Goal: Transaction & Acquisition: Purchase product/service

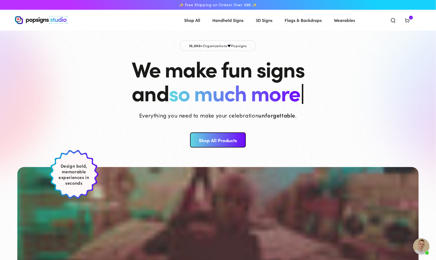
click at [409, 19] on icon at bounding box center [406, 20] width 5 height 5
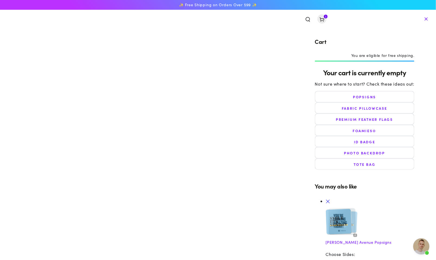
select select "**********"
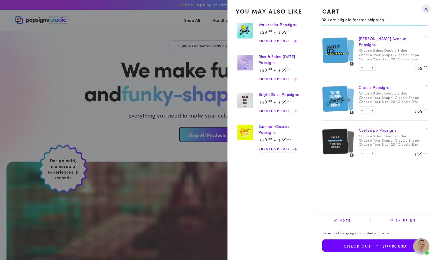
click at [333, 53] on img at bounding box center [335, 50] width 26 height 27
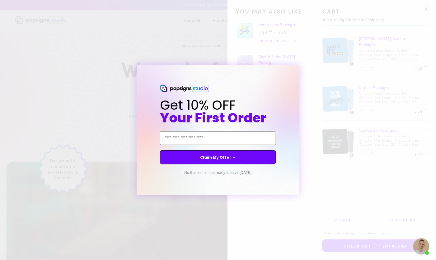
click at [300, 70] on circle "Close dialog" at bounding box center [299, 69] width 5 height 5
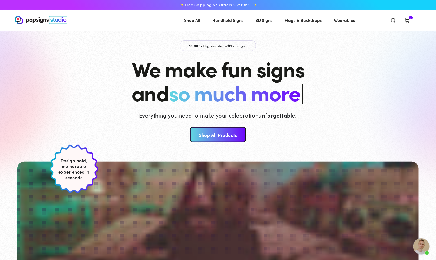
click at [409, 18] on icon at bounding box center [406, 20] width 5 height 5
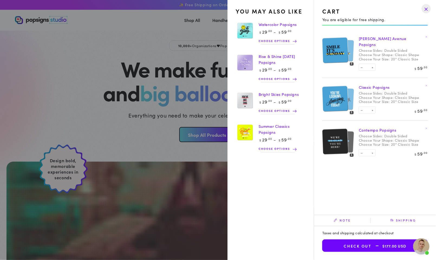
click at [267, 97] on link "Bright Skies Popsigns" at bounding box center [279, 94] width 40 height 5
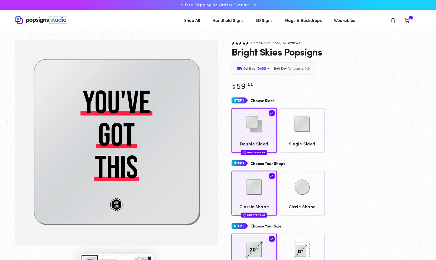
scroll to position [11, 0]
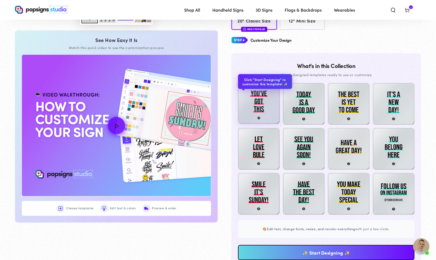
scroll to position [1646, 0]
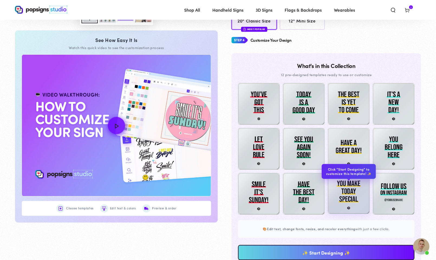
click at [339, 194] on img at bounding box center [349, 193] width 42 height 42
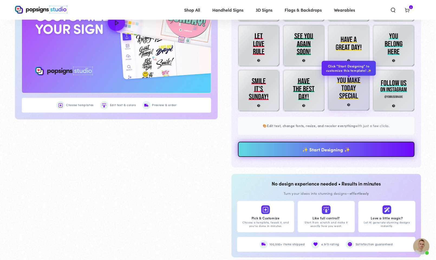
scroll to position [374, 0]
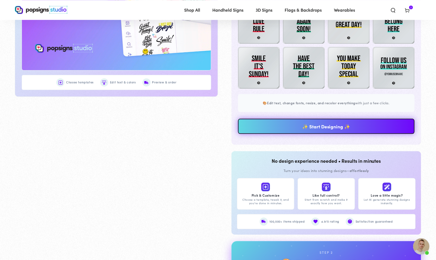
click at [318, 131] on link "✨ Start Designing ✨" at bounding box center [326, 126] width 177 height 15
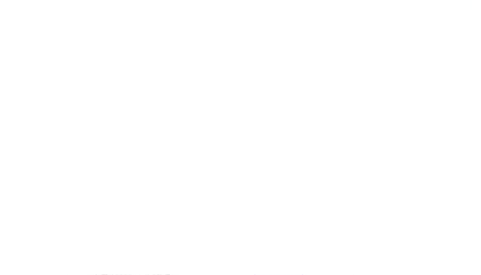
scroll to position [0, 0]
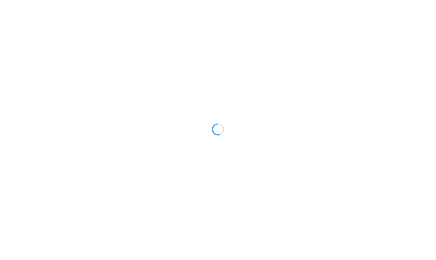
type textarea "An ancient tree with a door leading to a magical world"
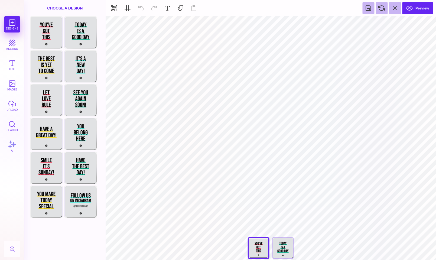
type input "#FF4160"
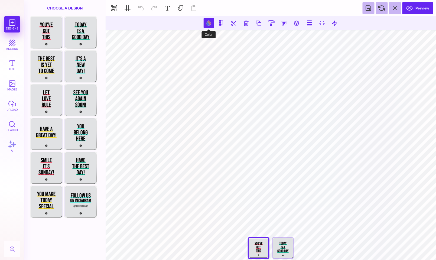
click at [207, 21] on button at bounding box center [209, 23] width 10 height 10
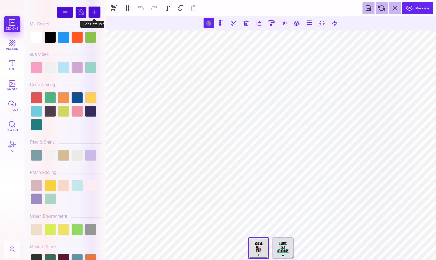
click at [93, 15] on div at bounding box center [94, 12] width 11 height 11
type input "#9FF5A2"
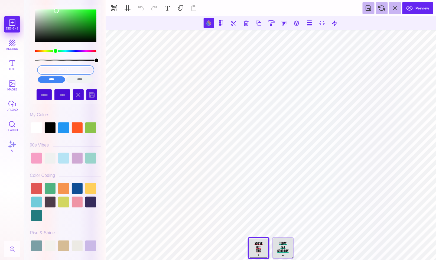
drag, startPoint x: 82, startPoint y: 69, endPoint x: 32, endPoint y: 69, distance: 50.1
click at [32, 69] on div "#9FF5A2 **** **** **** **** **** **** ****** *****" at bounding box center [65, 45] width 71 height 80
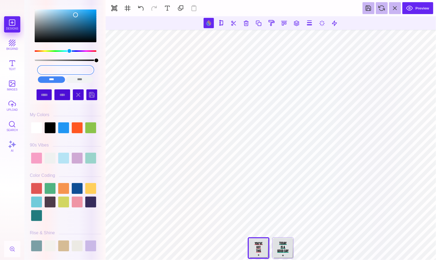
drag, startPoint x: 80, startPoint y: 69, endPoint x: 28, endPoint y: 69, distance: 51.4
click at [28, 69] on div "48A1D5 **** **** **** **** **** **** ****** ***** ***** ****** ****" at bounding box center [65, 131] width 77 height 257
type input "#48A1D5"
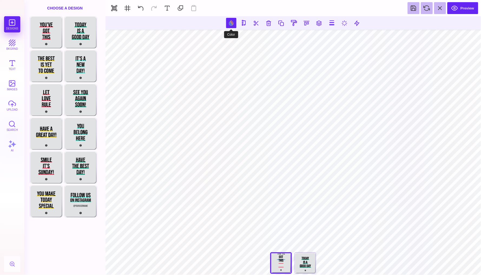
click at [232, 21] on button at bounding box center [231, 23] width 10 height 10
type input "#FF4160"
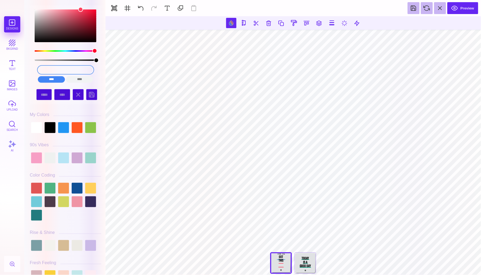
drag, startPoint x: 80, startPoint y: 70, endPoint x: 48, endPoint y: 69, distance: 32.2
click at [48, 69] on input "#FF4160" at bounding box center [65, 70] width 55 height 8
paste input "48A1D5"
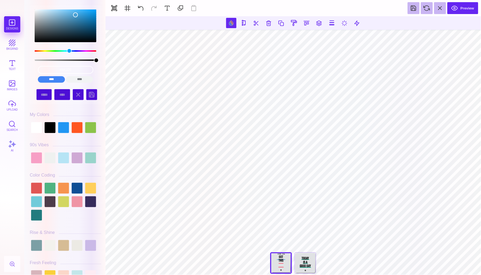
type input "#48A1D5"
drag, startPoint x: 86, startPoint y: 70, endPoint x: 37, endPoint y: 69, distance: 49.0
click at [37, 69] on div "#48A1D5 **** **** **** **** **** **** ****** *****" at bounding box center [65, 75] width 63 height 22
click at [69, 69] on input "color picker dialog" at bounding box center [65, 70] width 55 height 8
paste input "48A1D5"
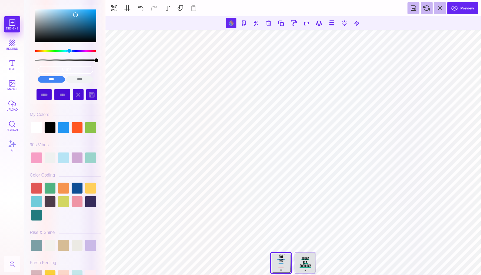
type input "#48A1D5"
drag, startPoint x: 81, startPoint y: 68, endPoint x: 21, endPoint y: 67, distance: 59.8
click at [21, 67] on section "Designs bkgrnd Text images upload Search AI #48A1D5" at bounding box center [240, 137] width 481 height 275
drag, startPoint x: 80, startPoint y: 71, endPoint x: 45, endPoint y: 71, distance: 34.7
click at [45, 71] on input "#48A1D5" at bounding box center [65, 70] width 55 height 8
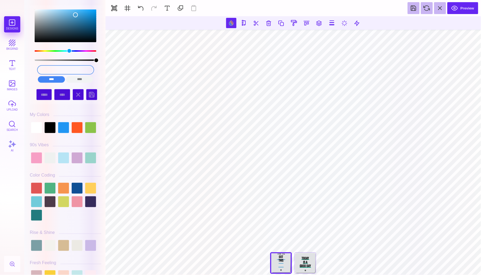
paste input "48A1D5"
type input "#48A1D5"
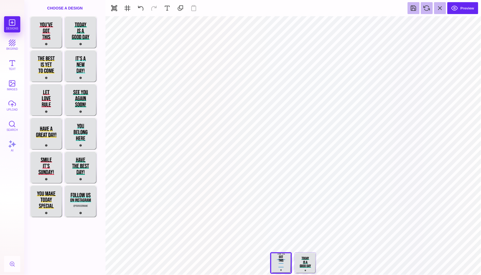
type input "#000000"
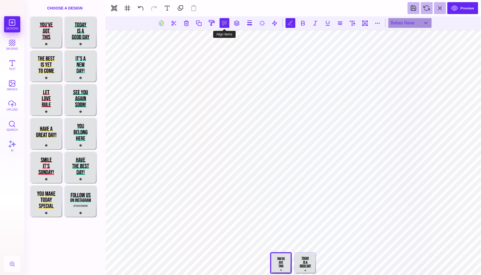
click at [226, 24] on button at bounding box center [225, 23] width 10 height 10
click at [219, 41] on button at bounding box center [218, 38] width 11 height 11
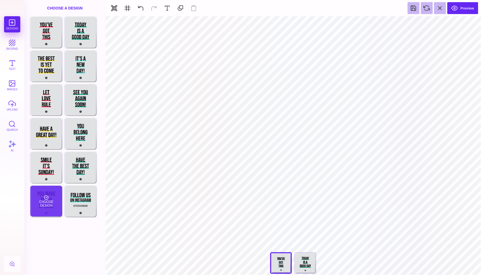
click at [45, 197] on div "Choose Design" at bounding box center [46, 201] width 32 height 31
type input "****"
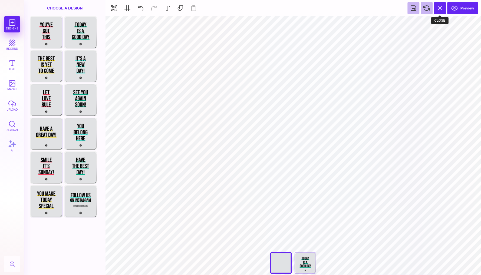
click at [436, 11] on button at bounding box center [441, 8] width 12 height 12
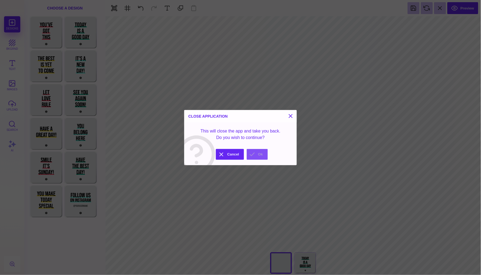
click at [254, 154] on button "Ok" at bounding box center [257, 154] width 21 height 11
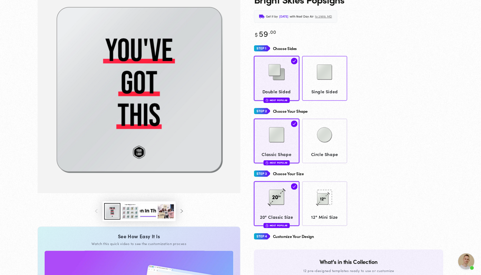
scroll to position [51, 0]
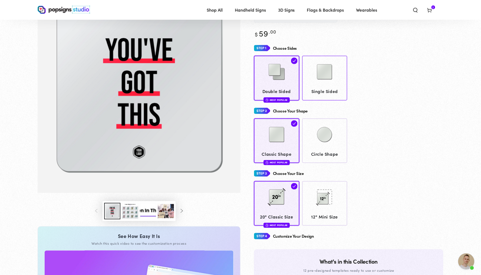
click at [333, 84] on img at bounding box center [324, 71] width 27 height 27
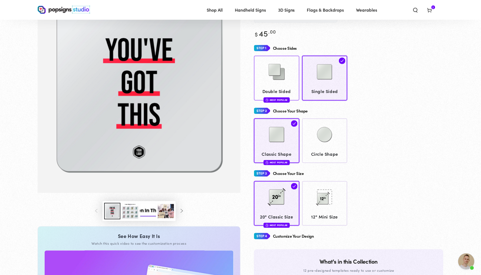
click at [284, 90] on span "Double Sided" at bounding box center [277, 91] width 40 height 8
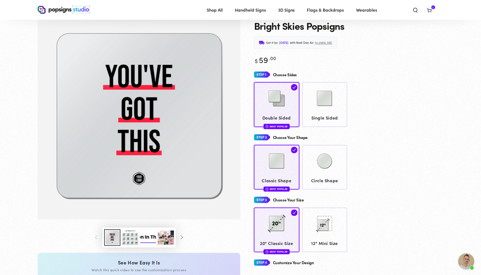
scroll to position [24, 0]
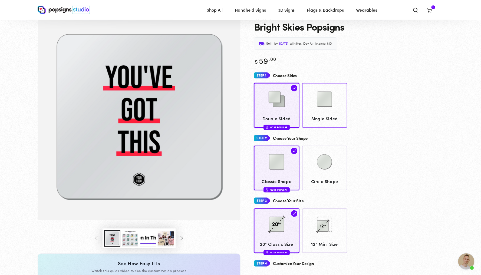
click at [338, 105] on img at bounding box center [324, 99] width 27 height 27
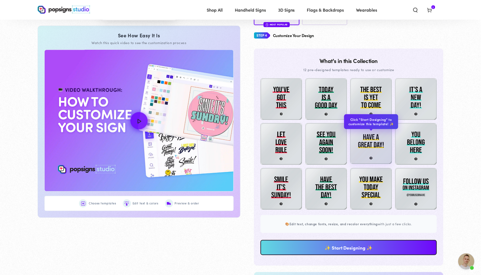
scroll to position [257, 0]
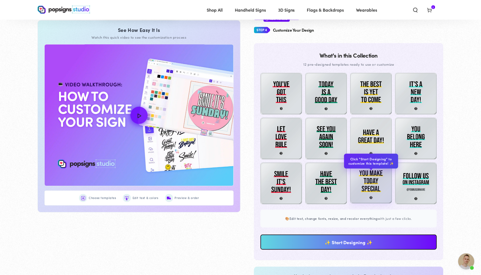
click at [382, 181] on img at bounding box center [372, 183] width 42 height 42
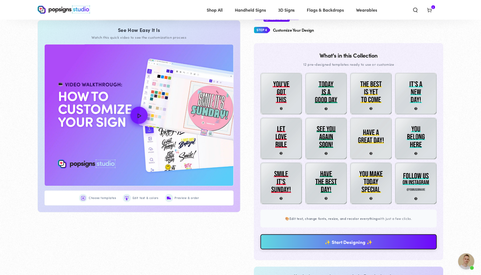
click at [364, 250] on link "✨ Start Designing ✨" at bounding box center [349, 242] width 177 height 15
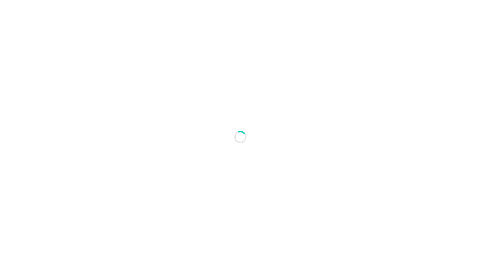
scroll to position [0, 0]
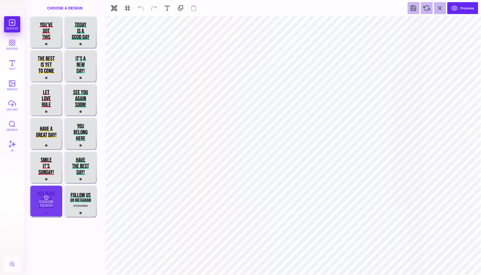
click at [43, 198] on div "Choose Design" at bounding box center [46, 201] width 32 height 31
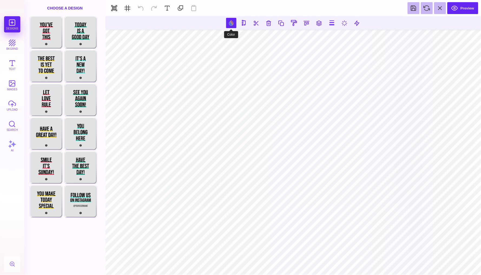
click at [232, 22] on button at bounding box center [231, 23] width 10 height 10
type input "#FFDE28"
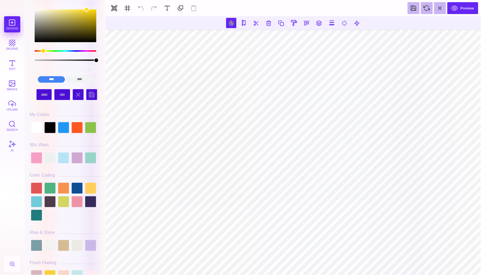
drag, startPoint x: 80, startPoint y: 74, endPoint x: 49, endPoint y: 68, distance: 31.6
click at [49, 69] on div "#FFDE28 **** **** **** **** **** **** ****** *****" at bounding box center [65, 75] width 63 height 22
drag, startPoint x: 79, startPoint y: 69, endPoint x: 37, endPoint y: 69, distance: 41.7
click at [38, 69] on input "#FFDE28" at bounding box center [65, 70] width 55 height 8
paste input "48A1D5"
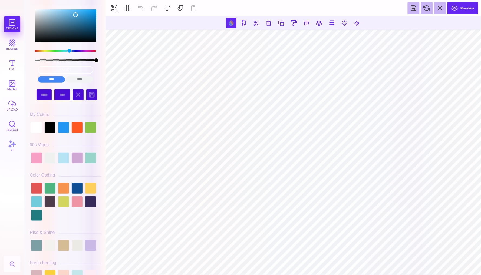
type input "#48A1D5"
drag, startPoint x: 86, startPoint y: 69, endPoint x: 30, endPoint y: 69, distance: 56.9
click at [30, 69] on div "#48A1D5 **** **** **** **** **** **** ****** *****" at bounding box center [65, 45] width 71 height 80
paste input "48A1D5"
click at [69, 69] on input "#48A1D5" at bounding box center [65, 70] width 55 height 8
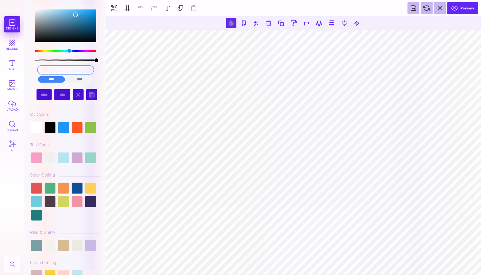
drag, startPoint x: 69, startPoint y: 69, endPoint x: 28, endPoint y: 69, distance: 40.9
click at [28, 69] on div "#48A1D5 **** **** **** **** **** **** ****** ***** ***** ****** ****" at bounding box center [65, 139] width 77 height 273
type input "5"
drag, startPoint x: 73, startPoint y: 71, endPoint x: 34, endPoint y: 71, distance: 38.7
click at [34, 71] on div "5 **** **** **** **** **** **** ****** *****" at bounding box center [65, 75] width 63 height 22
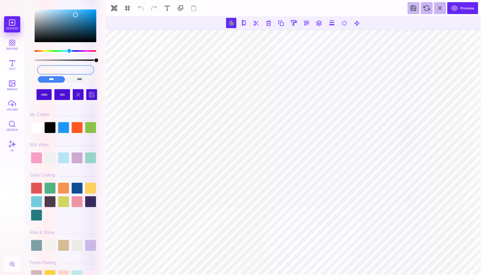
click at [60, 70] on input "color picker dialog" at bounding box center [65, 70] width 55 height 8
paste input "48A1D5"
type input "#48A1D5"
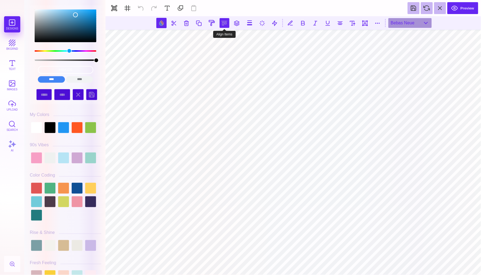
click at [222, 24] on button at bounding box center [225, 23] width 10 height 10
click at [217, 38] on button at bounding box center [218, 38] width 11 height 11
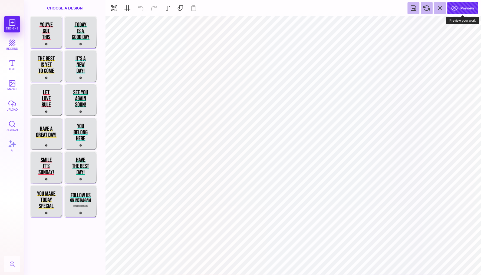
click at [436, 9] on button "Preview" at bounding box center [463, 8] width 31 height 12
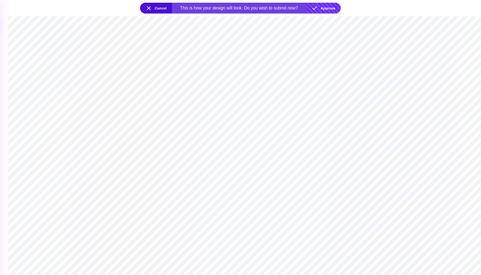
click at [328, 8] on button "Approve" at bounding box center [323, 8] width 35 height 11
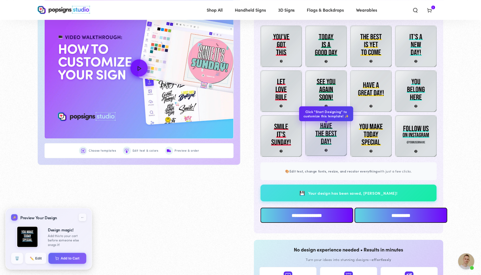
scroll to position [291, 0]
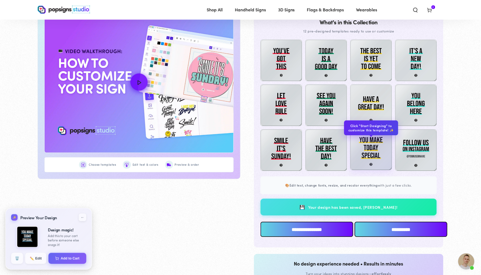
click at [369, 155] on img at bounding box center [372, 150] width 42 height 42
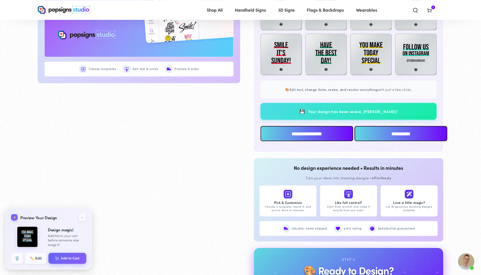
scroll to position [422, 0]
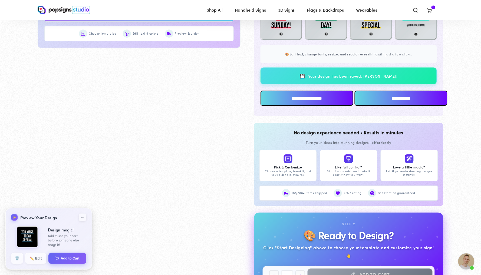
click at [363, 79] on span "Your design has been saved, [PERSON_NAME]!" at bounding box center [354, 76] width 90 height 5
click at [306, 106] on input "**********" at bounding box center [307, 98] width 93 height 15
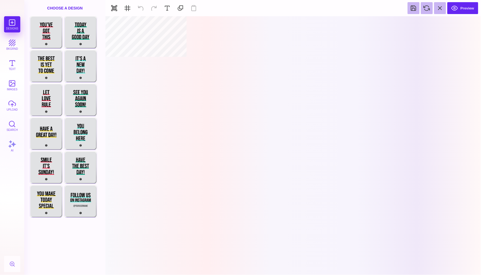
scroll to position [0, 0]
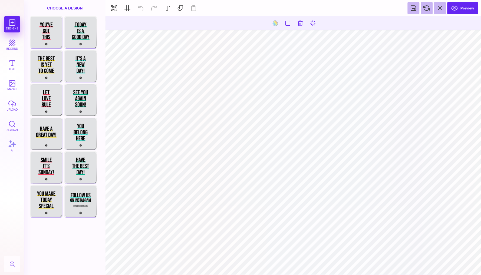
click at [289, 30] on section at bounding box center [294, 145] width 376 height 259
click at [230, 22] on button at bounding box center [231, 23] width 10 height 10
type input "#48A1D5"
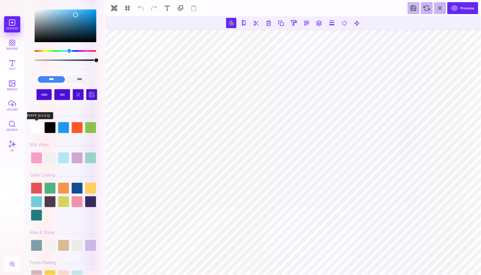
click at [37, 128] on div at bounding box center [36, 127] width 11 height 11
type input "#FFFFFF"
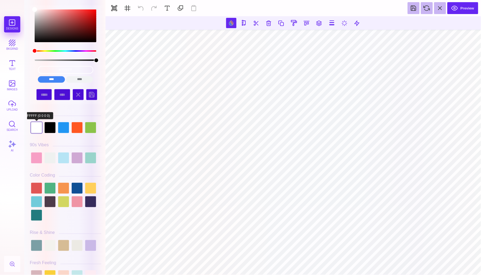
click at [34, 128] on div at bounding box center [36, 127] width 11 height 11
click at [36, 129] on div at bounding box center [36, 127] width 11 height 11
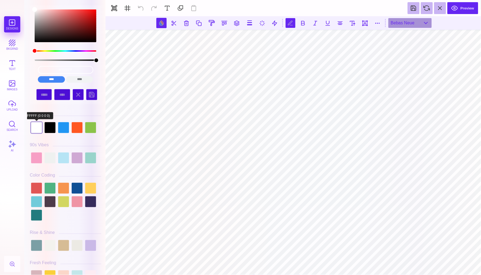
click at [37, 128] on div at bounding box center [36, 127] width 11 height 11
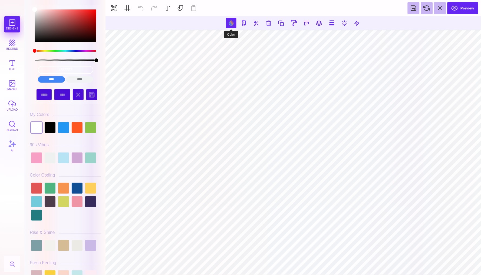
click at [231, 26] on button at bounding box center [231, 23] width 10 height 10
drag, startPoint x: 79, startPoint y: 70, endPoint x: 33, endPoint y: 70, distance: 45.8
click at [33, 70] on div "#FFFFFF **** **** **** **** **** **** ****** *****" at bounding box center [65, 45] width 71 height 80
click at [63, 69] on input "color picker dialog" at bounding box center [65, 70] width 55 height 8
paste input "48A1D5"
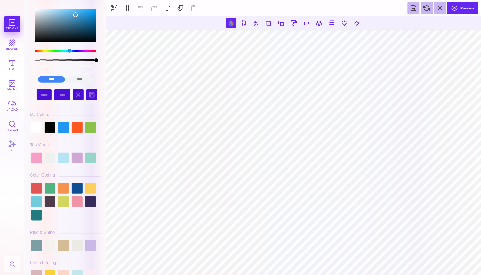
type input "#48A1D5"
click at [79, 69] on input "#48A1D5" at bounding box center [65, 70] width 55 height 8
drag, startPoint x: 79, startPoint y: 69, endPoint x: 30, endPoint y: 69, distance: 49.0
click at [30, 69] on div "#48A1D5 **** **** **** **** **** **** ****** *****" at bounding box center [65, 45] width 71 height 80
paste input "48A1D5"
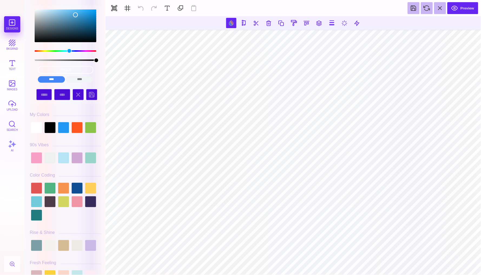
type input "#48A1D5"
drag, startPoint x: 84, startPoint y: 70, endPoint x: 2, endPoint y: 70, distance: 81.5
click at [2, 70] on section "Designs bkgrnd Text images upload Search AI #48A1D5" at bounding box center [240, 137] width 481 height 275
click at [61, 70] on input "color picker dialog" at bounding box center [65, 70] width 55 height 8
paste input "48A1D5"
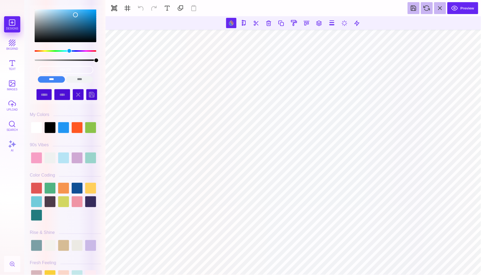
type input "#48A1D5"
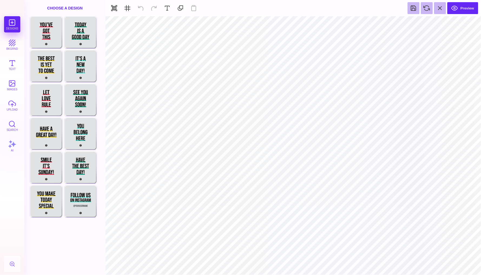
type input "#E0E2E4"
click at [276, 24] on button at bounding box center [275, 23] width 10 height 10
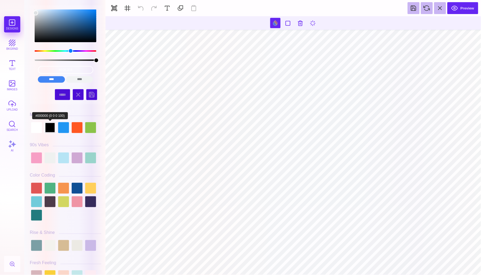
click at [49, 132] on div at bounding box center [50, 127] width 11 height 11
type input "#000000"
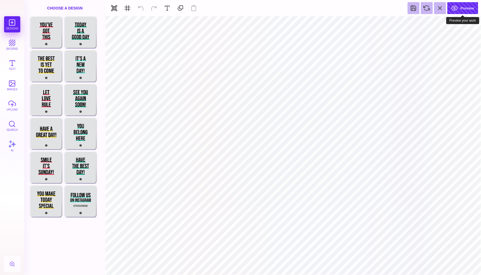
click at [436, 6] on button "Preview" at bounding box center [463, 8] width 31 height 12
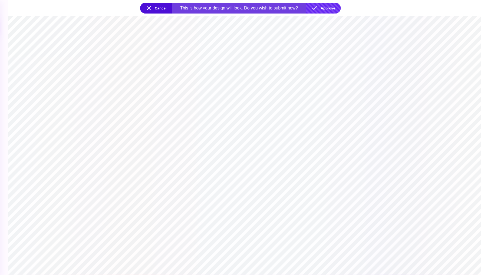
click at [330, 6] on button "Approve" at bounding box center [323, 8] width 35 height 11
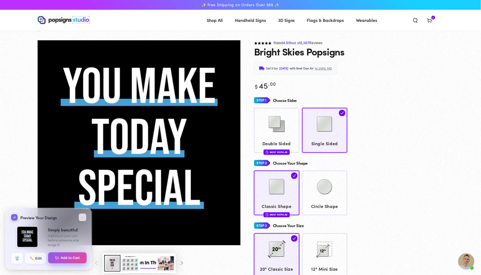
click at [75, 259] on button "Add to Cart" at bounding box center [67, 258] width 39 height 11
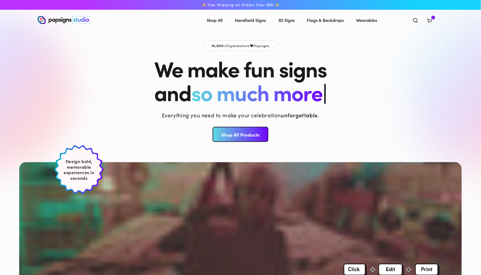
click at [433, 18] on icon at bounding box center [429, 20] width 5 height 5
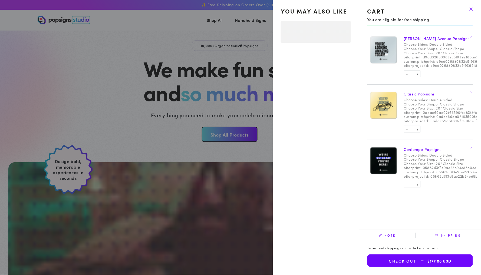
select select "**********"
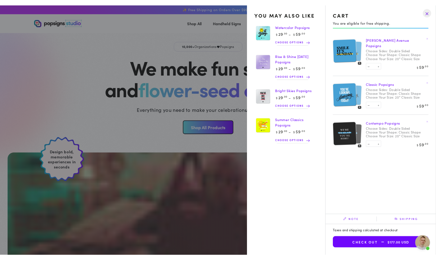
scroll to position [1646, 0]
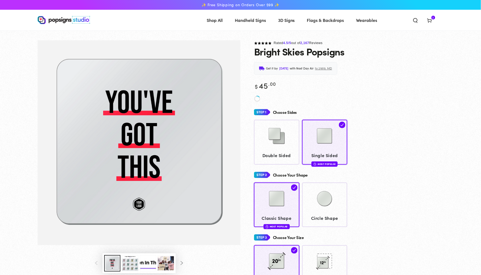
click at [432, 21] on use at bounding box center [430, 21] width 4 height 4
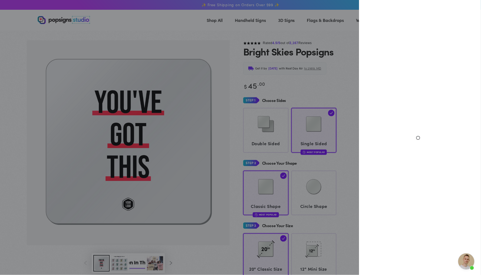
scroll to position [1646, 0]
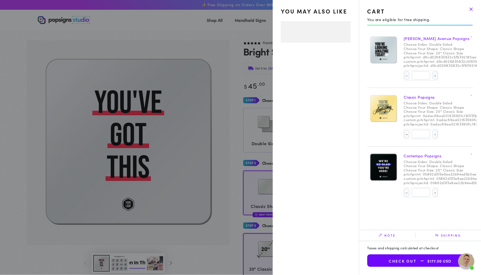
select select "**********"
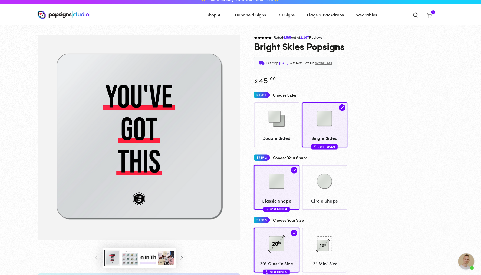
scroll to position [1, 0]
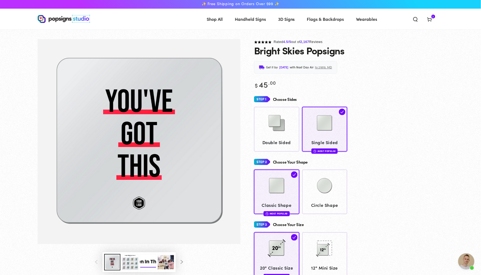
click at [432, 18] on use at bounding box center [430, 20] width 4 height 4
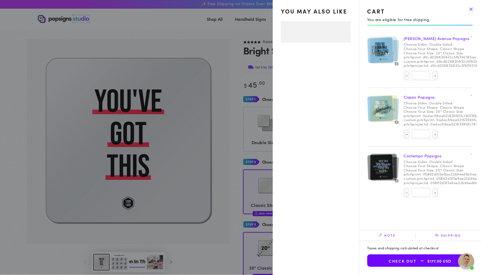
select select "**********"
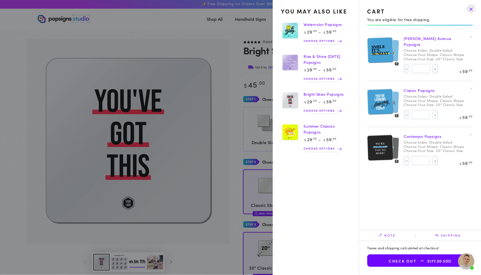
scroll to position [0, 0]
click at [317, 97] on link "Bright Skies Popsigns" at bounding box center [324, 94] width 40 height 5
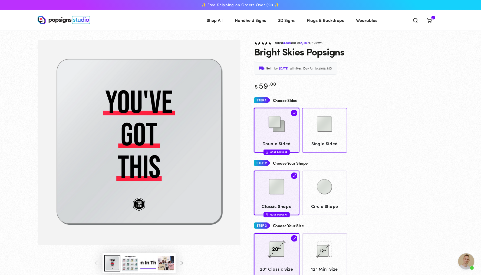
scroll to position [1646, 0]
click at [291, 147] on span "Double Sided" at bounding box center [277, 144] width 40 height 8
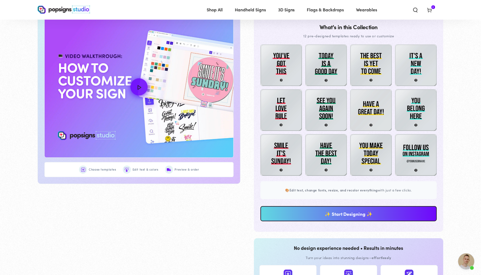
scroll to position [292, 0]
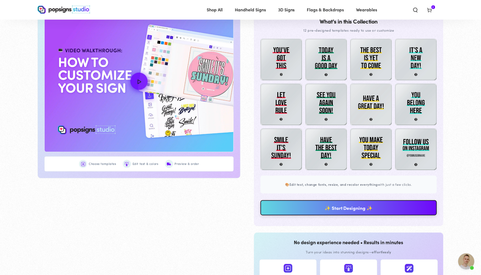
click at [362, 216] on link "✨ Start Designing ✨" at bounding box center [349, 208] width 177 height 15
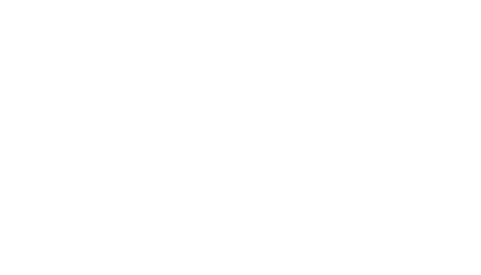
scroll to position [0, 0]
type textarea "An ancient tree with a door leading to a magical world"
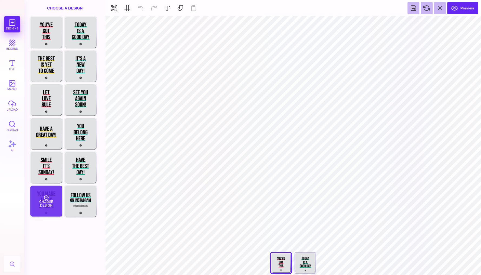
click at [48, 205] on div "Choose Design" at bounding box center [46, 201] width 32 height 31
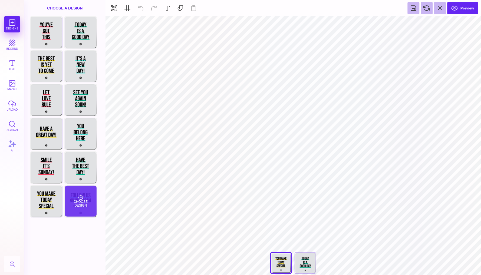
type input "#E0E2E4"
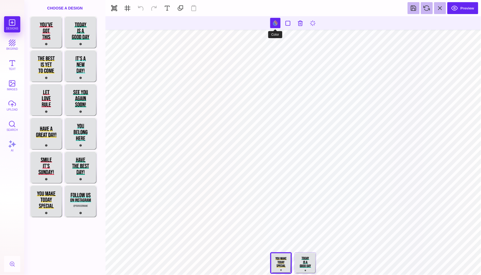
click at [274, 21] on button at bounding box center [275, 23] width 10 height 10
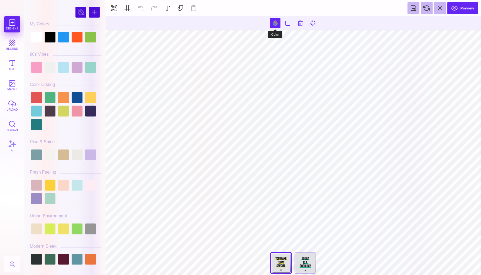
click at [271, 24] on button at bounding box center [275, 23] width 10 height 10
click at [68, 63] on div at bounding box center [63, 67] width 11 height 11
type input "#B6E4F5"
click at [140, 8] on button at bounding box center [141, 8] width 12 height 12
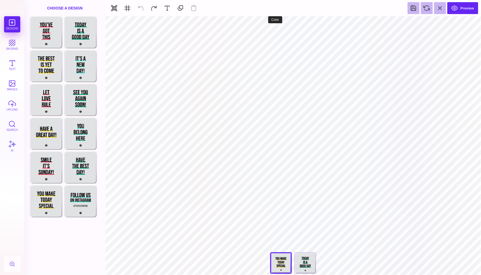
type input "#E0E2E4"
click at [273, 21] on button at bounding box center [275, 23] width 10 height 10
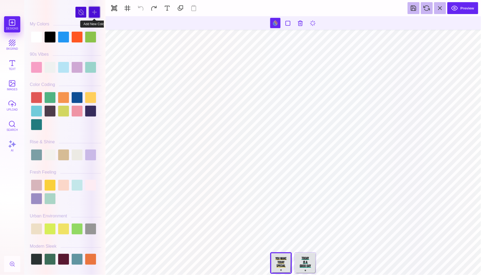
click at [93, 14] on div at bounding box center [94, 12] width 11 height 11
type input "#81BF16"
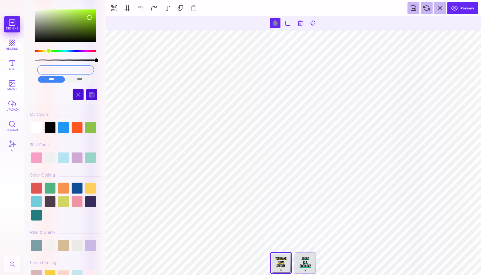
drag, startPoint x: 87, startPoint y: 70, endPoint x: 30, endPoint y: 70, distance: 56.9
click at [30, 70] on div "#81BF16 **** **** **** **** **** **** ****** *****" at bounding box center [65, 45] width 71 height 80
paste input "48A1D5"
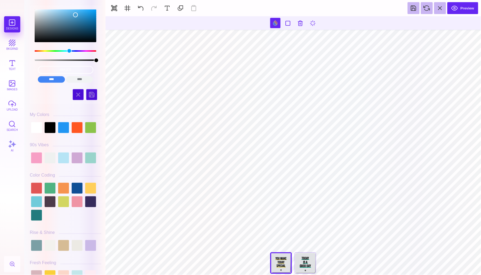
type input "#000000"
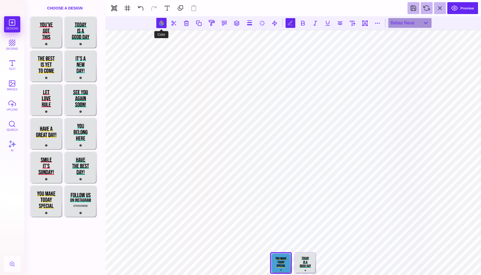
click at [162, 23] on button at bounding box center [161, 23] width 10 height 10
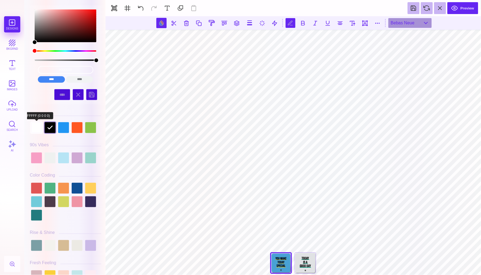
click at [37, 128] on div at bounding box center [36, 127] width 11 height 11
type input "#FFFFFF"
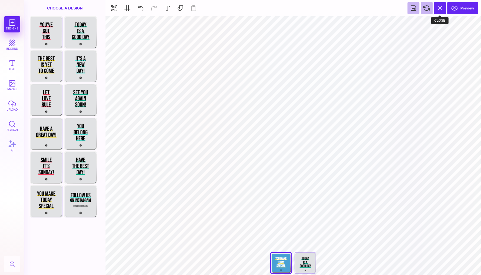
click at [439, 8] on button at bounding box center [441, 8] width 12 height 12
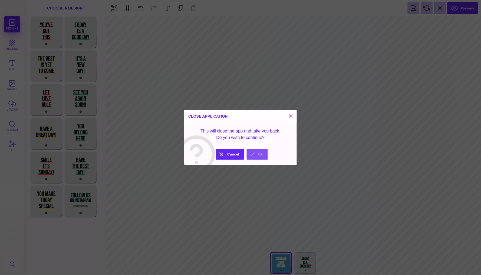
click at [254, 155] on button "Ok" at bounding box center [257, 154] width 21 height 11
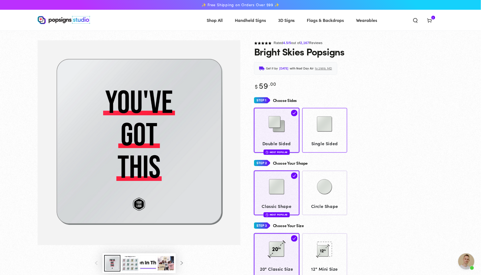
click at [335, 130] on img at bounding box center [324, 124] width 27 height 27
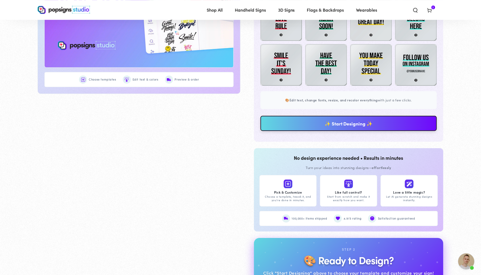
click at [333, 131] on link "✨ Start Designing ✨" at bounding box center [349, 123] width 177 height 15
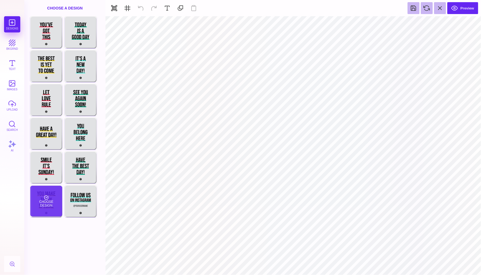
click at [46, 210] on div "Choose Design" at bounding box center [46, 201] width 32 height 31
type input "#E0E2E4"
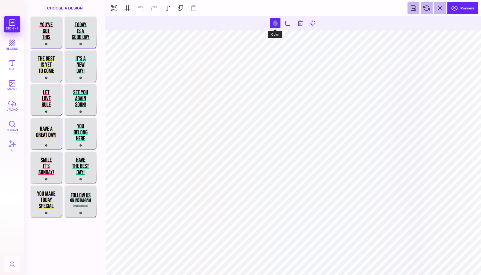
click at [276, 22] on button at bounding box center [275, 23] width 10 height 10
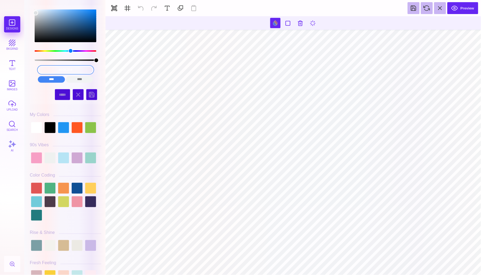
drag, startPoint x: 81, startPoint y: 68, endPoint x: 0, endPoint y: 67, distance: 80.9
click at [0, 67] on section "Designs bkgrnd Text images upload Search AI #E0E2E4" at bounding box center [240, 137] width 481 height 275
drag, startPoint x: 81, startPoint y: 68, endPoint x: 3, endPoint y: 68, distance: 78.2
click at [3, 68] on section "Designs bkgrnd Text images upload Search AI #E0E2E4" at bounding box center [240, 137] width 481 height 275
drag, startPoint x: 80, startPoint y: 69, endPoint x: 37, endPoint y: 67, distance: 43.6
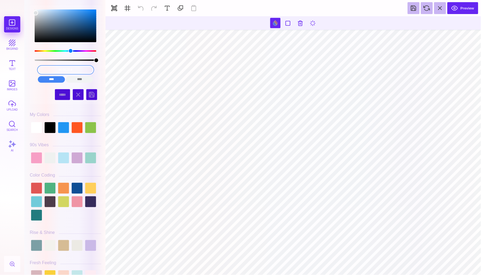
click at [37, 67] on div "#E0E2E4 **** **** **** **** **** **** ****** *****" at bounding box center [65, 75] width 63 height 22
click at [55, 68] on input "color picker dialog" at bounding box center [65, 70] width 55 height 8
paste input "48A1D5"
type input "#000000"
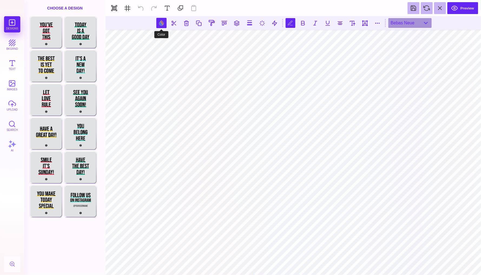
click at [160, 22] on button at bounding box center [161, 23] width 10 height 10
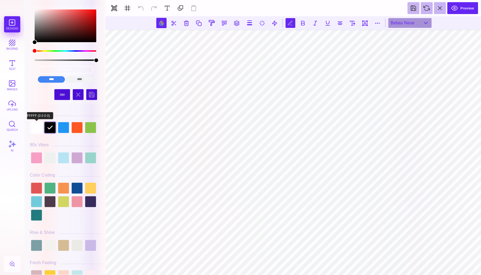
click at [38, 128] on div at bounding box center [36, 127] width 11 height 11
type input "#FFFFFF"
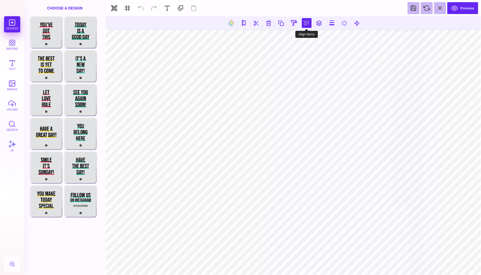
click at [304, 22] on button at bounding box center [307, 23] width 10 height 10
click at [311, 39] on button at bounding box center [313, 38] width 11 height 11
click at [305, 22] on button at bounding box center [307, 23] width 10 height 10
click at [311, 39] on button at bounding box center [313, 38] width 11 height 11
click at [307, 25] on button at bounding box center [307, 23] width 10 height 10
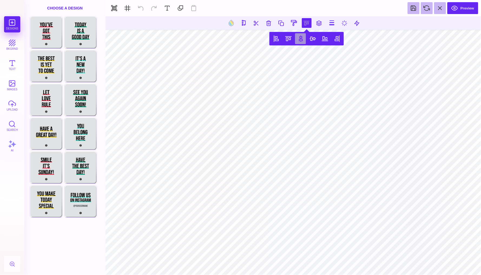
click at [302, 41] on button at bounding box center [300, 38] width 11 height 11
click at [306, 20] on button at bounding box center [307, 23] width 10 height 10
click at [299, 39] on button at bounding box center [300, 38] width 11 height 11
click at [306, 19] on button at bounding box center [307, 23] width 10 height 10
click at [300, 35] on button at bounding box center [300, 38] width 11 height 11
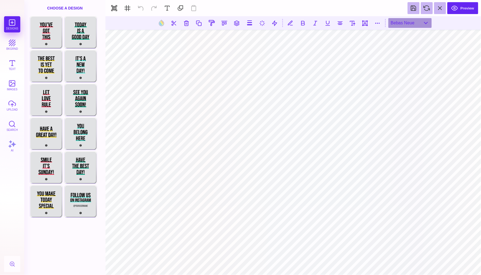
click at [300, 28] on section at bounding box center [294, 145] width 376 height 259
click at [292, 29] on section at bounding box center [294, 145] width 376 height 259
click at [221, 22] on button at bounding box center [225, 23] width 10 height 10
click at [217, 40] on button at bounding box center [218, 38] width 11 height 11
type input "#48A1D5"
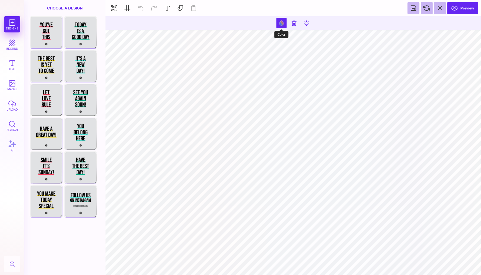
click at [282, 23] on button at bounding box center [282, 23] width 10 height 10
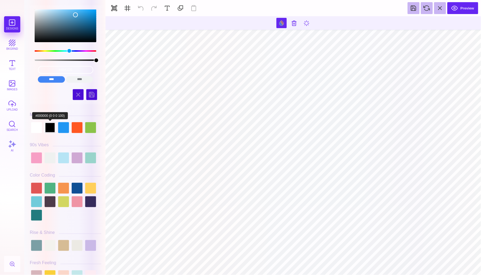
click at [52, 127] on div at bounding box center [50, 127] width 11 height 11
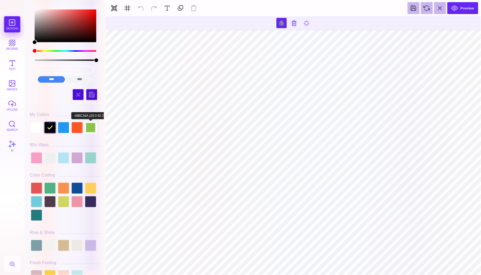
type input "#FFFFFF"
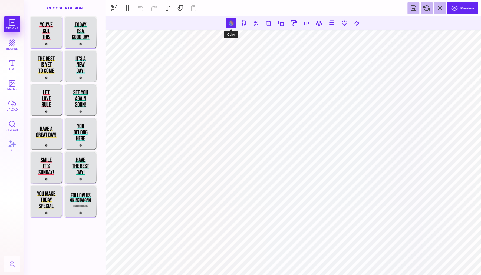
click at [231, 23] on button at bounding box center [231, 23] width 10 height 10
type input "#FFDE28"
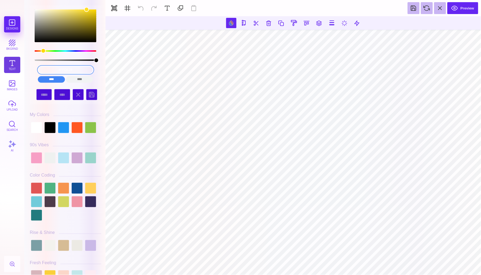
drag, startPoint x: 88, startPoint y: 69, endPoint x: 14, endPoint y: 70, distance: 74.2
click at [14, 70] on section "Designs bkgrnd Text images upload Search AI #FFDE28" at bounding box center [240, 137] width 481 height 275
paste input "48A1D5"
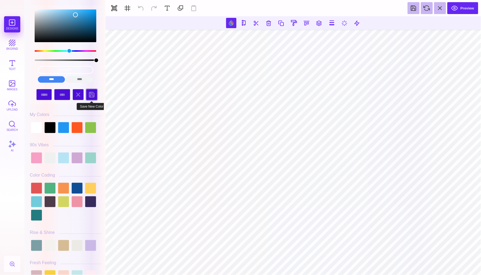
type input "#48A1D5"
drag, startPoint x: 89, startPoint y: 71, endPoint x: 37, endPoint y: 71, distance: 52.0
click at [37, 71] on div "#48A1D5 **** **** **** **** **** **** ****** *****" at bounding box center [65, 75] width 63 height 22
paste input "48A1D5"
type input "#48A1D5"
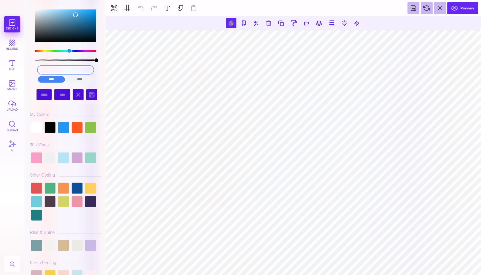
drag, startPoint x: 76, startPoint y: 71, endPoint x: 30, endPoint y: 71, distance: 46.0
click at [30, 71] on div "#48A1D5 **** **** **** **** **** **** ****** *****" at bounding box center [65, 45] width 71 height 80
click at [55, 70] on input "color picker dialog" at bounding box center [65, 70] width 55 height 8
paste input "48A1D5"
type input "#48A1D5"
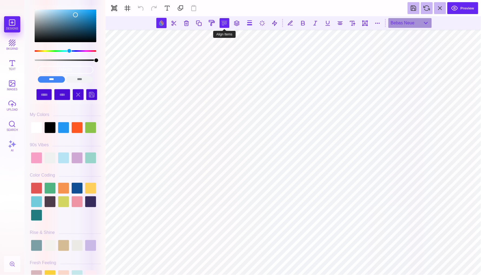
click at [221, 22] on button at bounding box center [225, 23] width 10 height 10
click at [219, 39] on button at bounding box center [218, 38] width 11 height 11
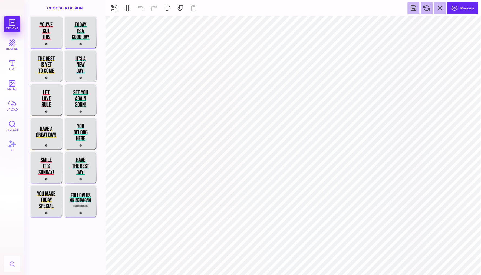
type input "#000000"
click at [279, 23] on button at bounding box center [282, 23] width 10 height 10
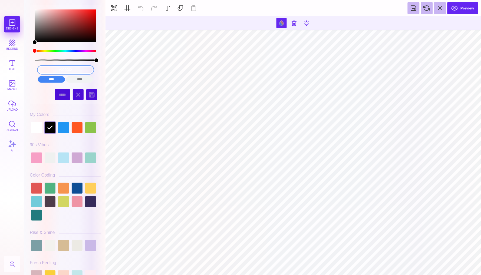
drag, startPoint x: 80, startPoint y: 69, endPoint x: 0, endPoint y: 69, distance: 80.4
click at [0, 69] on section "Designs bkgrnd Text images upload Search AI #000000" at bounding box center [240, 137] width 481 height 275
click at [64, 71] on input "color picker dialog" at bounding box center [65, 70] width 55 height 8
paste input "48A1D5"
type input "#FFFFFF"
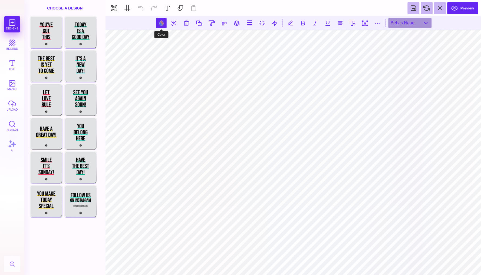
click at [161, 25] on button at bounding box center [161, 23] width 10 height 10
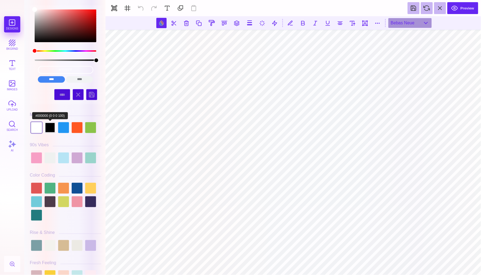
click at [51, 128] on div at bounding box center [50, 127] width 11 height 11
type input "#000000"
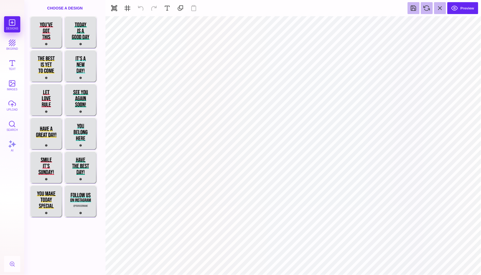
type input "#48A1D5"
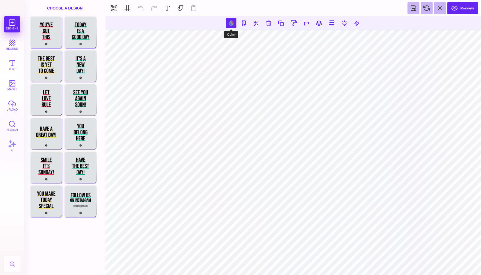
click at [231, 22] on button at bounding box center [231, 23] width 10 height 10
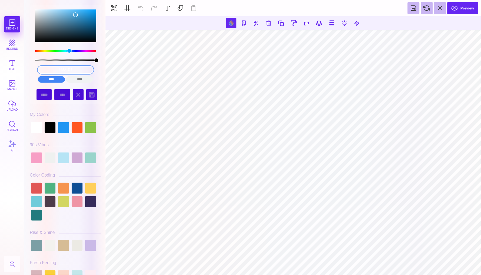
drag, startPoint x: 79, startPoint y: 70, endPoint x: 32, endPoint y: 69, distance: 46.8
click at [32, 69] on div "#48A1D5 **** **** **** **** **** **** ****** *****" at bounding box center [65, 45] width 71 height 80
click at [50, 272] on div at bounding box center [50, 276] width 11 height 11
type input "#FAD03B"
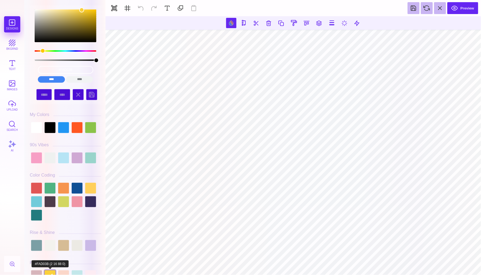
click at [51, 272] on div at bounding box center [50, 276] width 11 height 11
click at [50, 273] on div at bounding box center [50, 276] width 11 height 11
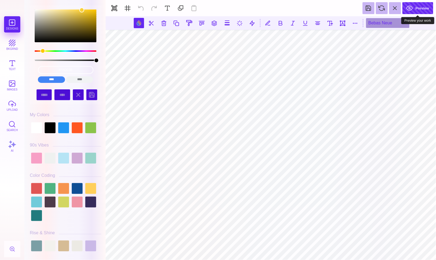
click at [423, 6] on button "Preview" at bounding box center [417, 8] width 31 height 12
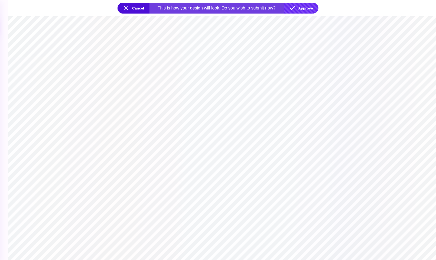
click at [308, 8] on button "Approve" at bounding box center [301, 8] width 35 height 11
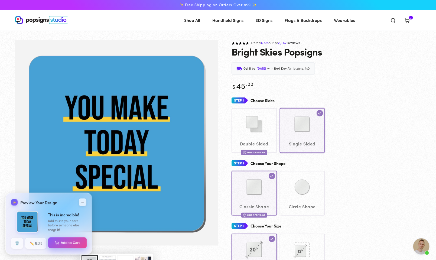
click at [65, 244] on button "Add to Cart" at bounding box center [67, 242] width 39 height 11
select select "**********"
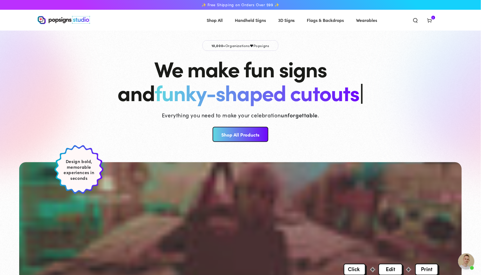
click at [437, 21] on span "Cart 3 3 items" at bounding box center [430, 20] width 14 height 12
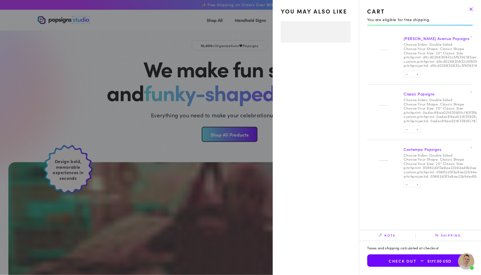
select select "**********"
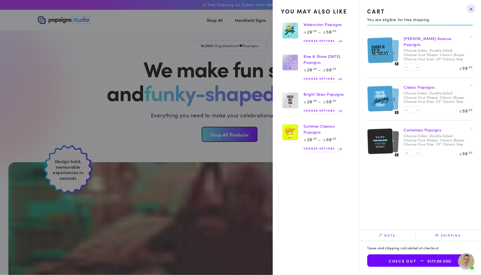
click at [288, 105] on img at bounding box center [290, 100] width 19 height 19
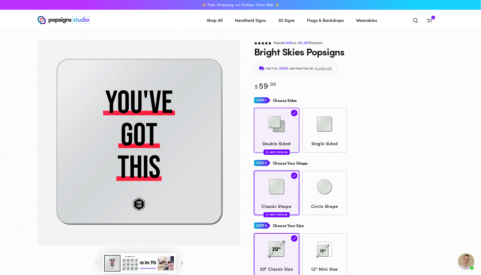
scroll to position [1646, 0]
click at [329, 134] on img at bounding box center [324, 124] width 27 height 27
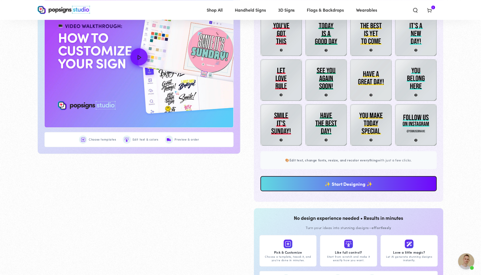
scroll to position [317, 0]
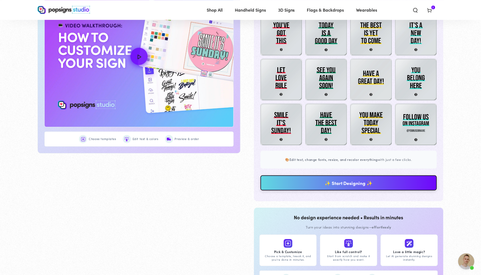
click at [337, 191] on link "✨ Start Designing ✨" at bounding box center [349, 182] width 177 height 15
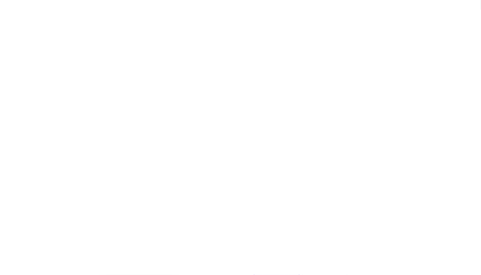
scroll to position [0, 0]
type textarea "An ancient tree with a door leading to a magical world"
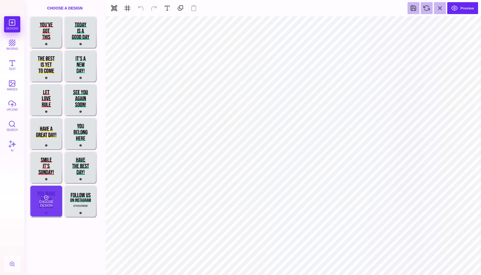
click at [47, 206] on div "Choose Design" at bounding box center [46, 201] width 32 height 31
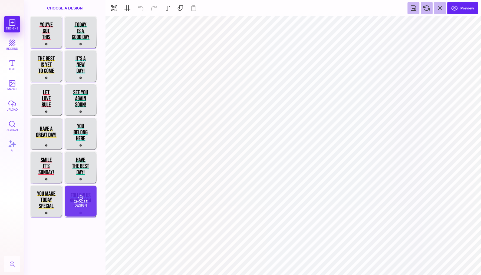
type input "#E0E2E4"
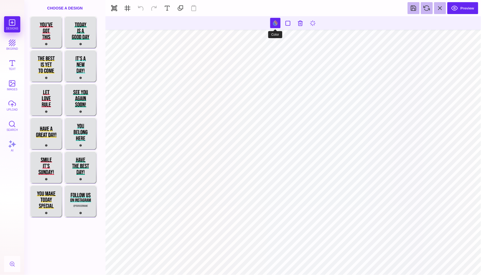
click at [275, 22] on button at bounding box center [275, 23] width 10 height 10
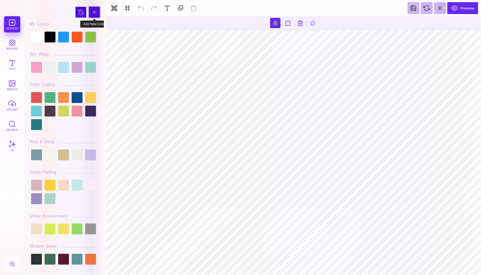
click at [99, 10] on div at bounding box center [94, 12] width 11 height 11
type input "#AC4587"
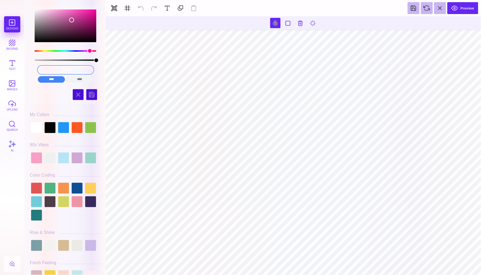
drag, startPoint x: 81, startPoint y: 69, endPoint x: 26, endPoint y: 69, distance: 54.4
click at [26, 69] on div "#AC4587 **** **** **** **** **** **** ****** ***** Hues" at bounding box center [64, 137] width 81 height 275
paste input "48A1D5"
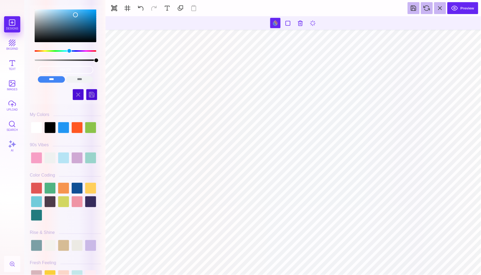
type input "#48A1D5"
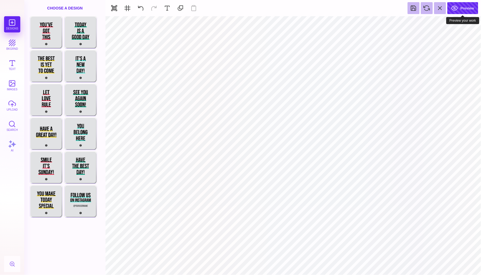
click at [465, 9] on button "Preview" at bounding box center [463, 8] width 31 height 12
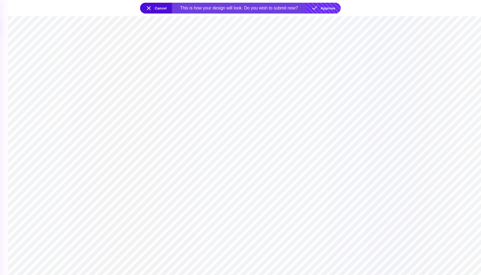
click at [321, 8] on button "Approve" at bounding box center [323, 8] width 35 height 11
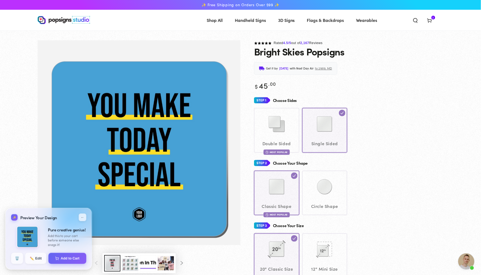
click at [432, 21] on use at bounding box center [430, 21] width 4 height 4
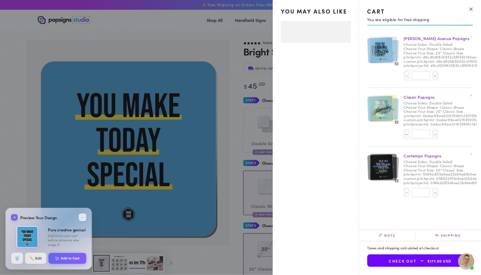
select select "**********"
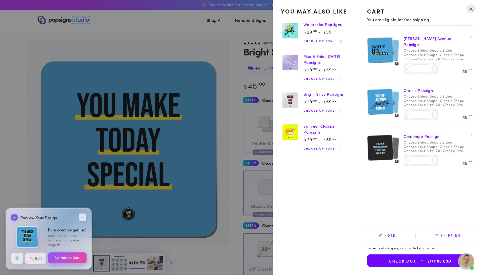
click at [64, 257] on button "Add to Cart" at bounding box center [67, 258] width 39 height 11
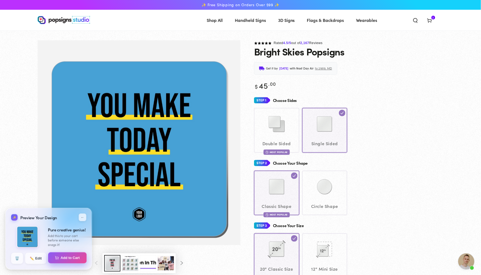
select select "**********"
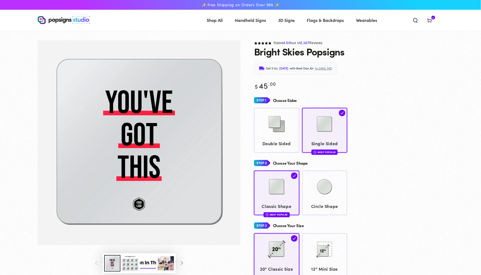
click at [433, 21] on icon at bounding box center [429, 20] width 5 height 5
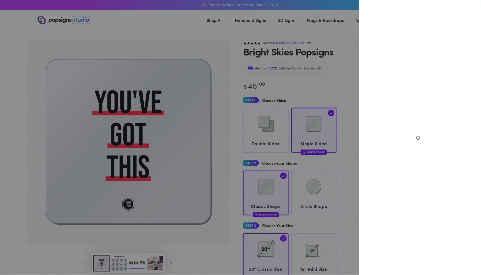
select select "**********"
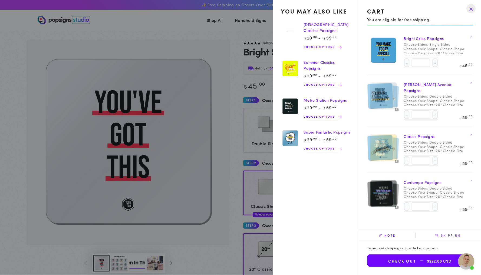
scroll to position [1646, 0]
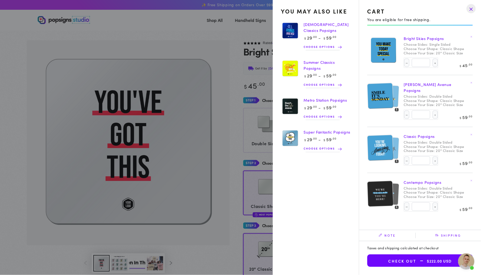
click at [391, 95] on img at bounding box center [388, 95] width 23 height 23
click at [413, 86] on link "[PERSON_NAME] Avenue Popsigns" at bounding box center [428, 87] width 48 height 11
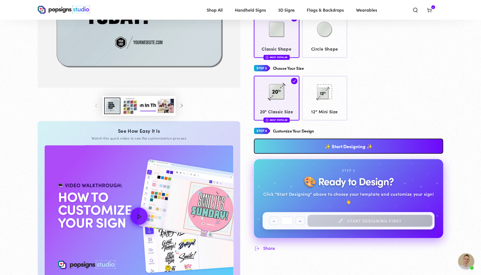
scroll to position [156, 0]
click at [362, 149] on link "✨ Start Designing ✨" at bounding box center [349, 146] width 190 height 15
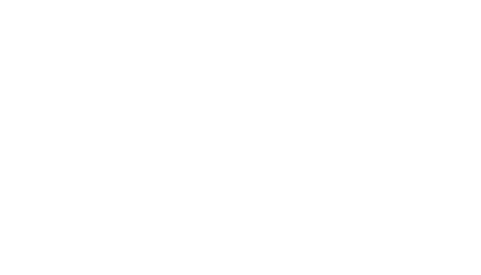
scroll to position [0, 0]
type textarea "An ancient tree with a door leading to a magical world"
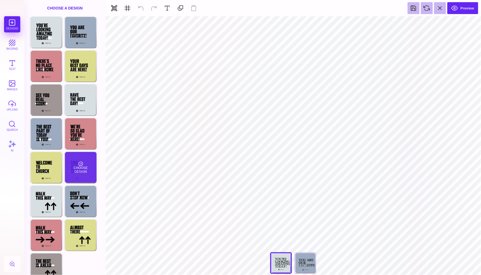
click at [89, 175] on div "Choose Design" at bounding box center [81, 167] width 32 height 31
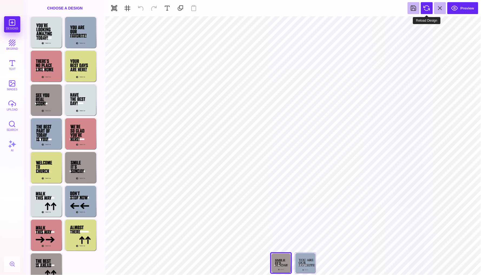
type input "#FFFFFF"
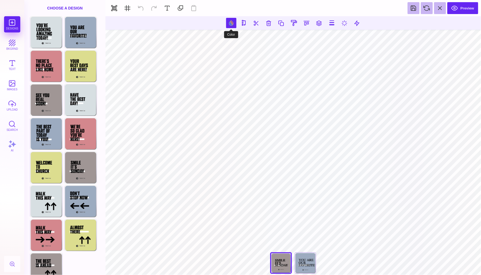
click at [227, 23] on button at bounding box center [231, 23] width 10 height 10
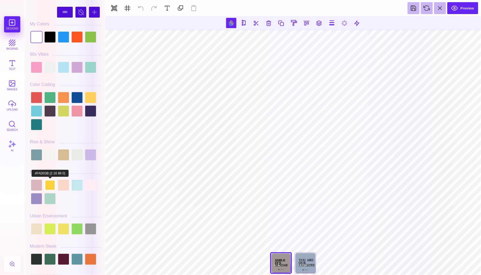
click at [51, 184] on div at bounding box center [50, 185] width 11 height 11
type input "#FAD03B"
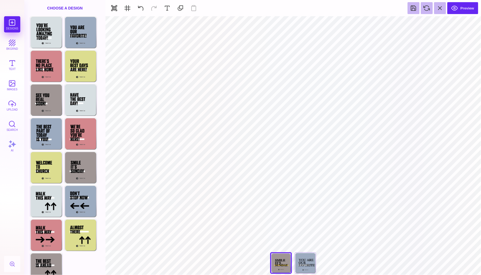
type input "#A09695"
click at [273, 24] on button at bounding box center [275, 23] width 10 height 10
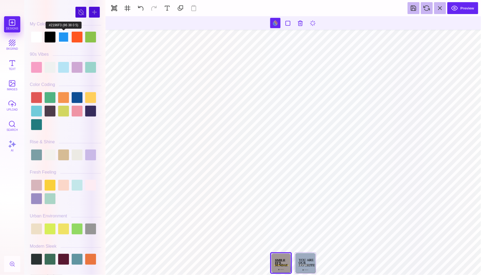
click at [64, 38] on div at bounding box center [63, 37] width 11 height 11
type input "#2196F3"
click at [303, 23] on button at bounding box center [301, 23] width 10 height 10
click at [440, 6] on button at bounding box center [441, 8] width 12 height 12
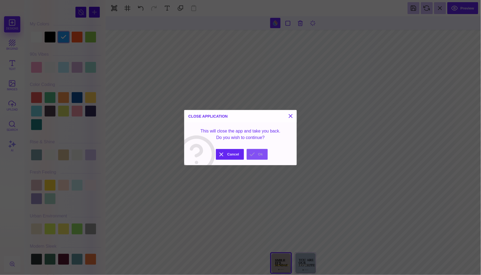
click at [250, 156] on button "Ok" at bounding box center [257, 154] width 21 height 11
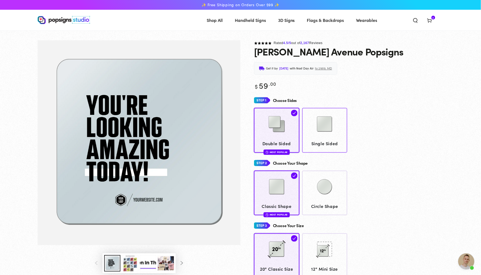
click at [335, 140] on link "Single Sided" at bounding box center [324, 130] width 45 height 45
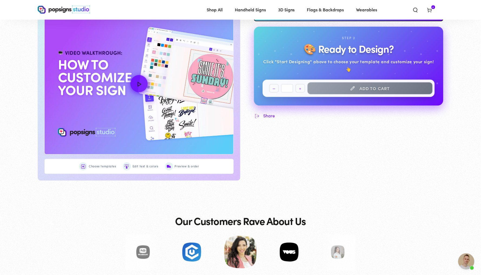
scroll to position [294, 0]
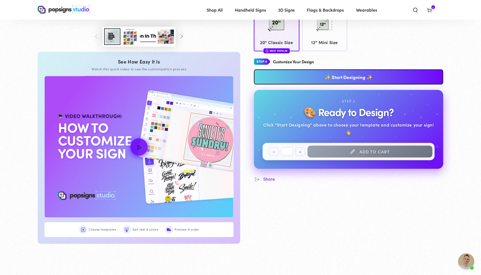
click at [333, 77] on link "✨ Start Designing ✨" at bounding box center [349, 77] width 190 height 15
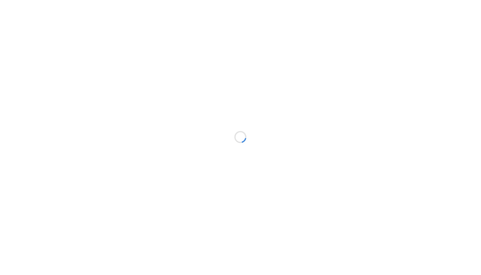
scroll to position [0, 0]
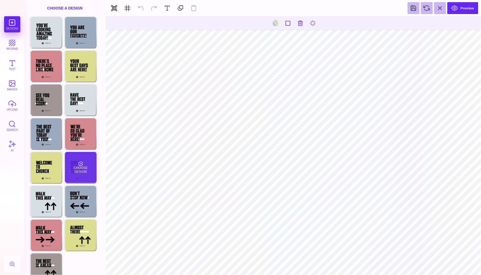
click at [80, 163] on div "Choose Design" at bounding box center [81, 167] width 32 height 31
type input "#FFFFFF"
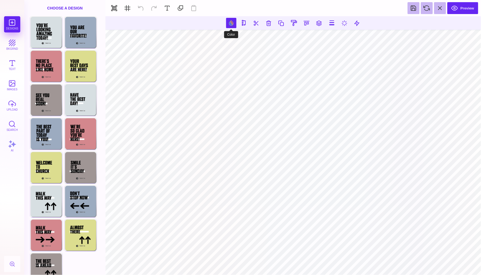
click at [229, 21] on button at bounding box center [231, 23] width 10 height 10
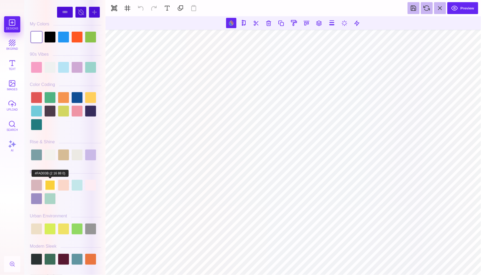
click at [50, 183] on div at bounding box center [50, 185] width 11 height 11
type input "#FAD03B"
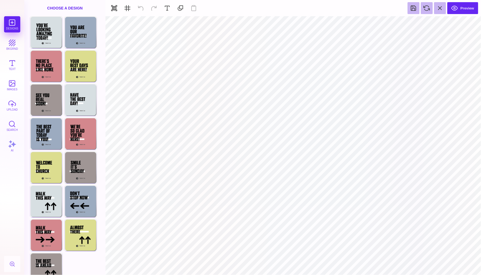
type input "#A09695"
click at [275, 25] on button at bounding box center [275, 23] width 10 height 10
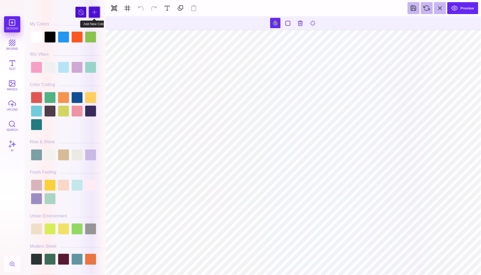
click at [94, 14] on div at bounding box center [94, 12] width 11 height 11
type input "#660FAA"
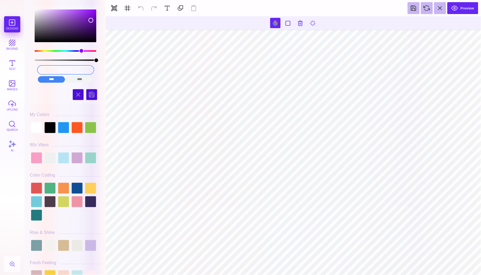
drag, startPoint x: 86, startPoint y: 70, endPoint x: 31, endPoint y: 70, distance: 55.5
click at [31, 70] on div "#660FAA **** **** **** **** **** **** ****** *****" at bounding box center [65, 45] width 71 height 80
click at [64, 70] on input "color picker dialog" at bounding box center [65, 70] width 55 height 8
paste input "48A1D5"
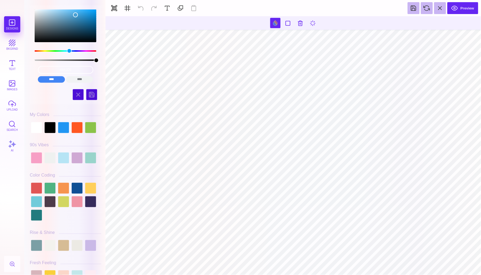
type input "#48A1D5"
click at [457, 11] on button "Preview" at bounding box center [463, 8] width 31 height 12
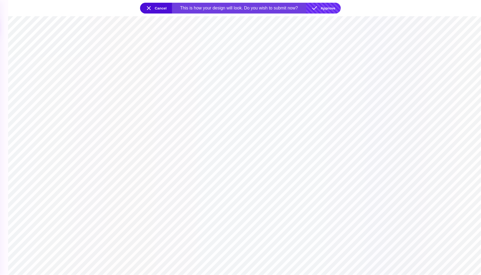
click at [332, 7] on button "Approve" at bounding box center [323, 8] width 35 height 11
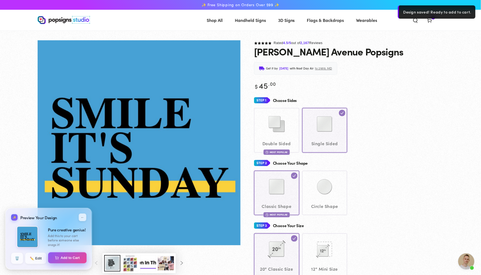
click at [73, 257] on button "Add to Cart" at bounding box center [67, 258] width 39 height 11
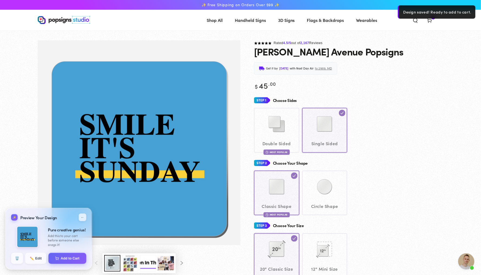
select select "**********"
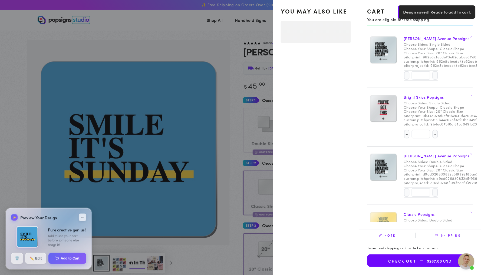
select select "**********"
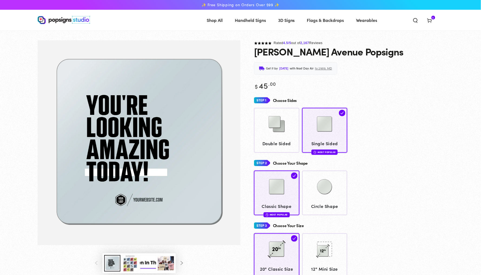
click at [435, 17] on span "5" at bounding box center [434, 18] width 2 height 4
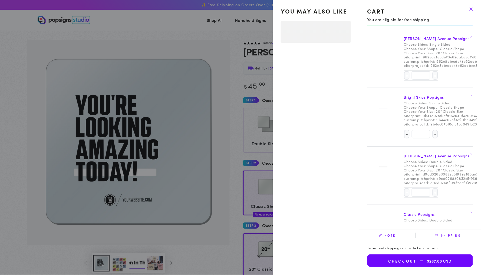
select select "**********"
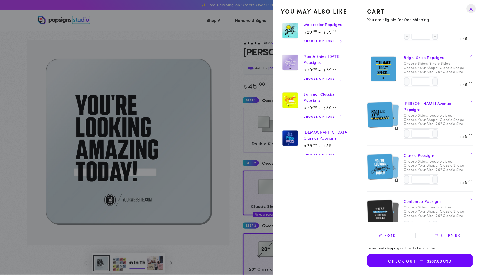
scroll to position [31, 0]
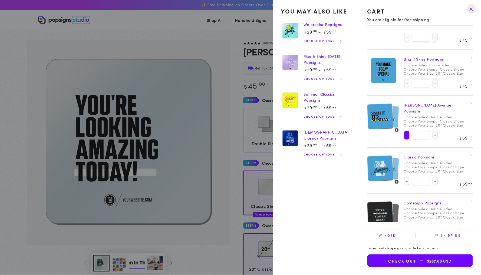
click at [405, 131] on button "Decrease quantity for [PERSON_NAME] Avenue Popsigns" at bounding box center [406, 135] width 5 height 9
type input "*"
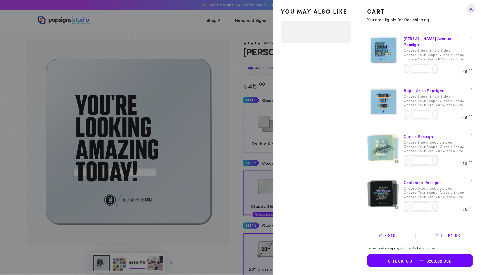
select select "**********"
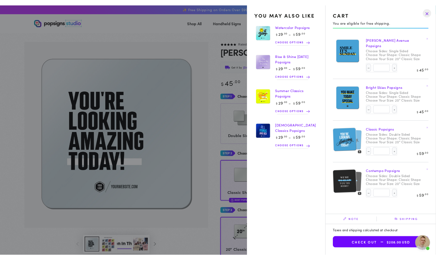
scroll to position [0, 0]
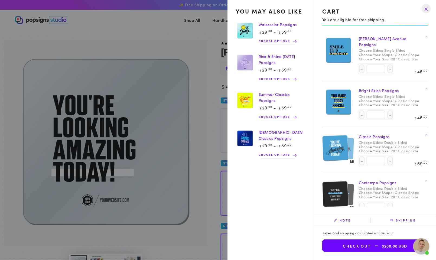
click at [400, 26] on summary "Cart 4 4 items" at bounding box center [407, 20] width 14 height 12
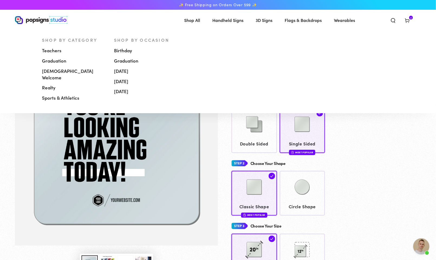
click at [68, 72] on span "[DEMOGRAPHIC_DATA] Welcome" at bounding box center [74, 74] width 64 height 13
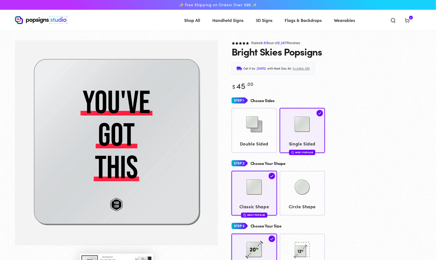
click at [408, 21] on icon at bounding box center [406, 20] width 5 height 5
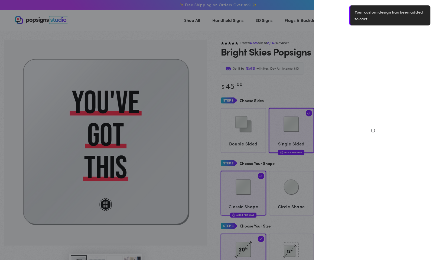
select select "**********"
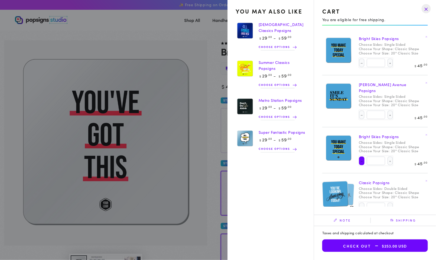
click at [359, 156] on button "Decrease quantity for Bright Skies Popsigns" at bounding box center [361, 160] width 5 height 9
type input "*"
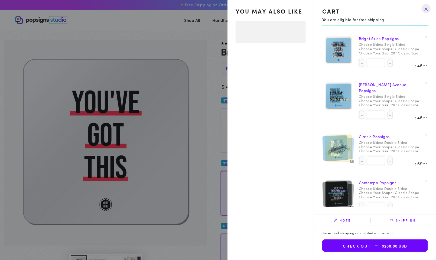
select select "**********"
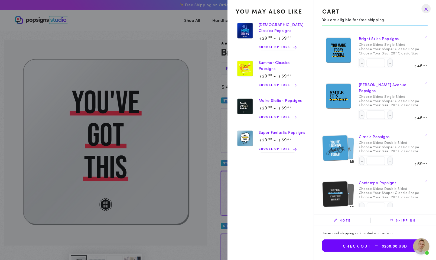
click at [424, 9] on drawer-close-button at bounding box center [426, 9] width 14 height 12
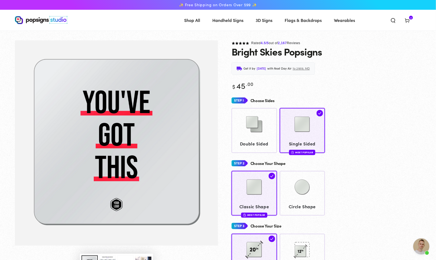
click at [390, 22] on icon "Search our site" at bounding box center [392, 20] width 5 height 5
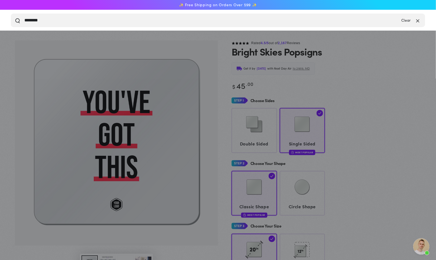
type input "********"
click at [17, 20] on button "Search our site" at bounding box center [17, 20] width 5 height 5
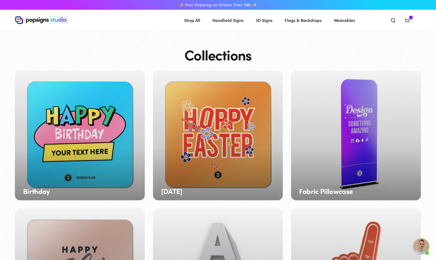
click at [394, 20] on icon "Search our site" at bounding box center [392, 20] width 5 height 5
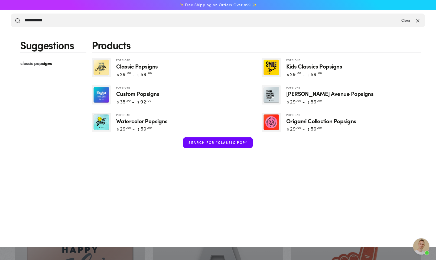
type input "**********"
click at [158, 69] on span "Classic Popsigns" at bounding box center [137, 66] width 42 height 6
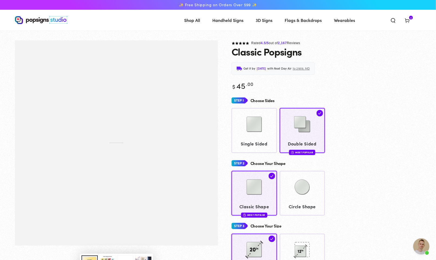
scroll to position [1646, 0]
click at [251, 130] on img at bounding box center [254, 124] width 27 height 27
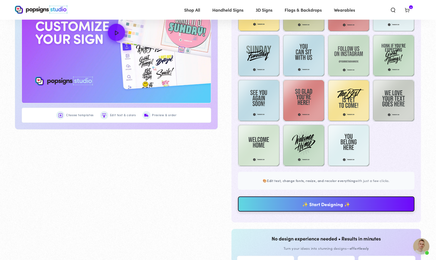
click at [305, 205] on link "✨ Start Designing ✨" at bounding box center [326, 204] width 177 height 15
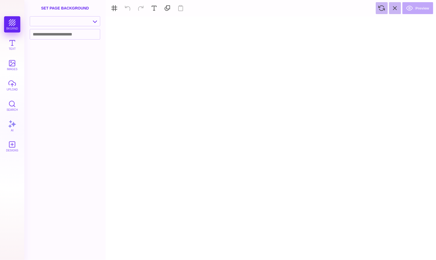
type textarea "An ancient tree with a door leading to a magical world"
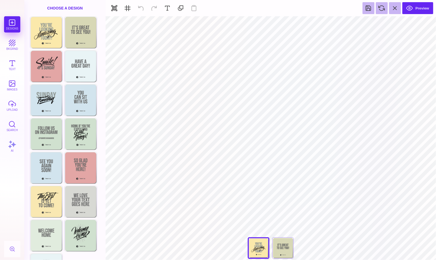
type input "#FBE9AB"
click at [249, 23] on button at bounding box center [253, 23] width 10 height 10
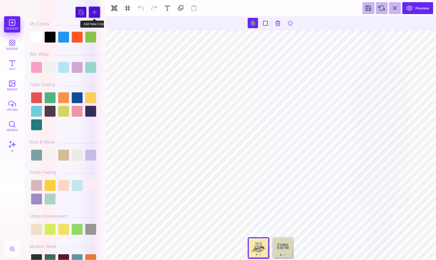
click at [93, 13] on div at bounding box center [94, 12] width 11 height 11
type input "#62CEBC"
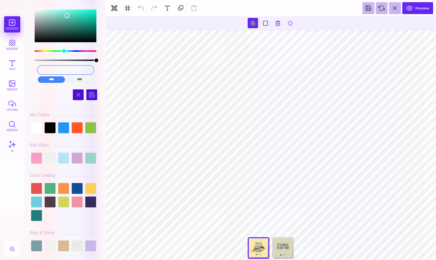
drag, startPoint x: 83, startPoint y: 68, endPoint x: 25, endPoint y: 68, distance: 57.7
click at [25, 68] on div "#62CEBC **** **** **** **** **** **** ****** ***** Hues" at bounding box center [64, 130] width 81 height 260
click at [68, 69] on input "color picker dialog" at bounding box center [65, 70] width 55 height 8
paste input "48A1D5"
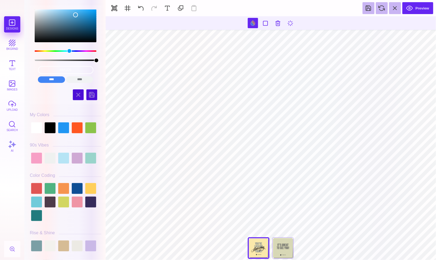
type input "#8F9895"
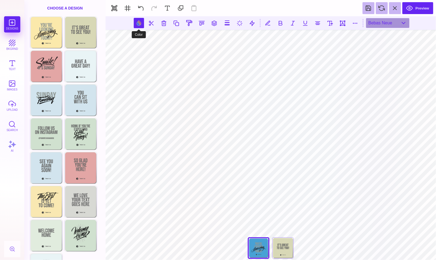
click at [139, 21] on button at bounding box center [139, 23] width 10 height 10
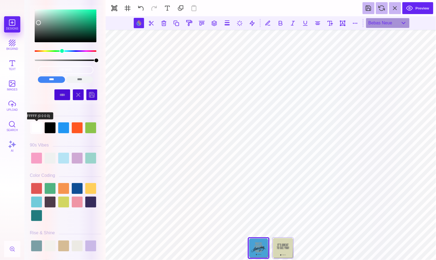
click at [37, 128] on div at bounding box center [36, 127] width 11 height 11
type input "#FFFFFF"
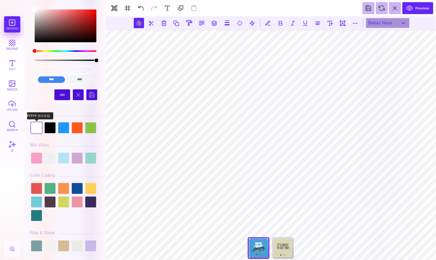
click at [37, 129] on div at bounding box center [36, 127] width 11 height 11
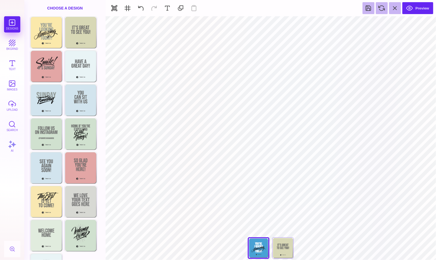
type input "#FFFFFF"
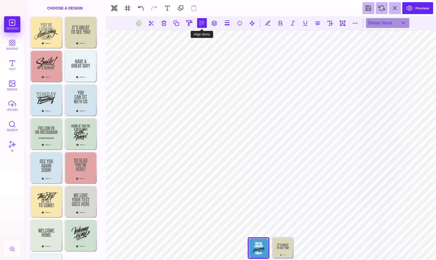
click at [203, 24] on button at bounding box center [202, 23] width 10 height 10
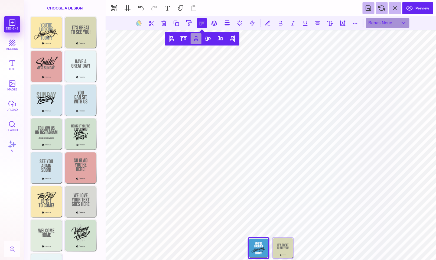
click at [195, 37] on button at bounding box center [196, 38] width 11 height 11
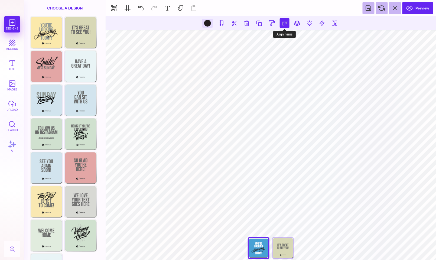
click at [281, 23] on button at bounding box center [285, 23] width 10 height 10
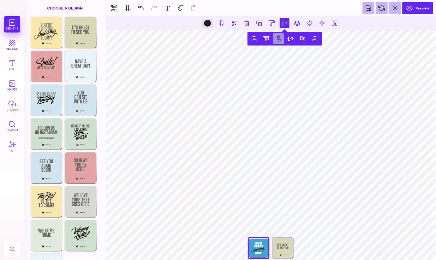
click at [277, 40] on button at bounding box center [278, 38] width 11 height 11
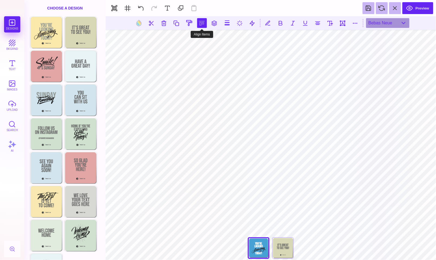
click at [201, 23] on button at bounding box center [202, 23] width 10 height 10
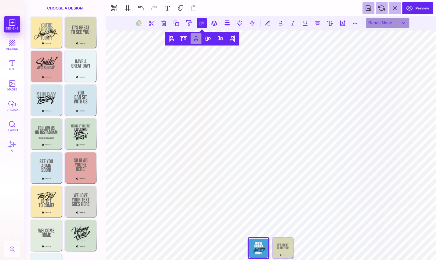
click at [197, 40] on button at bounding box center [196, 38] width 11 height 11
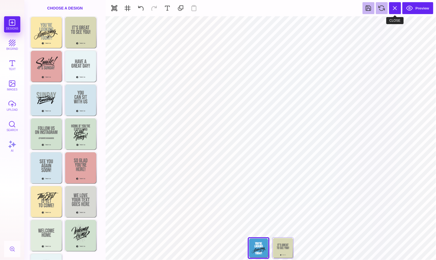
click at [394, 10] on button at bounding box center [395, 8] width 12 height 12
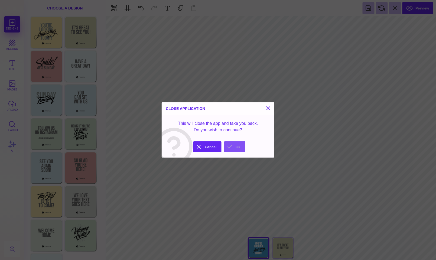
click at [237, 146] on button "Ok" at bounding box center [234, 146] width 21 height 11
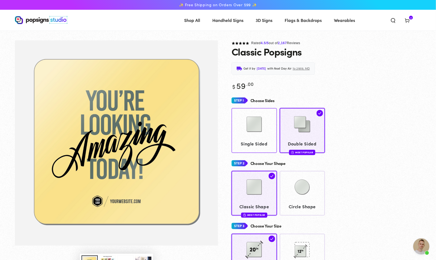
click at [249, 138] on img at bounding box center [254, 124] width 27 height 27
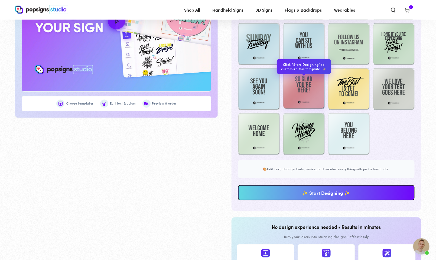
scroll to position [450, 0]
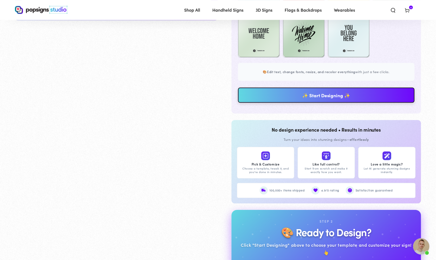
click at [313, 97] on link "✨ Start Designing ✨" at bounding box center [326, 94] width 177 height 15
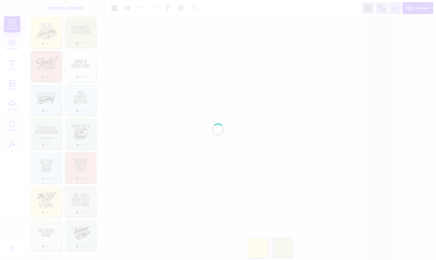
scroll to position [223, 0]
type input "*"
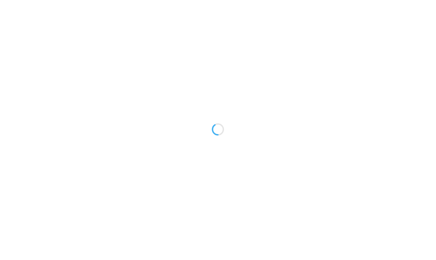
scroll to position [0, 0]
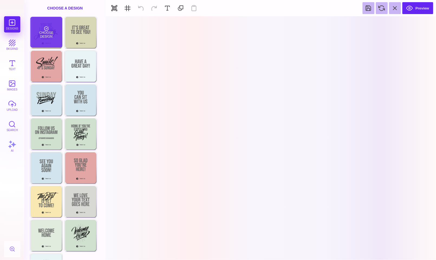
click at [50, 29] on div "Choose Design" at bounding box center [46, 32] width 32 height 31
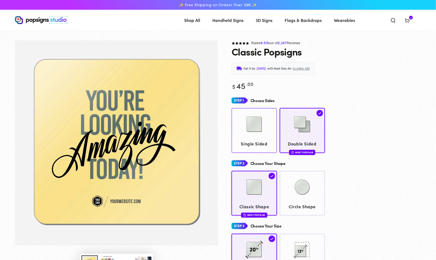
click at [262, 136] on img at bounding box center [254, 124] width 27 height 27
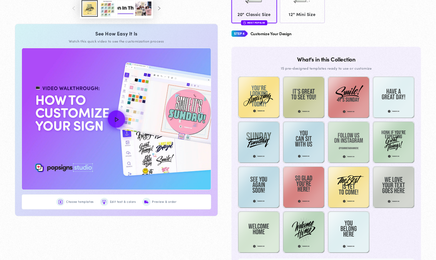
scroll to position [257, 0]
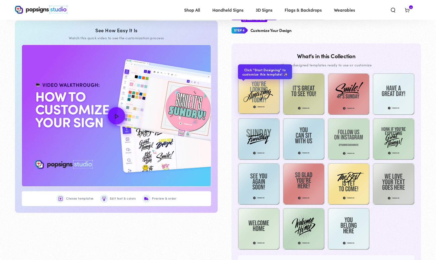
click at [260, 98] on img at bounding box center [259, 94] width 42 height 42
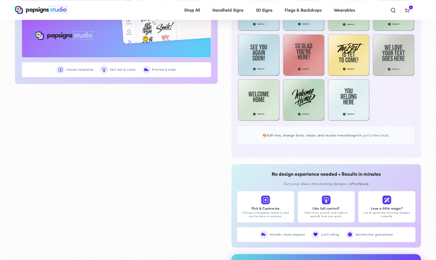
scroll to position [385, 0]
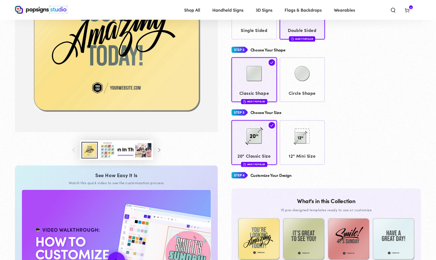
scroll to position [99, 0]
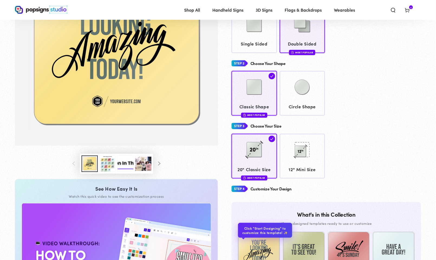
click at [259, 242] on img at bounding box center [259, 252] width 42 height 42
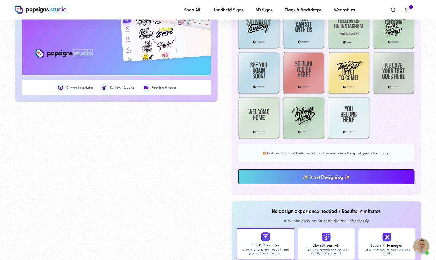
scroll to position [1646, 0]
click at [290, 184] on link "✨ Start Designing ✨" at bounding box center [326, 176] width 177 height 15
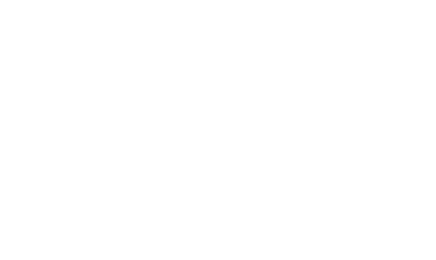
scroll to position [0, 0]
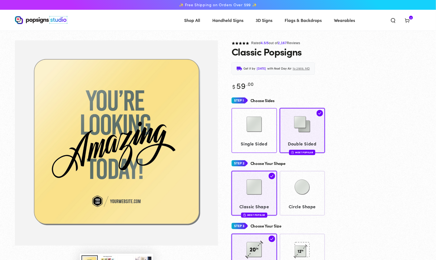
click at [253, 136] on img at bounding box center [254, 124] width 27 height 27
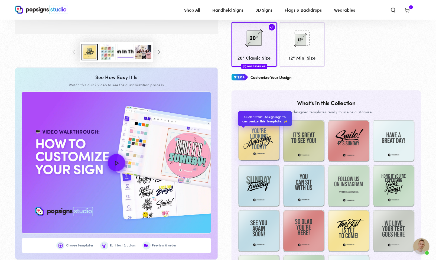
scroll to position [211, 0]
click at [253, 136] on img at bounding box center [259, 140] width 42 height 42
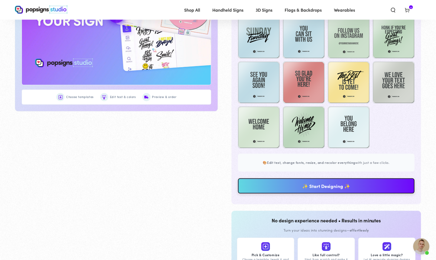
click at [272, 188] on link "✨ Start Designing ✨" at bounding box center [326, 185] width 177 height 15
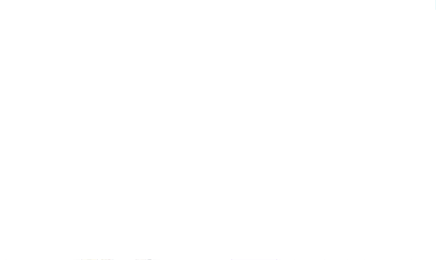
scroll to position [0, 0]
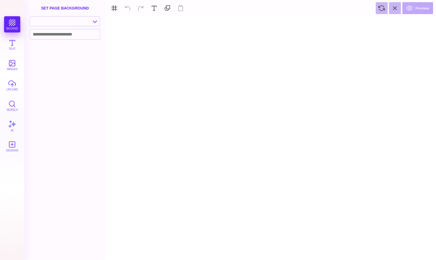
type textarea "An ancient tree with a door leading to a magical world"
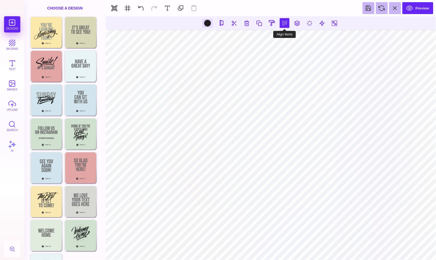
click at [280, 24] on button at bounding box center [285, 23] width 10 height 10
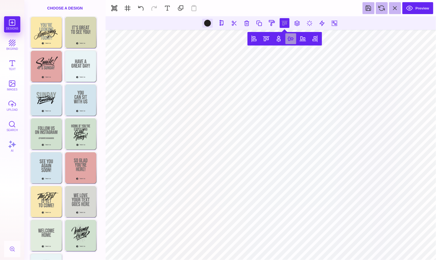
click at [288, 40] on button at bounding box center [290, 38] width 11 height 11
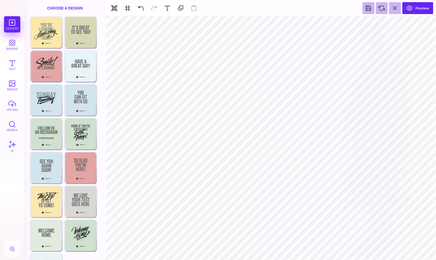
type input "#FBE9AB"
click at [251, 23] on button at bounding box center [253, 23] width 10 height 10
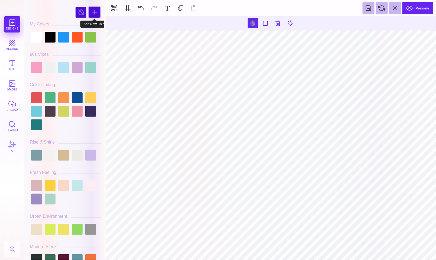
click at [92, 12] on div at bounding box center [94, 12] width 11 height 11
type input "#623BBD"
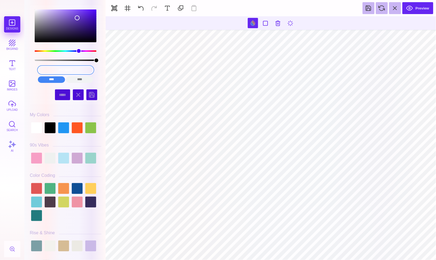
drag, startPoint x: 87, startPoint y: 70, endPoint x: 35, endPoint y: 70, distance: 52.5
click at [35, 70] on div "#623BBD **** **** **** **** **** **** ****** *****" at bounding box center [65, 75] width 63 height 22
click at [62, 69] on input "color picker dialog" at bounding box center [65, 70] width 55 height 8
paste input "48A1D5"
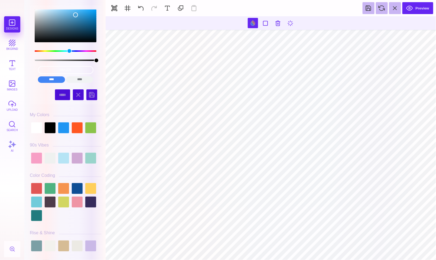
type input "#8F9895"
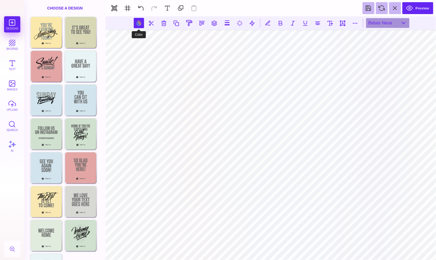
click at [139, 22] on button at bounding box center [139, 23] width 10 height 10
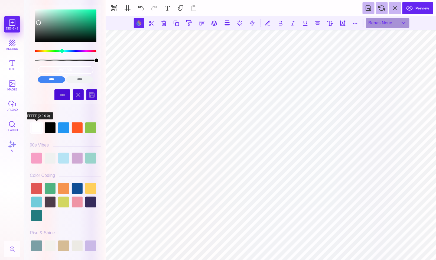
click at [37, 127] on div at bounding box center [36, 127] width 11 height 11
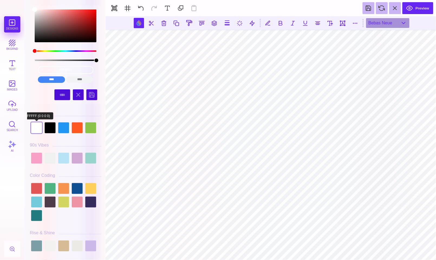
type input "#FFFFFF"
click at [35, 131] on div at bounding box center [36, 127] width 11 height 11
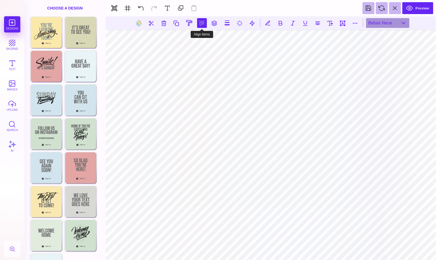
click at [203, 22] on button at bounding box center [202, 23] width 10 height 10
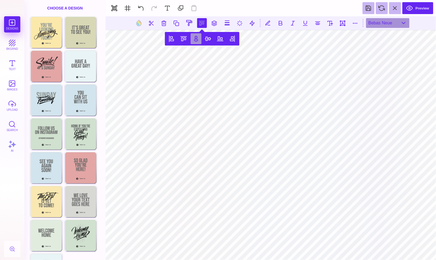
click at [196, 39] on button at bounding box center [196, 38] width 11 height 11
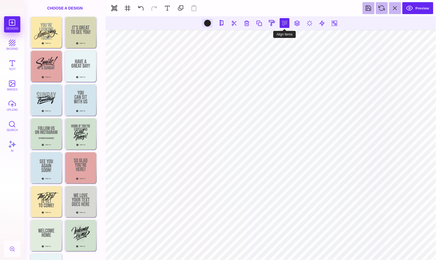
click at [285, 22] on button at bounding box center [285, 23] width 10 height 10
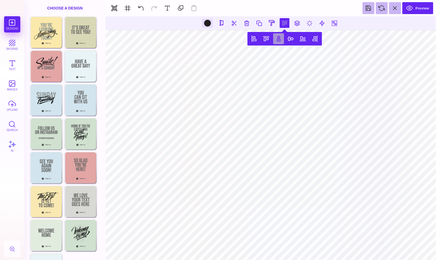
click at [275, 38] on button at bounding box center [278, 38] width 11 height 11
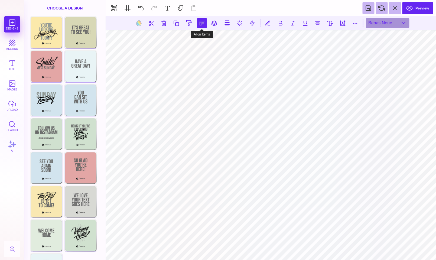
click at [200, 22] on button at bounding box center [202, 23] width 10 height 10
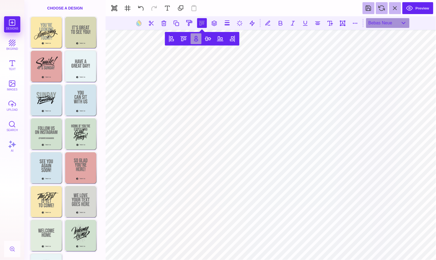
click at [197, 40] on button at bounding box center [196, 38] width 11 height 11
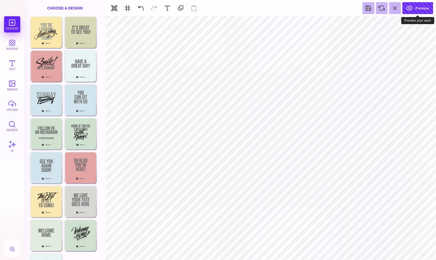
click at [412, 6] on button "Preview" at bounding box center [417, 8] width 31 height 12
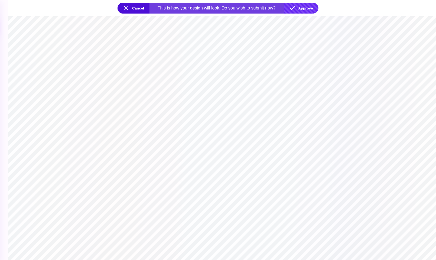
click at [303, 8] on button "Approve" at bounding box center [301, 8] width 35 height 11
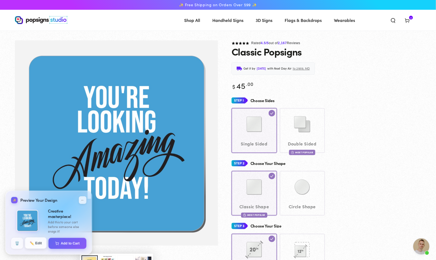
click at [37, 242] on button "✏️ Edit" at bounding box center [36, 242] width 22 height 11
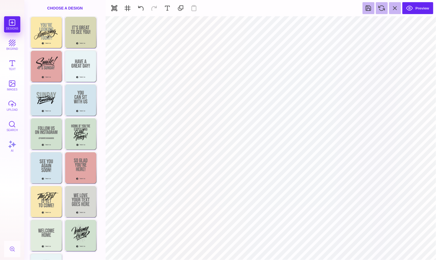
type input "#231F20"
click at [411, 9] on button "Preview" at bounding box center [417, 8] width 31 height 12
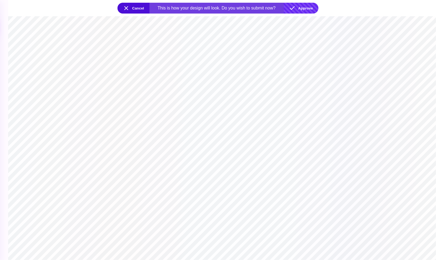
click at [297, 6] on button "Approve" at bounding box center [301, 8] width 35 height 11
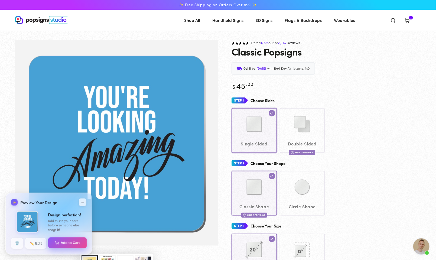
click at [72, 243] on button "Add to Cart" at bounding box center [67, 242] width 39 height 11
select select "**********"
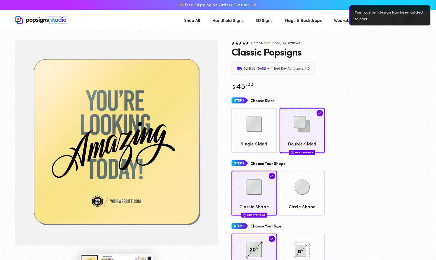
click at [373, 42] on div "Rated 4.5 /5 out of 2,167 Reviews" at bounding box center [326, 43] width 190 height 6
click at [342, 12] on header "Shop All Shop All Shop By Product Shop By Product Shop By Category" at bounding box center [217, 20] width 433 height 21
click at [378, 39] on section at bounding box center [218, 36] width 436 height 10
click at [407, 22] on div "Your custom design has been added to cart." at bounding box center [389, 15] width 81 height 20
click at [390, 46] on div "Classic Popsigns" at bounding box center [326, 51] width 190 height 11
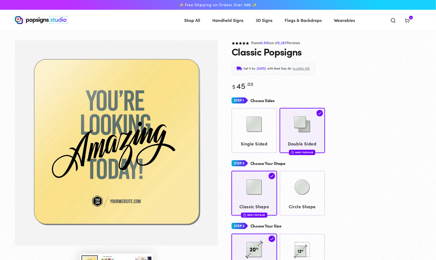
click at [411, 17] on span "5" at bounding box center [411, 18] width 2 height 4
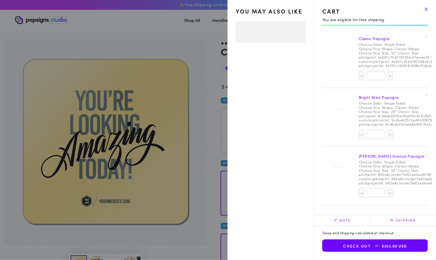
select select "**********"
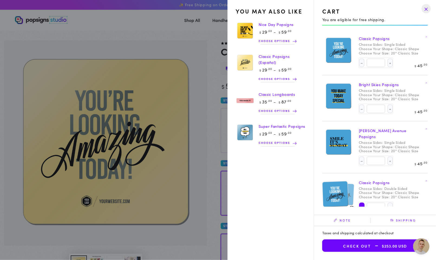
scroll to position [21, 0]
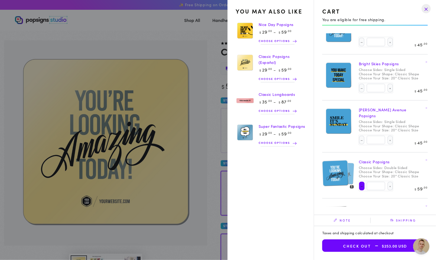
click at [359, 185] on button "Decrease quantity for Classic Popsigns" at bounding box center [361, 186] width 5 height 9
type input "*"
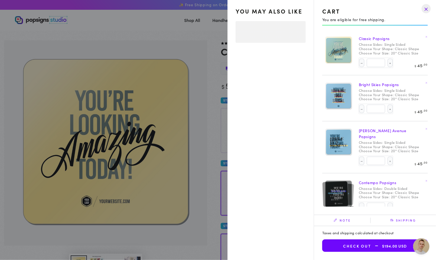
select select "**********"
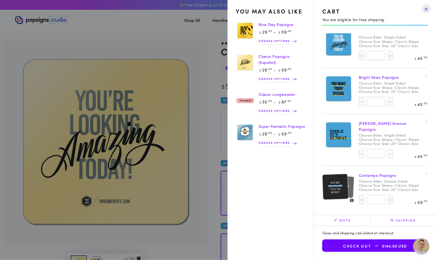
scroll to position [6, 0]
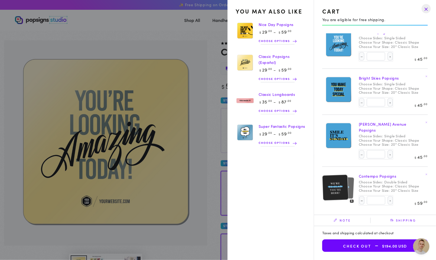
click at [400, 26] on summary "Cart 4 4 items" at bounding box center [407, 20] width 14 height 12
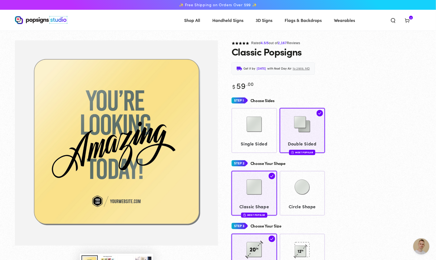
click at [391, 21] on icon "Search our site" at bounding box center [392, 20] width 5 height 5
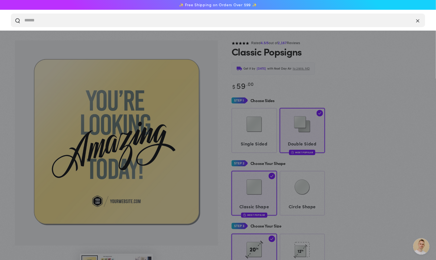
click at [371, 21] on input "Search our site" at bounding box center [210, 21] width 373 height 14
type input "*******"
click at [17, 20] on button "Search our site" at bounding box center [17, 20] width 5 height 5
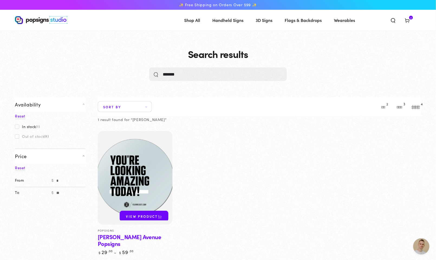
scroll to position [1646, 0]
click at [169, 174] on img at bounding box center [135, 178] width 77 height 96
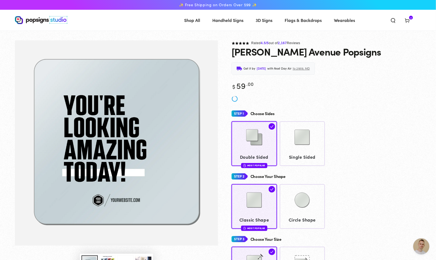
scroll to position [1646, 0]
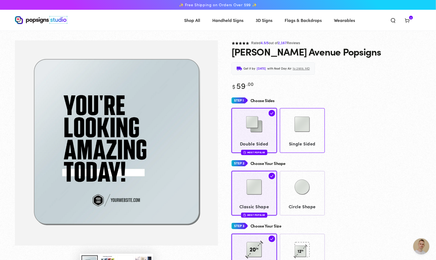
click at [309, 127] on img at bounding box center [302, 124] width 27 height 27
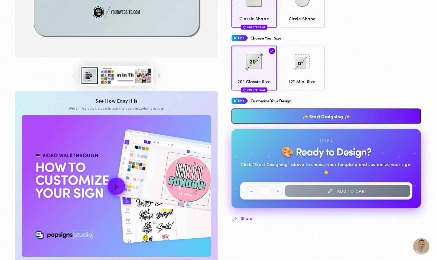
scroll to position [187, 0]
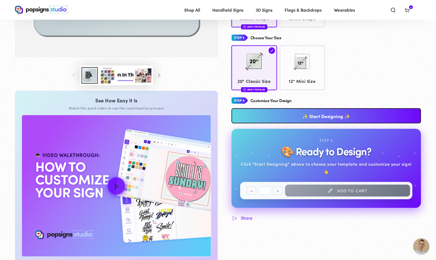
click at [309, 120] on link "✨ Start Designing ✨" at bounding box center [326, 115] width 190 height 15
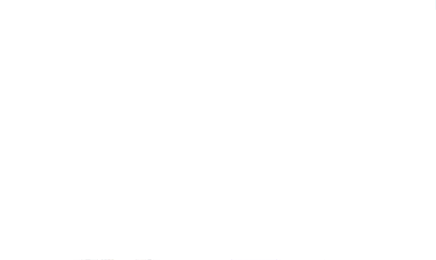
scroll to position [0, 0]
type textarea "An ancient tree with a door leading to a magical world"
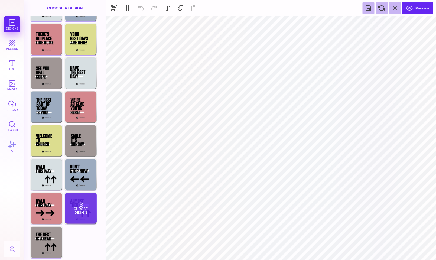
scroll to position [27, 0]
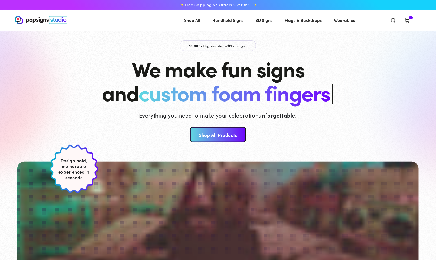
click at [391, 19] on icon "Search our site" at bounding box center [392, 20] width 5 height 5
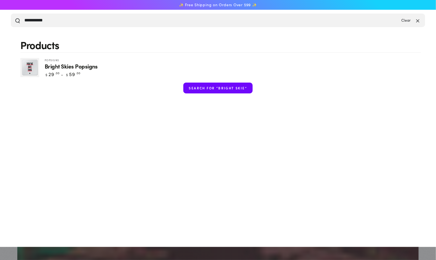
type input "**********"
click at [21, 67] on img "Search our site" at bounding box center [29, 67] width 19 height 19
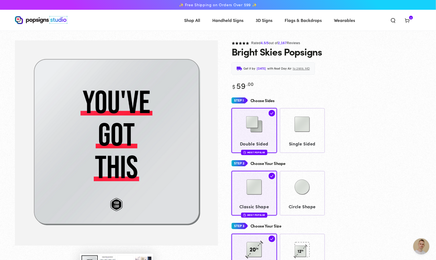
scroll to position [1646, 0]
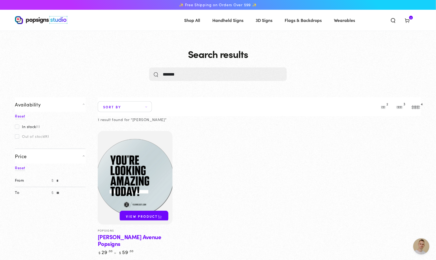
scroll to position [1646, 0]
click at [147, 158] on img at bounding box center [135, 178] width 77 height 96
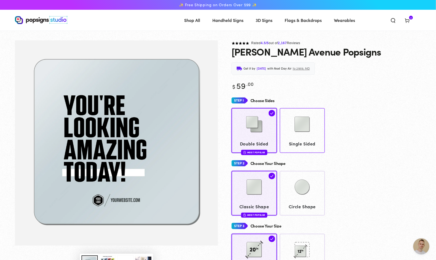
scroll to position [1646, 0]
click at [311, 146] on span "Single Sided" at bounding box center [302, 144] width 40 height 8
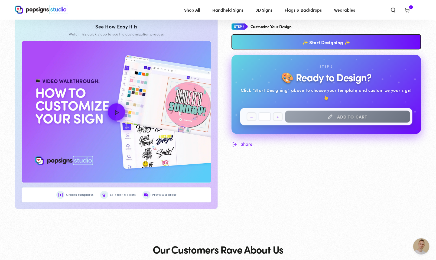
scroll to position [265, 0]
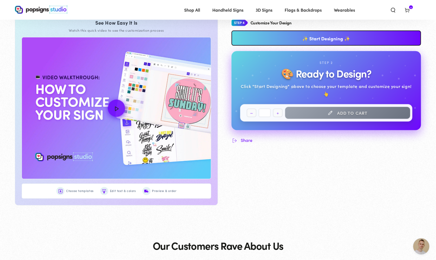
click at [301, 43] on link "✨ Start Designing ✨" at bounding box center [326, 38] width 190 height 15
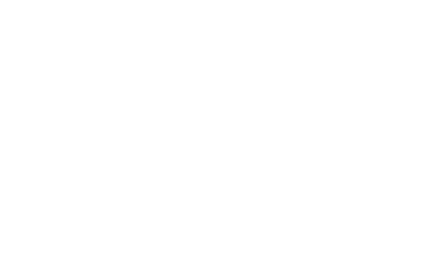
scroll to position [0, 0]
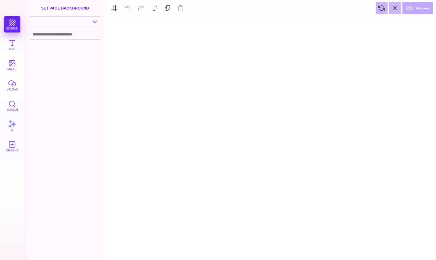
type textarea "An ancient tree with a door leading to a magical world"
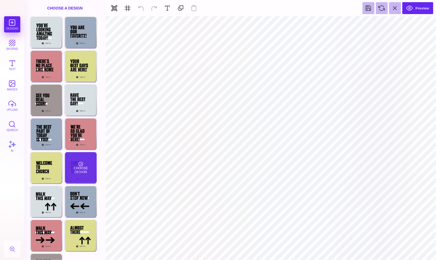
click at [83, 172] on div "Choose Design" at bounding box center [81, 167] width 32 height 31
type input "#FFFFFF"
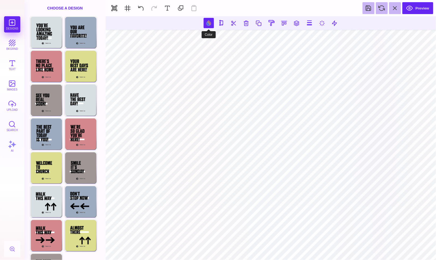
click at [212, 21] on button at bounding box center [209, 23] width 10 height 10
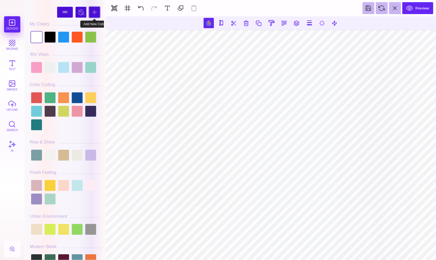
click at [94, 12] on div at bounding box center [94, 12] width 11 height 11
type input "#FF5A78"
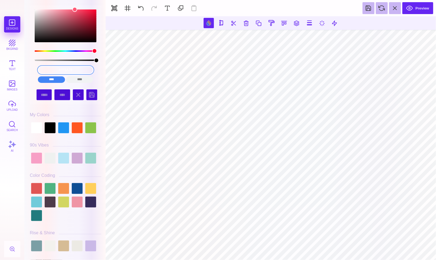
drag, startPoint x: 84, startPoint y: 68, endPoint x: 22, endPoint y: 68, distance: 62.5
click at [22, 68] on section "Designs bkgrnd Text images upload Search AI #FF5A78" at bounding box center [218, 130] width 436 height 260
click at [58, 69] on input "color picker dialog" at bounding box center [65, 70] width 55 height 8
paste input "48A1D5"
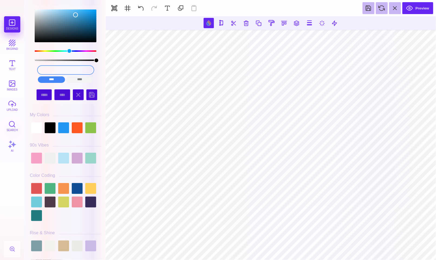
click at [70, 69] on input "48A1D5" at bounding box center [65, 70] width 55 height 8
type input "#48A1D5"
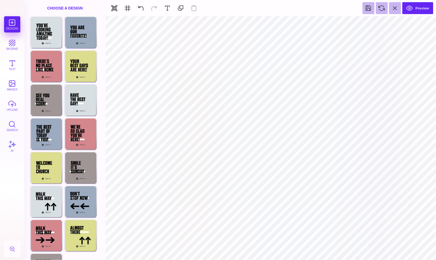
type input "#A09695"
click at [254, 22] on button at bounding box center [253, 23] width 10 height 10
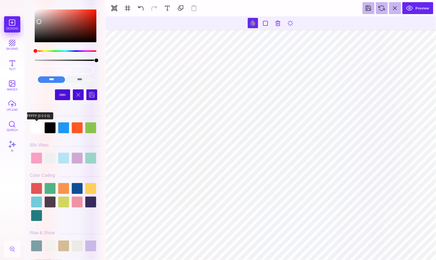
click at [37, 126] on div at bounding box center [36, 127] width 11 height 11
type input "#FFFFFF"
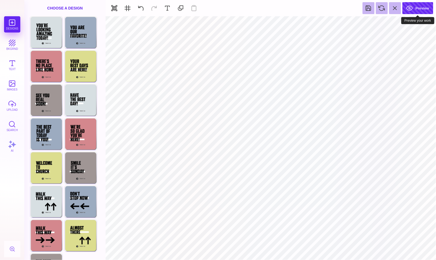
click at [414, 6] on button "Preview" at bounding box center [417, 8] width 31 height 12
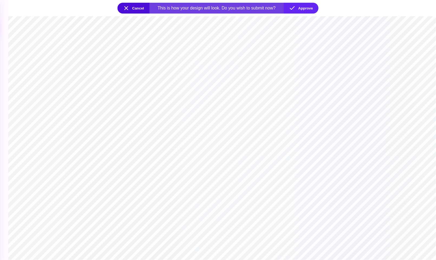
click at [140, 10] on button "Cancel" at bounding box center [133, 8] width 32 height 11
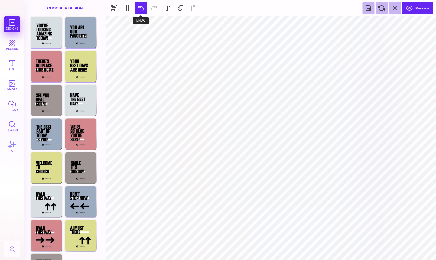
type input "#FFFFFF"
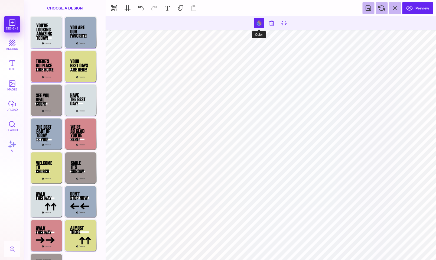
click at [257, 23] on button at bounding box center [259, 23] width 10 height 10
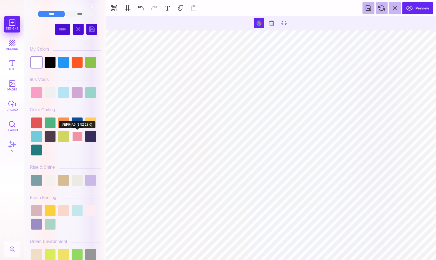
scroll to position [71, 0]
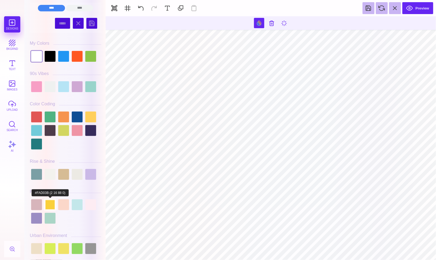
click at [48, 206] on div at bounding box center [50, 204] width 11 height 11
type input "#FAD03B"
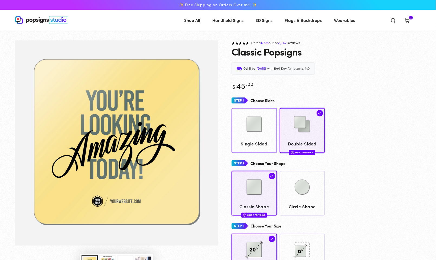
click at [250, 138] on div at bounding box center [254, 124] width 40 height 27
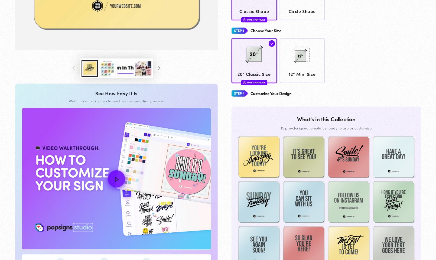
scroll to position [208, 0]
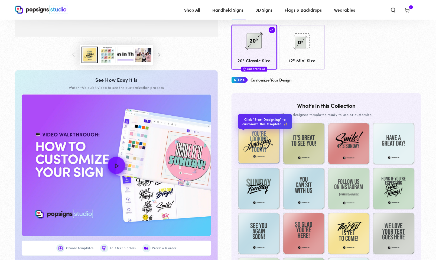
click at [263, 143] on img at bounding box center [259, 143] width 42 height 42
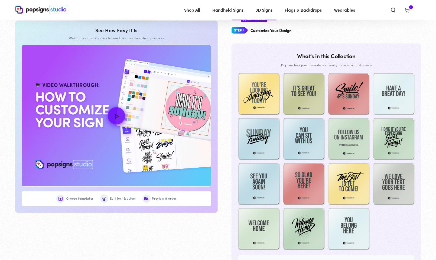
scroll to position [230, 0]
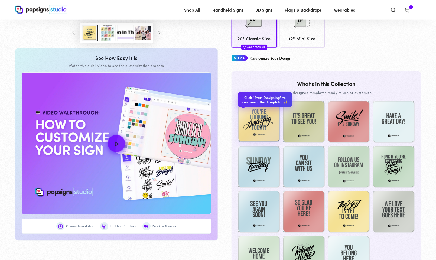
click at [263, 136] on img at bounding box center [259, 121] width 42 height 42
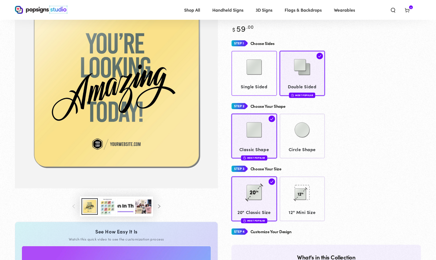
scroll to position [51, 0]
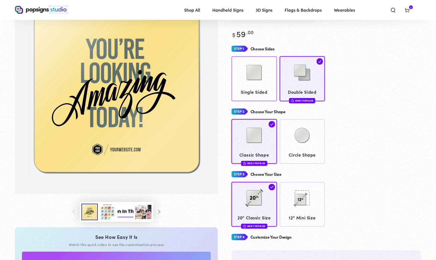
click at [263, 75] on img at bounding box center [254, 72] width 27 height 27
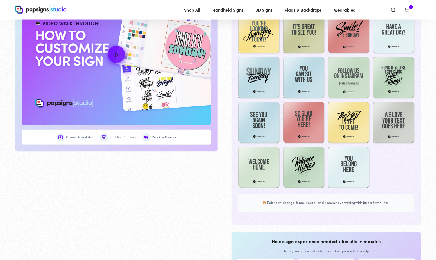
scroll to position [325, 0]
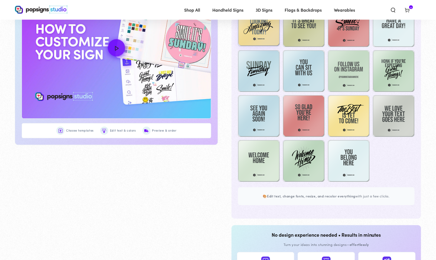
click at [252, 40] on img at bounding box center [259, 26] width 42 height 42
click at [264, 38] on img at bounding box center [259, 26] width 42 height 42
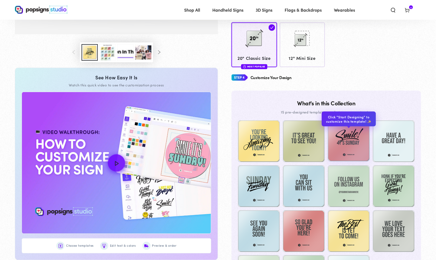
scroll to position [214, 0]
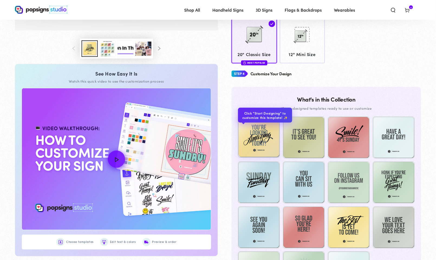
click at [255, 151] on img at bounding box center [259, 137] width 42 height 42
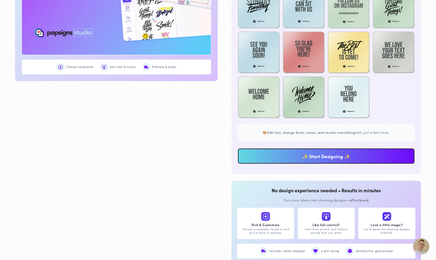
scroll to position [398, 0]
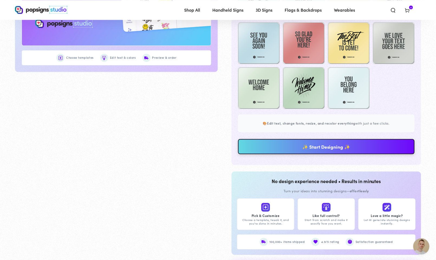
click at [278, 154] on link "✨ Start Designing ✨" at bounding box center [326, 146] width 177 height 15
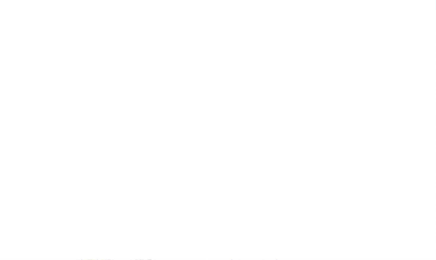
scroll to position [0, 0]
type textarea "An ancient tree with a door leading to a magical world"
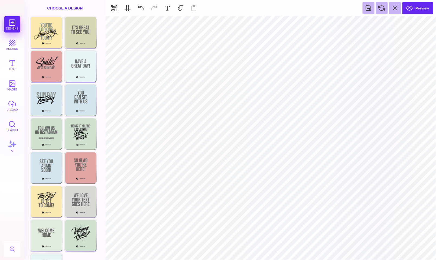
type input "#FBE9AB"
click at [250, 22] on button at bounding box center [253, 23] width 10 height 10
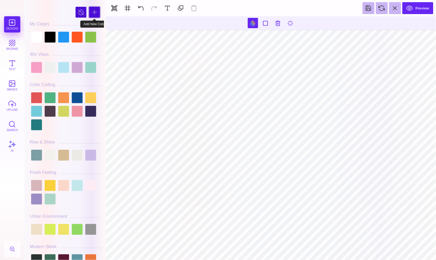
click at [93, 15] on div at bounding box center [94, 12] width 11 height 11
type input "#14F728"
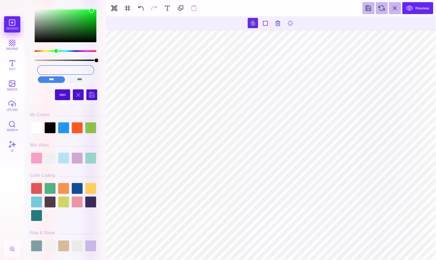
drag, startPoint x: 83, startPoint y: 71, endPoint x: 33, endPoint y: 71, distance: 50.1
click at [34, 71] on div "#14F728 **** **** **** **** **** **** ****** *****" at bounding box center [65, 75] width 63 height 22
click at [62, 69] on input "color picker dialog" at bounding box center [65, 70] width 55 height 8
paste input "48A1D5"
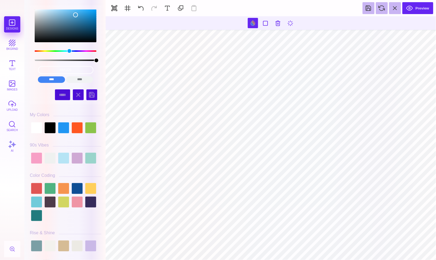
type input "#8F9895"
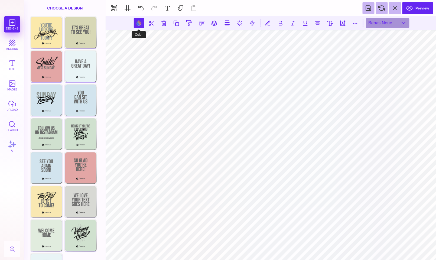
click at [140, 22] on button at bounding box center [139, 23] width 10 height 10
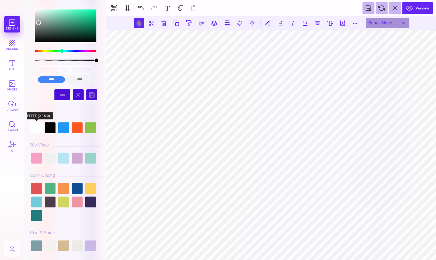
click at [37, 130] on div at bounding box center [36, 127] width 11 height 11
type input "#FFFFFF"
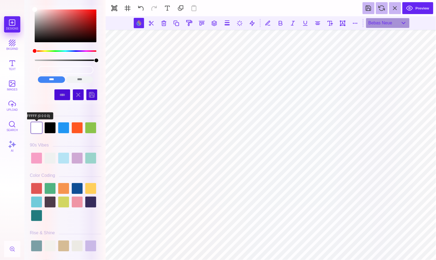
click at [41, 126] on div at bounding box center [36, 127] width 11 height 11
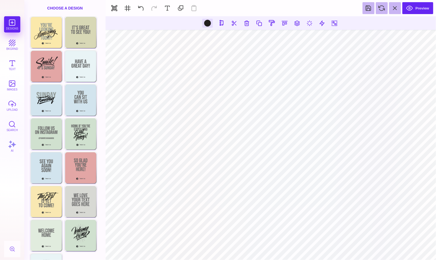
type input "#231F20"
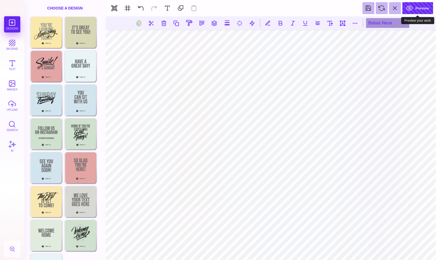
click at [416, 6] on button "Preview" at bounding box center [417, 8] width 31 height 12
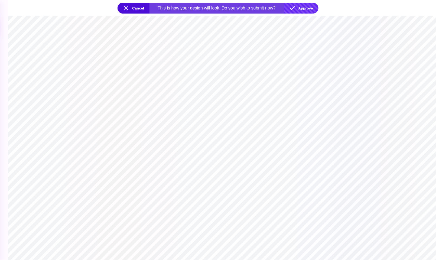
click at [307, 10] on button "Approve" at bounding box center [301, 8] width 35 height 11
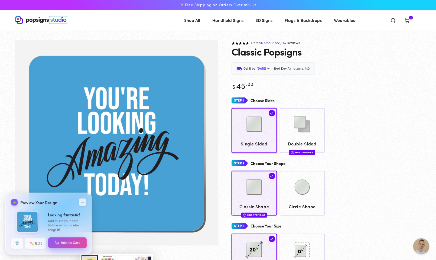
click at [66, 247] on button "Add to Cart" at bounding box center [67, 242] width 39 height 11
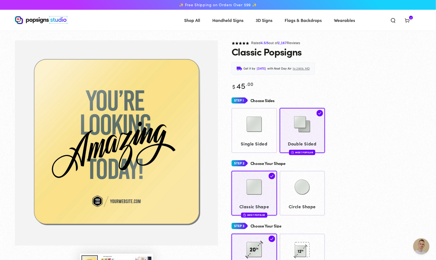
scroll to position [1646, 0]
click at [407, 20] on icon at bounding box center [406, 20] width 5 height 5
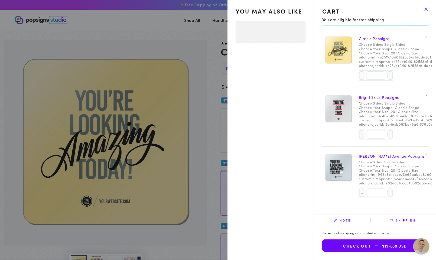
select select "**********"
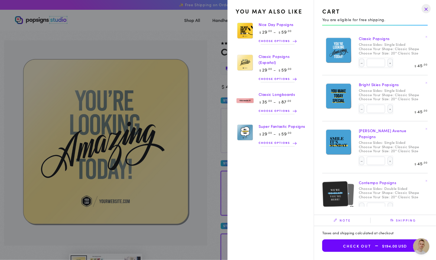
scroll to position [0, 0]
click at [425, 9] on drawer-close-button at bounding box center [426, 9] width 14 height 12
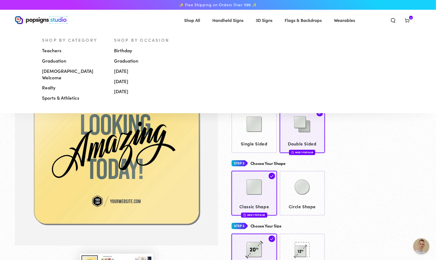
click at [71, 75] on span "[DEMOGRAPHIC_DATA] Welcome" at bounding box center [74, 74] width 64 height 13
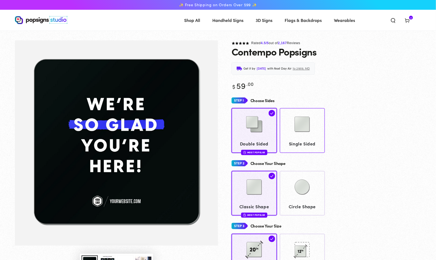
click at [316, 127] on img at bounding box center [302, 124] width 27 height 27
click at [305, 143] on span "Single Sided" at bounding box center [302, 144] width 40 height 8
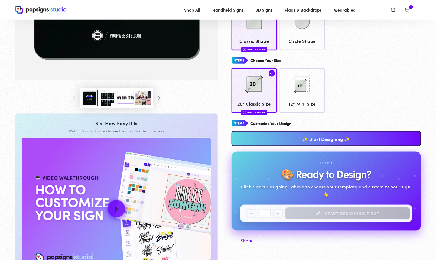
click at [307, 133] on div "**********" at bounding box center [326, 181] width 190 height 126
click at [305, 139] on link "✨ Start Designing ✨" at bounding box center [326, 138] width 190 height 15
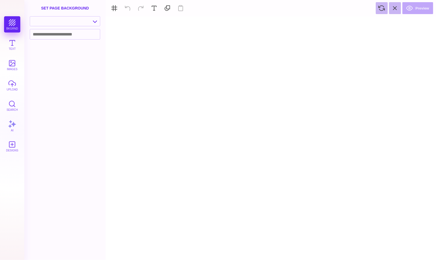
type textarea "An ancient tree with a door leading to a magical world"
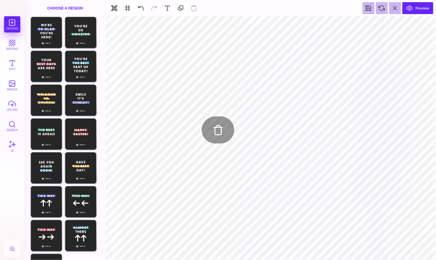
type input "#FFFFFF"
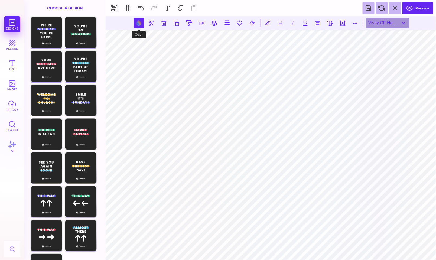
click at [140, 23] on button at bounding box center [139, 23] width 10 height 10
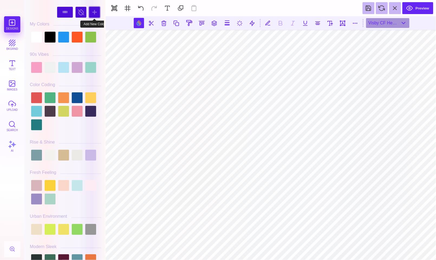
click at [95, 12] on div at bounding box center [94, 12] width 11 height 11
type input "#AA0428"
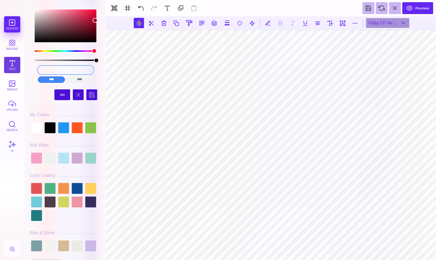
drag, startPoint x: 87, startPoint y: 70, endPoint x: 18, endPoint y: 70, distance: 69.3
click at [18, 70] on section "Designs bkgrnd Text images upload Search AI #AA0428" at bounding box center [218, 130] width 436 height 260
click at [70, 69] on input "color picker dialog" at bounding box center [65, 70] width 55 height 8
paste input "48A1D5"
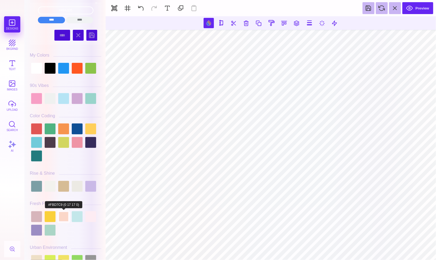
scroll to position [61, 0]
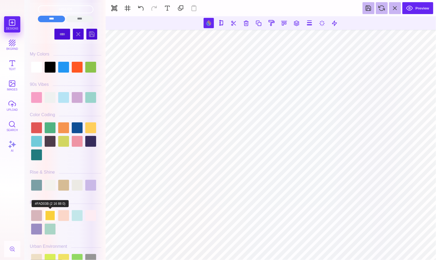
click at [48, 215] on div at bounding box center [50, 215] width 11 height 11
type input "#FAD03B"
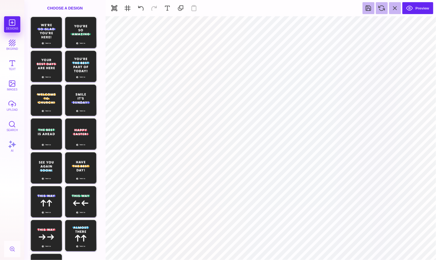
type input "#262626"
click at [253, 19] on button at bounding box center [253, 23] width 10 height 10
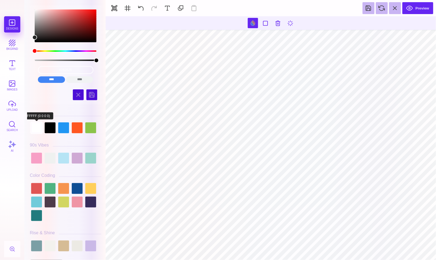
click at [36, 129] on div at bounding box center [36, 127] width 11 height 11
click at [139, 10] on button at bounding box center [141, 8] width 12 height 12
type input "#48A1D5"
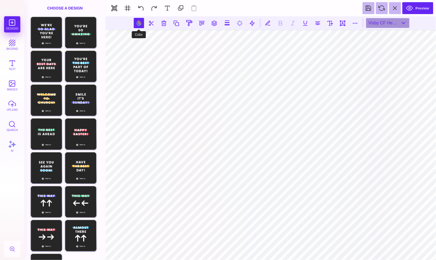
click at [138, 24] on button at bounding box center [139, 23] width 10 height 10
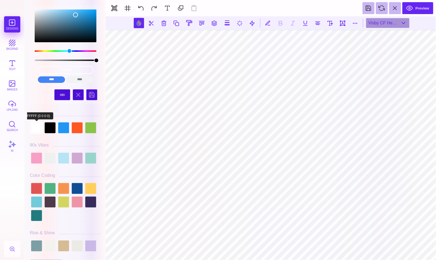
click at [37, 127] on div at bounding box center [36, 127] width 11 height 11
type input "#FFFFFF"
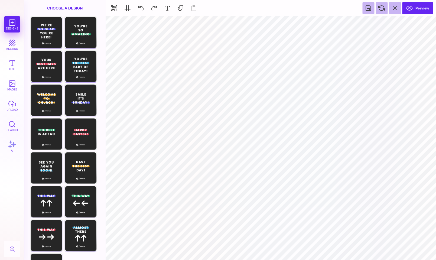
type input "#FAD03B"
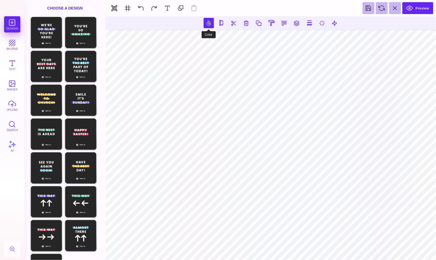
click at [207, 26] on button at bounding box center [209, 23] width 10 height 10
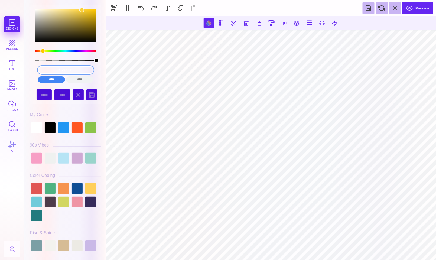
drag, startPoint x: 81, startPoint y: 68, endPoint x: 25, endPoint y: 68, distance: 55.8
click at [25, 68] on div "#FAD03B **** **** **** **** **** **** ****** ***** ***** ****** ****" at bounding box center [64, 130] width 81 height 260
click at [63, 71] on input "color picker dialog" at bounding box center [65, 70] width 55 height 8
paste input "48A1D5"
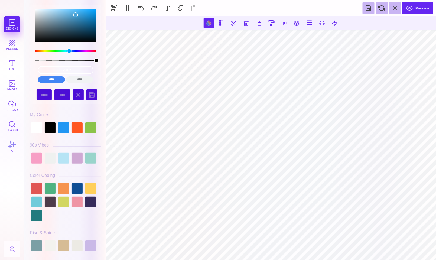
type input "#48A1D5"
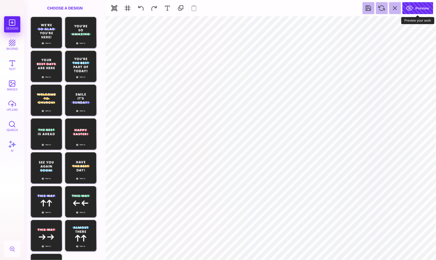
click at [415, 10] on button "Preview" at bounding box center [417, 8] width 31 height 12
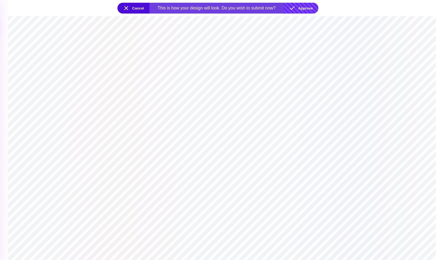
click at [305, 6] on button "Approve" at bounding box center [301, 8] width 35 height 11
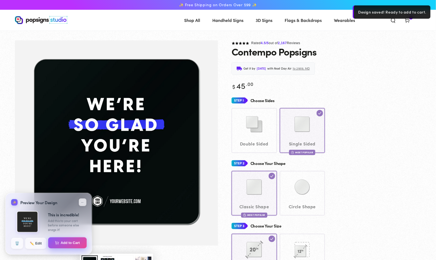
click at [64, 245] on button "Add to Cart" at bounding box center [67, 242] width 39 height 11
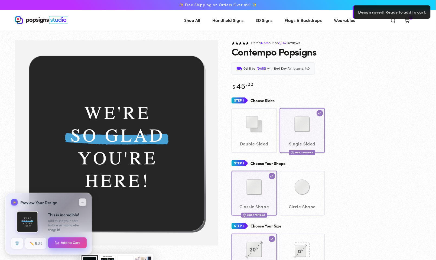
select select "**********"
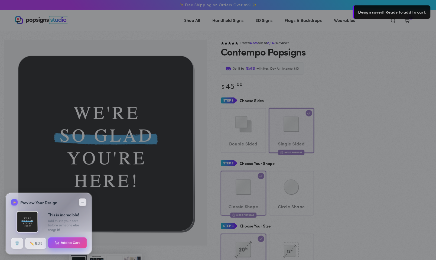
select select "**********"
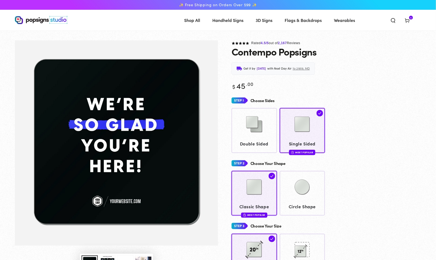
click at [406, 21] on icon at bounding box center [406, 20] width 5 height 5
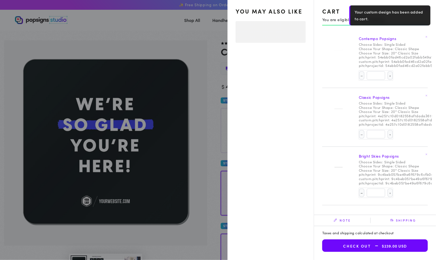
select select "**********"
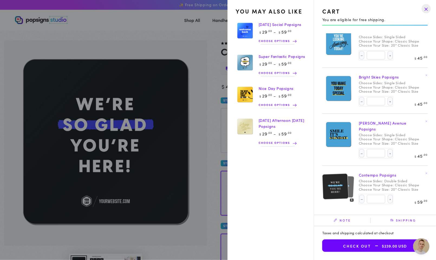
scroll to position [53, 0]
click at [359, 197] on button "Decrease quantity for Contempo Popsigns" at bounding box center [361, 199] width 5 height 9
type input "*"
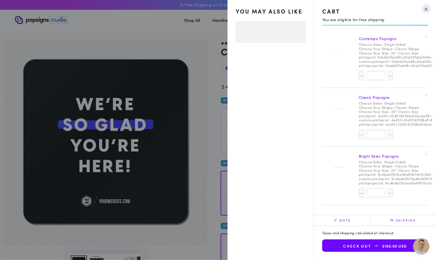
select select "**********"
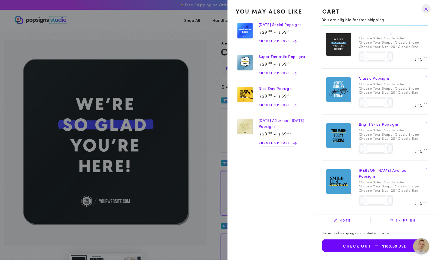
scroll to position [0, 0]
click at [398, 244] on span "$180.00 USD" at bounding box center [388, 246] width 35 height 5
click at [418, 248] on span "Open chat" at bounding box center [421, 246] width 16 height 16
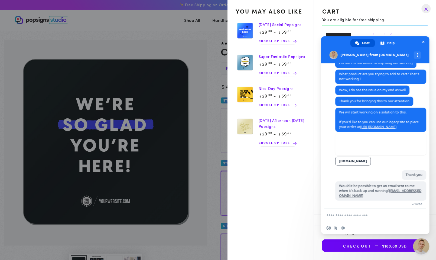
scroll to position [1649, 0]
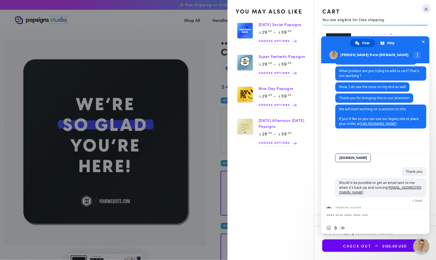
click at [360, 218] on form at bounding box center [369, 215] width 86 height 15
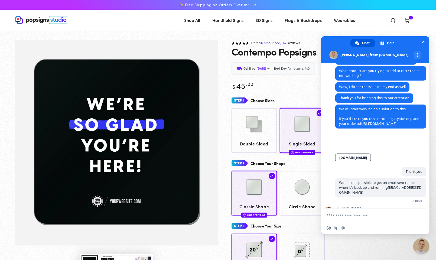
click at [357, 214] on textarea "Compose your message..." at bounding box center [369, 215] width 86 height 5
type textarea "*****"
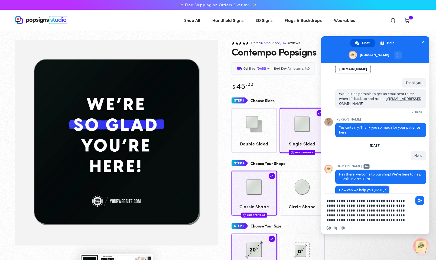
scroll to position [0, 0]
type textarea "**********"
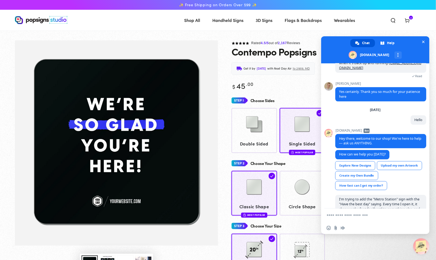
scroll to position [1771, 0]
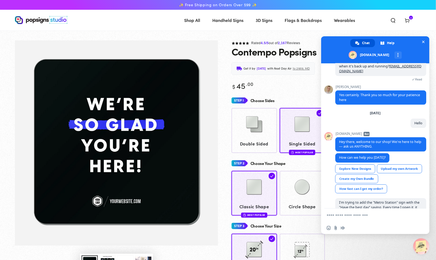
click at [357, 215] on textarea "Compose your message..." at bounding box center [369, 215] width 86 height 5
drag, startPoint x: 416, startPoint y: 196, endPoint x: 339, endPoint y: 177, distance: 79.8
click at [338, 198] on span "I'm trying to add the "Metro Station" sign with the "Have the best day" saying.…" at bounding box center [380, 212] width 91 height 29
copy span "I'm trying to add the "Metro Station" sign with the "Have the best day" saying.…"
click at [362, 40] on span "Chat" at bounding box center [366, 43] width 8 height 8
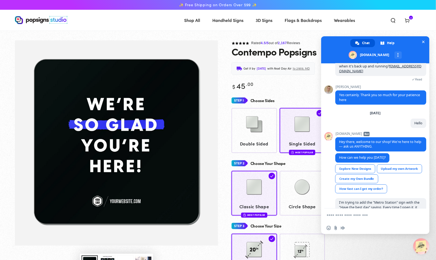
click at [358, 215] on textarea "Compose your message..." at bounding box center [369, 215] width 86 height 5
type textarea "**********"
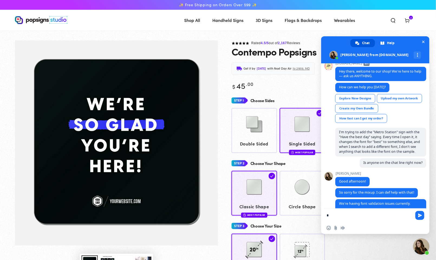
scroll to position [0, 0]
type textarea "**********"
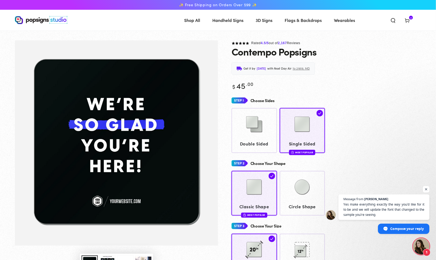
scroll to position [1896, 0]
click at [397, 228] on span "Compose your reply" at bounding box center [407, 228] width 34 height 9
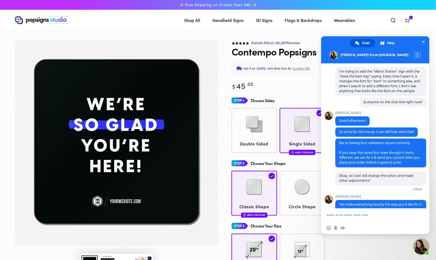
click at [351, 216] on textarea "Compose your message..." at bounding box center [369, 215] width 86 height 5
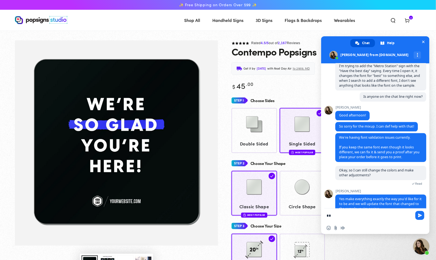
type textarea "*"
type textarea "**********"
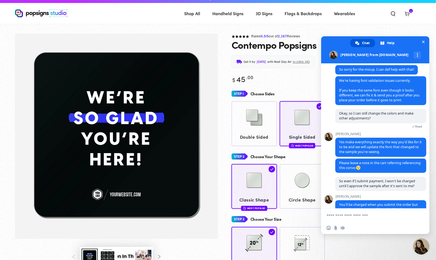
scroll to position [6, 0]
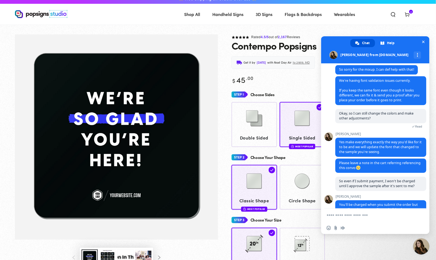
click at [367, 216] on textarea "Compose your message..." at bounding box center [369, 215] width 86 height 5
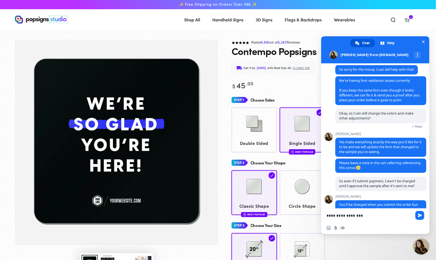
scroll to position [0, 0]
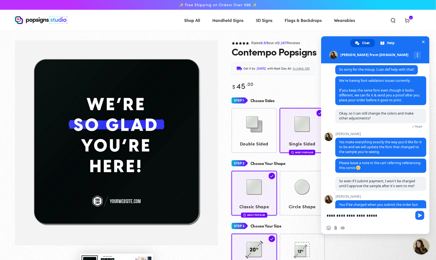
type textarea "**********"
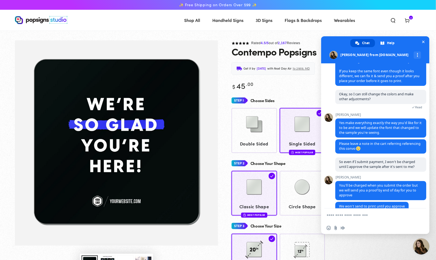
scroll to position [1972, 0]
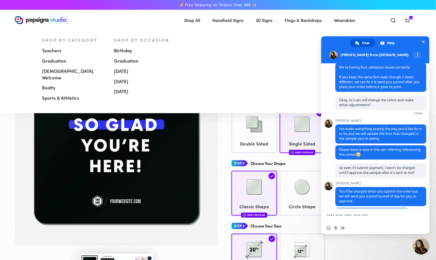
click at [75, 74] on span "[DEMOGRAPHIC_DATA] Welcome" at bounding box center [74, 74] width 64 height 13
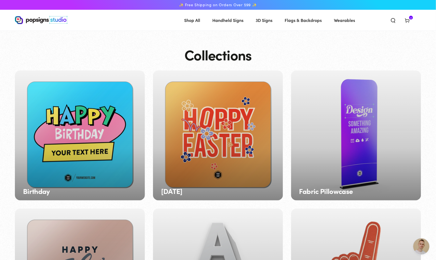
scroll to position [1646, 0]
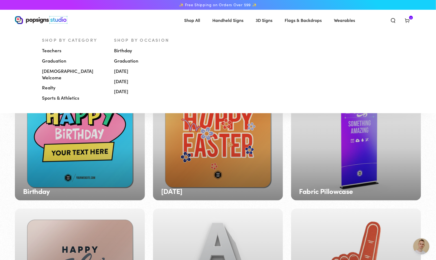
click at [212, 21] on span "Handheld Signs" at bounding box center [227, 20] width 31 height 8
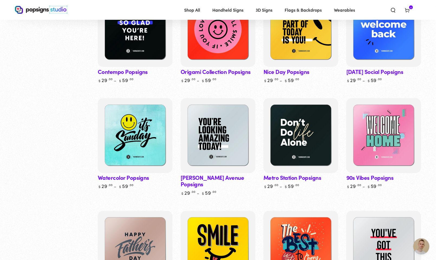
scroll to position [212, 0]
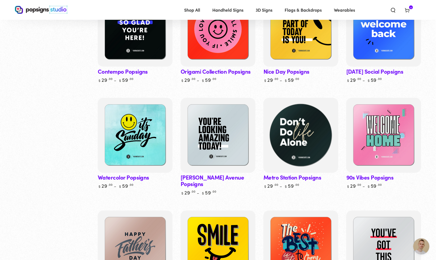
click at [313, 144] on img at bounding box center [300, 135] width 77 height 77
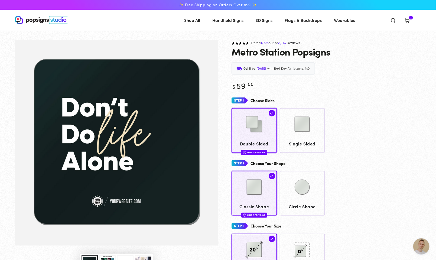
scroll to position [1646, 0]
click at [309, 132] on img at bounding box center [302, 124] width 27 height 27
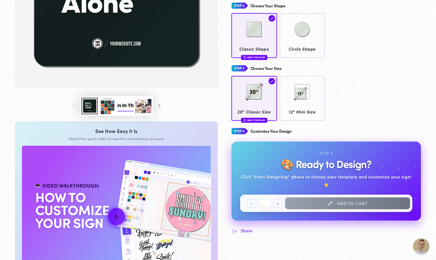
scroll to position [159, 0]
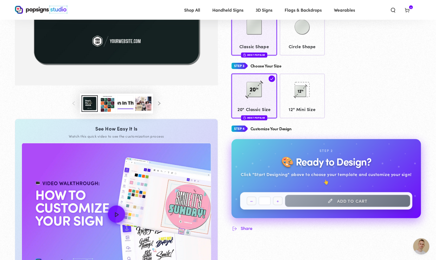
click at [109, 107] on button "Load image 3 in gallery view" at bounding box center [107, 103] width 16 height 17
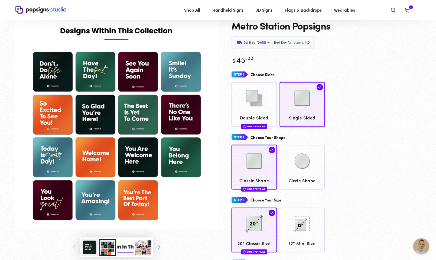
scroll to position [20, 0]
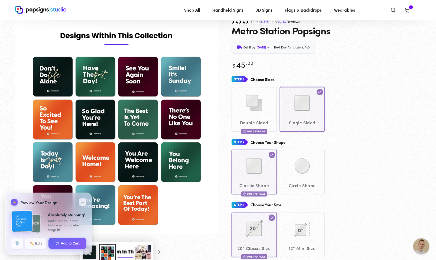
click at [106, 85] on img "Gallery Viewer" at bounding box center [116, 126] width 203 height 215
click at [105, 82] on img "Gallery Viewer" at bounding box center [116, 126] width 203 height 215
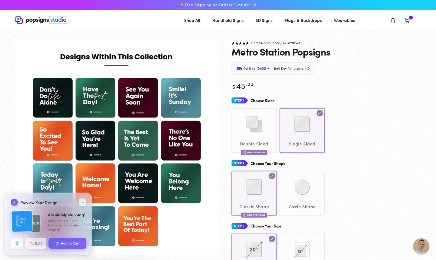
scroll to position [0, 0]
click at [298, 143] on div "Double Sided Most Popular Single Sided" at bounding box center [326, 130] width 190 height 45
click at [290, 134] on div "Double Sided Most Popular Single Sided" at bounding box center [326, 130] width 190 height 45
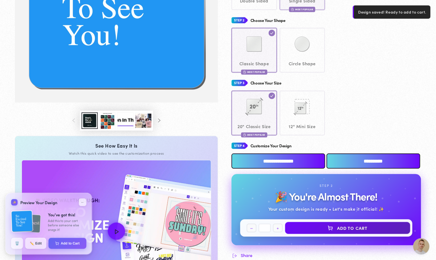
scroll to position [146, 0]
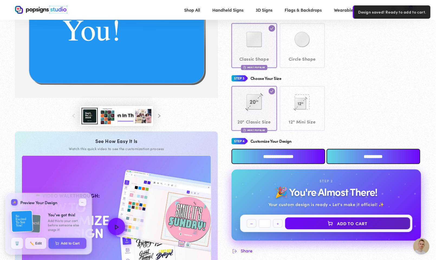
click at [301, 157] on input "**********" at bounding box center [278, 156] width 94 height 15
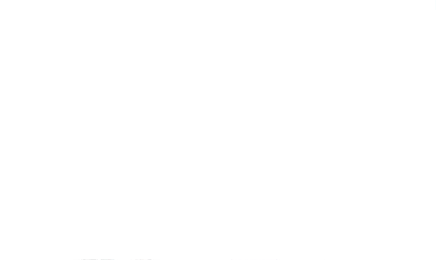
scroll to position [0, 0]
type textarea "An ancient tree with a door leading to a magical world"
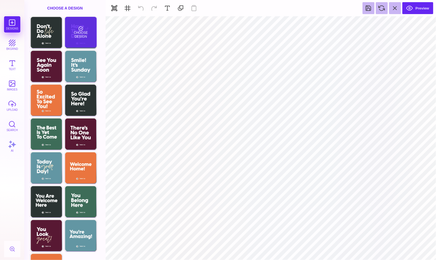
click at [74, 40] on div "Choose Design" at bounding box center [81, 32] width 32 height 31
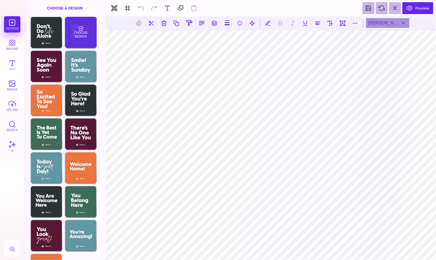
type input "#F5E7CC"
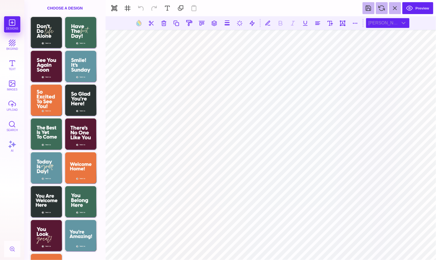
click at [408, 24] on div "[PERSON_NAME]" at bounding box center [387, 23] width 43 height 10
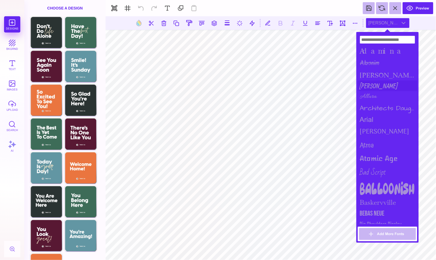
click at [375, 84] on div "[PERSON_NAME]" at bounding box center [388, 85] width 60 height 11
click at [374, 92] on div "Allura" at bounding box center [388, 96] width 60 height 11
click at [373, 95] on div "Allura" at bounding box center [388, 96] width 60 height 11
click at [371, 94] on div "Allura" at bounding box center [388, 96] width 60 height 11
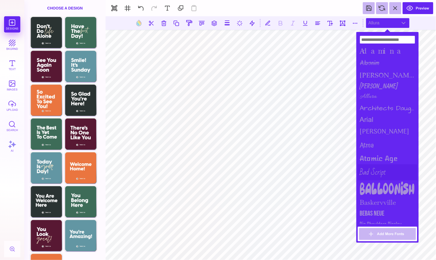
click at [382, 170] on div "Bad Script" at bounding box center [388, 172] width 60 height 16
click at [373, 82] on div "[PERSON_NAME]" at bounding box center [388, 85] width 60 height 11
click at [373, 95] on div "Allura" at bounding box center [388, 96] width 60 height 11
click at [375, 105] on div "Architects Daughter" at bounding box center [388, 108] width 60 height 12
click at [374, 116] on div "arial" at bounding box center [388, 119] width 60 height 11
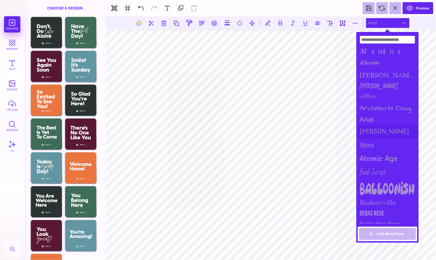
click at [374, 130] on div "[PERSON_NAME]" at bounding box center [388, 132] width 60 height 14
click at [371, 145] on div "Atma" at bounding box center [388, 146] width 60 height 14
click at [373, 156] on div "Atomic Age" at bounding box center [388, 158] width 60 height 12
click at [373, 168] on div "Bad Script" at bounding box center [388, 172] width 60 height 16
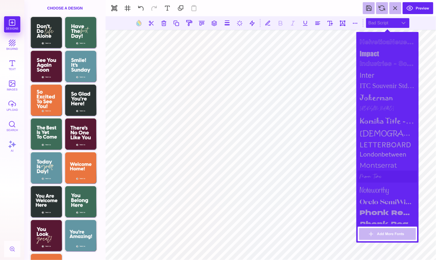
scroll to position [397, 0]
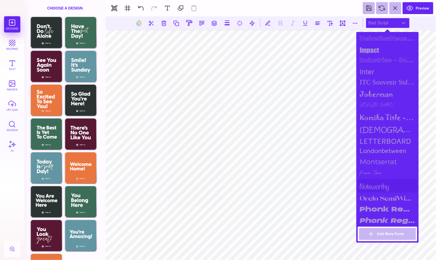
click at [378, 182] on div "noteworthy" at bounding box center [388, 186] width 60 height 14
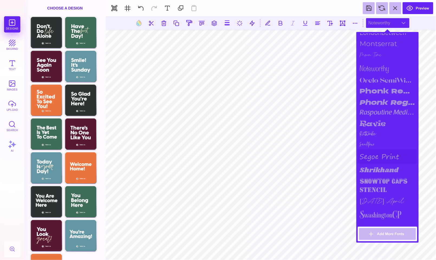
scroll to position [519, 0]
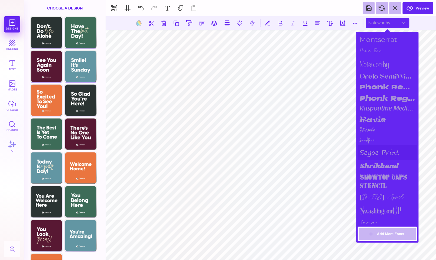
click at [385, 152] on div "segoe print" at bounding box center [388, 152] width 60 height 15
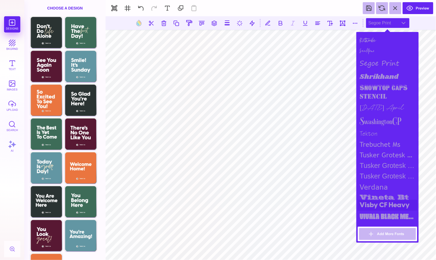
scroll to position [608, 0]
click at [89, 45] on div "Choose Design" at bounding box center [81, 32] width 32 height 31
click at [400, 23] on div "segoe print" at bounding box center [387, 23] width 43 height 10
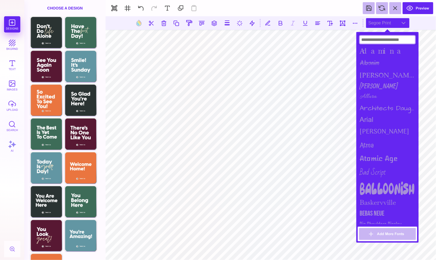
click at [396, 37] on input at bounding box center [387, 40] width 55 height 8
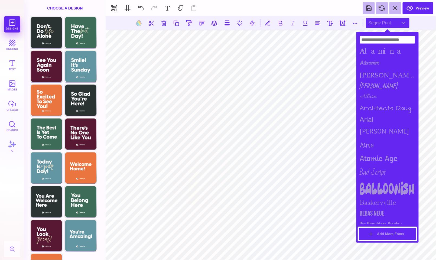
click at [386, 237] on button "Add More Fonts" at bounding box center [387, 234] width 57 height 12
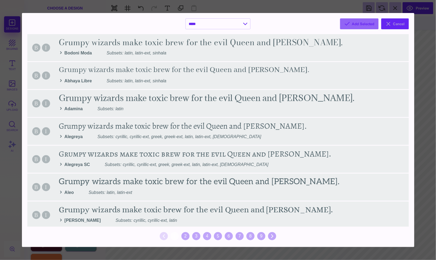
scroll to position [0, 0]
click at [399, 24] on button "Cancel" at bounding box center [395, 23] width 28 height 11
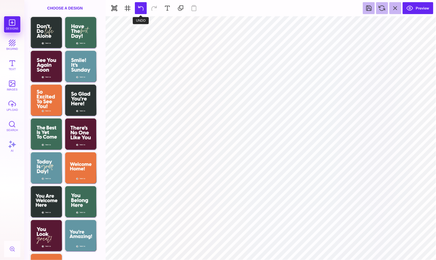
click at [136, 10] on button at bounding box center [141, 8] width 12 height 12
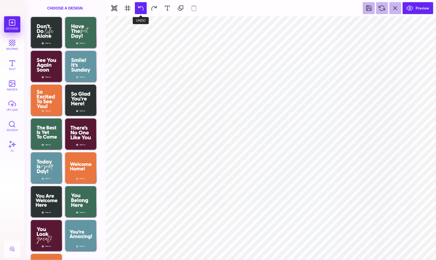
click at [136, 10] on button at bounding box center [141, 8] width 12 height 12
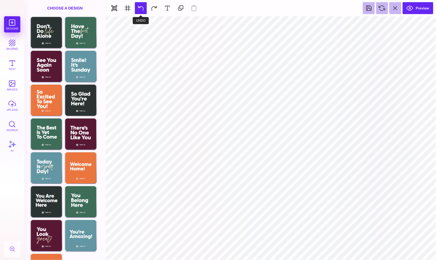
click at [136, 10] on button at bounding box center [141, 8] width 12 height 12
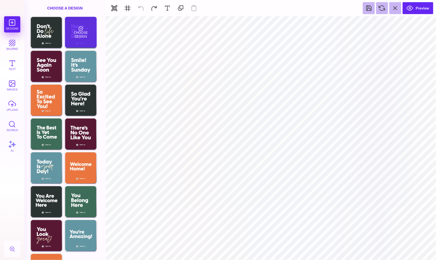
click at [72, 35] on div "Choose Design" at bounding box center [81, 32] width 32 height 31
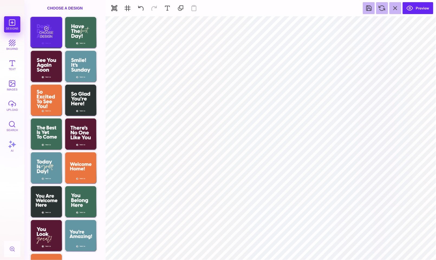
click at [56, 37] on div "Choose Design" at bounding box center [46, 32] width 32 height 31
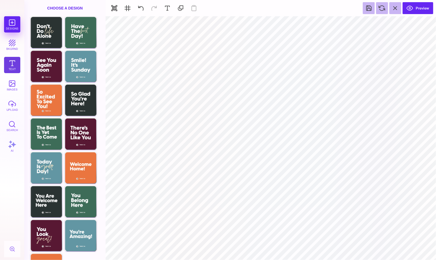
click at [15, 64] on button "Text" at bounding box center [12, 65] width 16 height 16
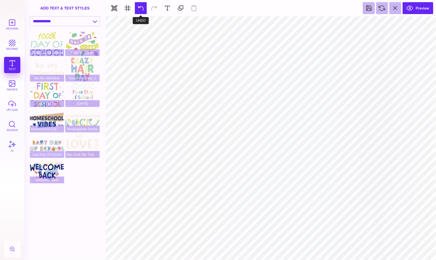
click at [140, 8] on button at bounding box center [141, 8] width 12 height 12
click at [396, 7] on button at bounding box center [395, 8] width 12 height 12
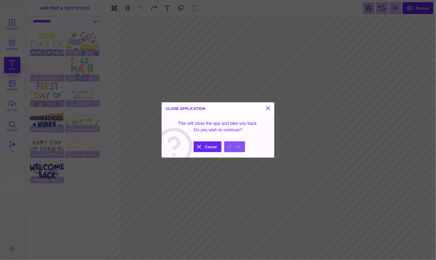
click at [238, 146] on button "Ok" at bounding box center [234, 146] width 21 height 11
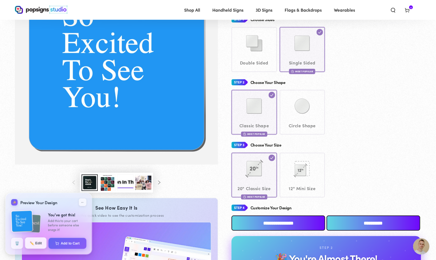
scroll to position [80, 0]
click at [34, 243] on span "✏️" at bounding box center [32, 243] width 4 height 4
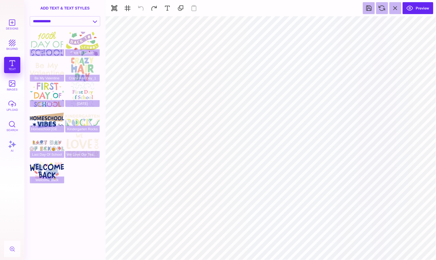
scroll to position [0, 0]
click at [13, 21] on button "Designs" at bounding box center [12, 24] width 16 height 16
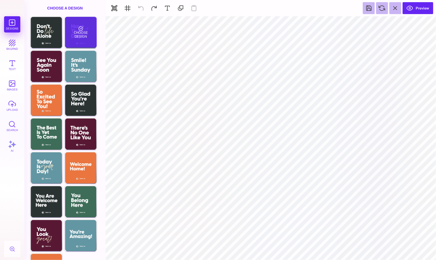
click at [77, 33] on div "Choose Design" at bounding box center [81, 32] width 32 height 31
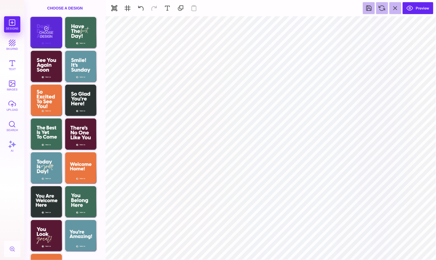
click at [51, 37] on div "Choose Design" at bounding box center [46, 32] width 32 height 31
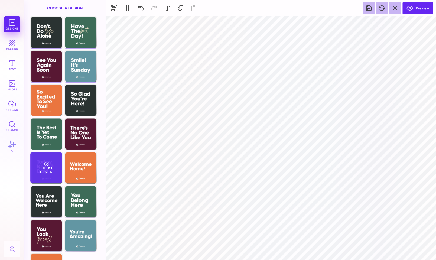
click at [54, 167] on div "Choose Design" at bounding box center [46, 167] width 32 height 31
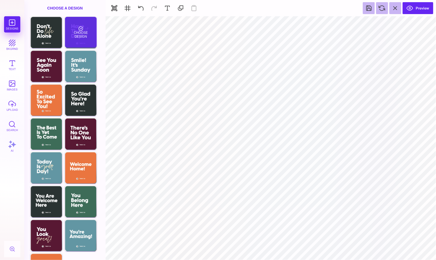
click at [80, 34] on div "Choose Design" at bounding box center [81, 32] width 32 height 31
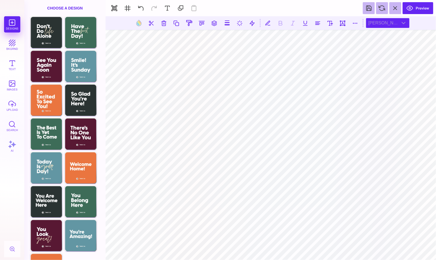
click at [394, 25] on div "[PERSON_NAME]" at bounding box center [387, 23] width 43 height 10
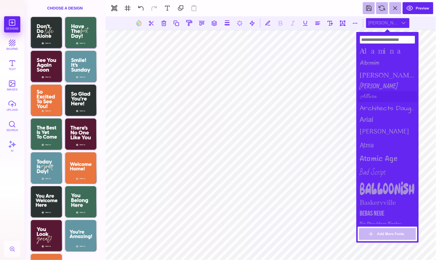
click at [374, 91] on div "Allura" at bounding box center [388, 96] width 60 height 11
click at [383, 38] on input at bounding box center [387, 40] width 55 height 8
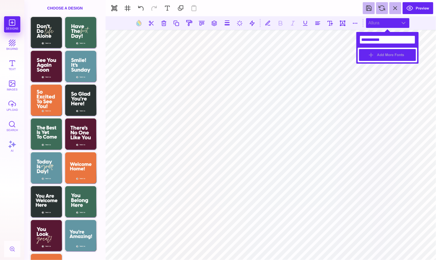
type input "**********"
click at [393, 55] on button "Add More Fonts" at bounding box center [387, 55] width 57 height 12
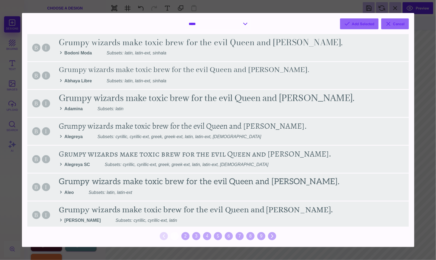
select select "*"
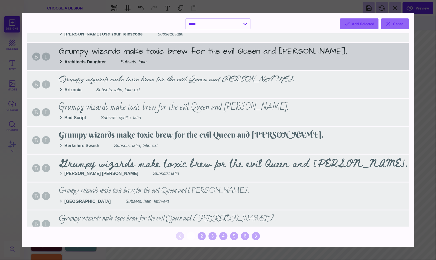
scroll to position [191, 0]
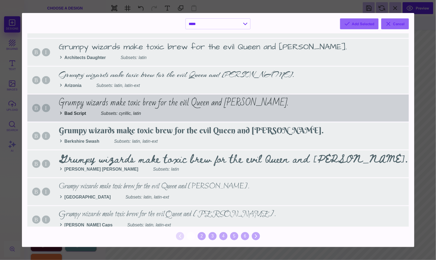
click at [198, 100] on div "B I Grumpy wizards make toxic brew for the evil Queen and [PERSON_NAME]. Bad Sc…" at bounding box center [217, 107] width 381 height 27
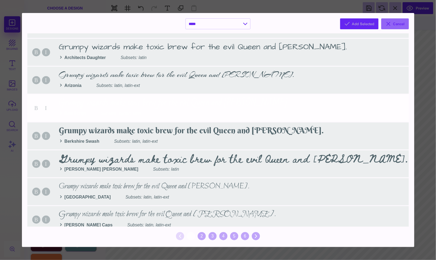
click at [371, 23] on button "Add Selected" at bounding box center [359, 23] width 38 height 11
select select "*"
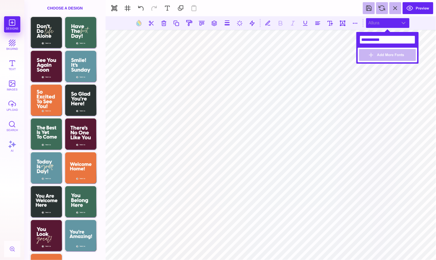
click at [394, 25] on div "Allura" at bounding box center [387, 23] width 43 height 10
click at [394, 23] on div "Allura" at bounding box center [387, 23] width 43 height 10
click at [391, 56] on button "Add More Fonts" at bounding box center [387, 55] width 57 height 12
select select "*"
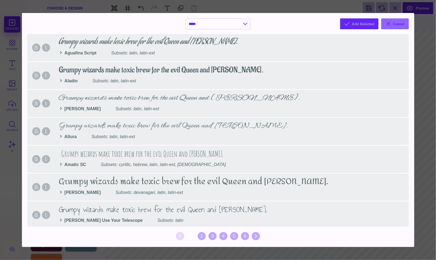
click at [374, 26] on button "Add Selected" at bounding box center [359, 23] width 38 height 11
select select "*"
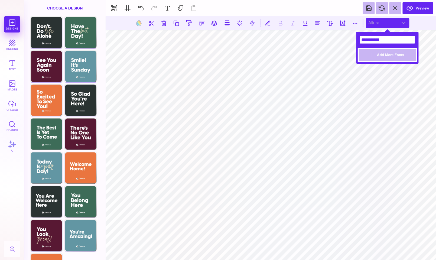
click at [406, 24] on div "Allura" at bounding box center [387, 23] width 43 height 10
click at [419, 24] on section at bounding box center [271, 23] width 330 height 14
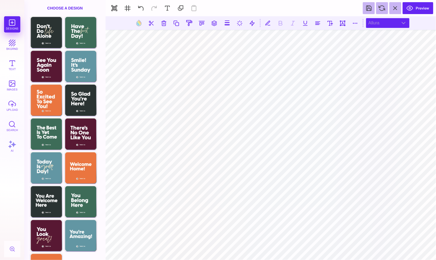
click at [397, 23] on div "Allura" at bounding box center [387, 23] width 43 height 10
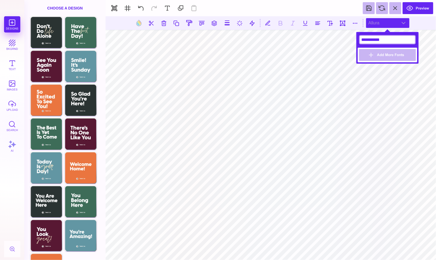
click at [391, 38] on input "**********" at bounding box center [387, 40] width 55 height 8
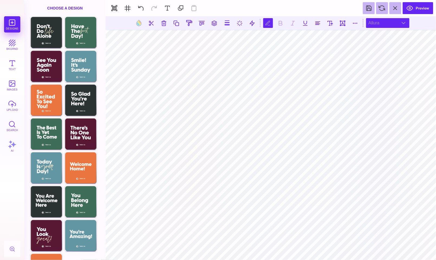
click at [384, 23] on div "Allura" at bounding box center [387, 23] width 43 height 10
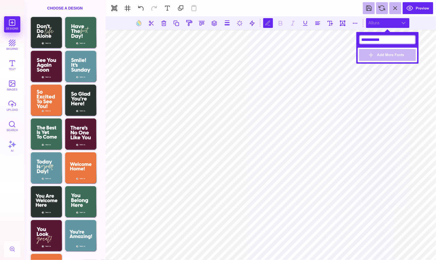
click at [391, 40] on input "**********" at bounding box center [387, 40] width 55 height 8
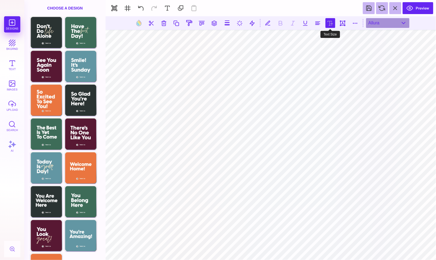
click at [328, 24] on button at bounding box center [330, 23] width 10 height 10
type input "***"
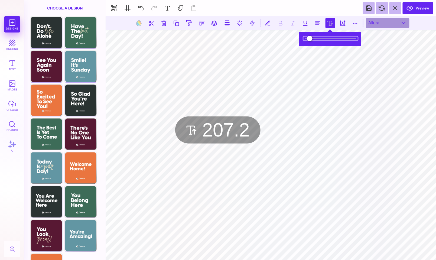
drag, startPoint x: 312, startPoint y: 37, endPoint x: 316, endPoint y: 37, distance: 4.6
type input "*****"
click at [316, 37] on input "range" at bounding box center [330, 39] width 54 height 4
click at [318, 37] on input "range" at bounding box center [330, 39] width 54 height 4
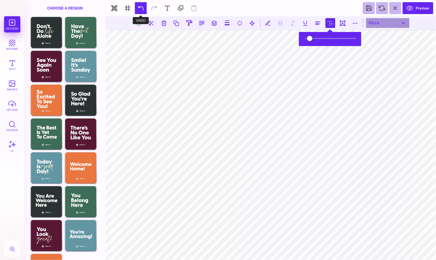
click at [138, 9] on button at bounding box center [141, 8] width 12 height 12
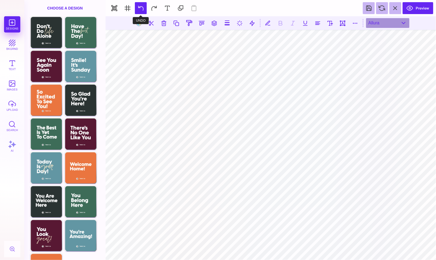
click at [138, 9] on button at bounding box center [141, 8] width 12 height 12
click at [140, 9] on button at bounding box center [141, 8] width 12 height 12
click at [396, 8] on button at bounding box center [395, 8] width 12 height 12
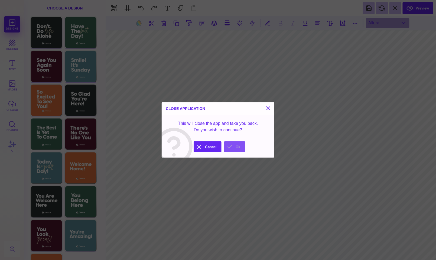
click at [238, 146] on button "Ok" at bounding box center [234, 146] width 21 height 11
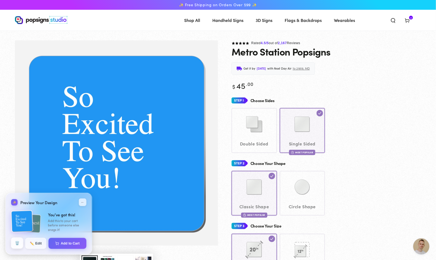
click at [17, 243] on button "🗑️" at bounding box center [17, 242] width 12 height 11
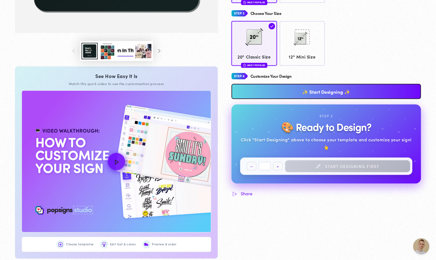
scroll to position [213, 0]
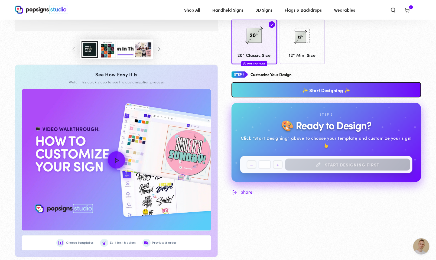
click at [275, 89] on link "✨ Start Designing ✨" at bounding box center [326, 89] width 190 height 15
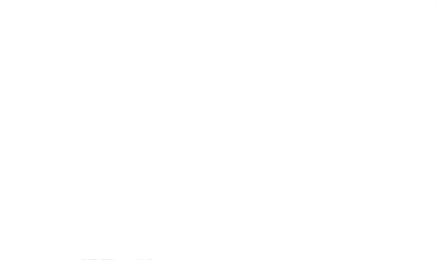
scroll to position [0, 0]
type textarea "An ancient tree with a door leading to a magical world"
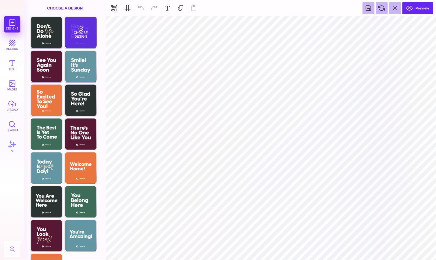
click at [91, 39] on div "Choose Design" at bounding box center [81, 32] width 32 height 31
type input "#F5E7CC"
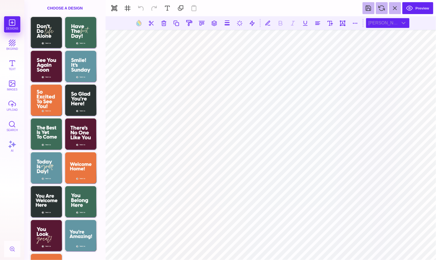
click at [400, 25] on div "[PERSON_NAME]" at bounding box center [387, 23] width 43 height 10
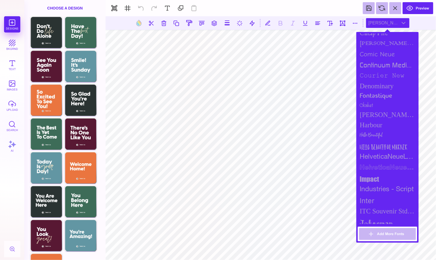
scroll to position [272, 0]
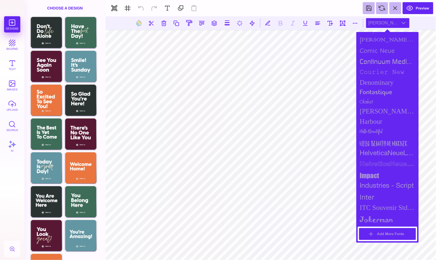
click at [382, 235] on button "Add More Fonts" at bounding box center [387, 234] width 57 height 12
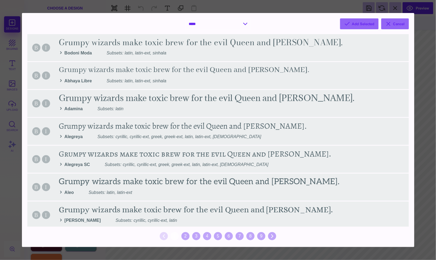
select select "*"
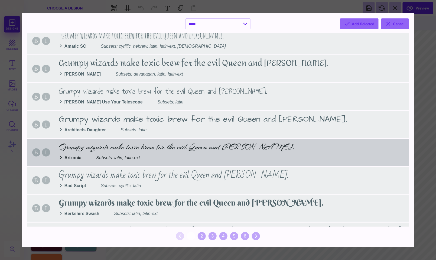
scroll to position [127, 0]
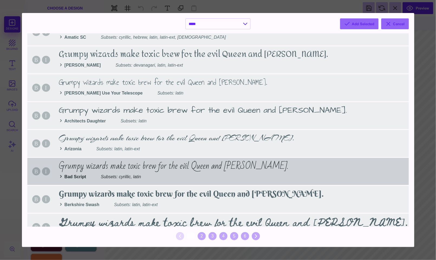
click at [216, 170] on div "B I Grumpy wizards make toxic brew for the evil Queen and [PERSON_NAME]. Bad Sc…" at bounding box center [217, 171] width 381 height 27
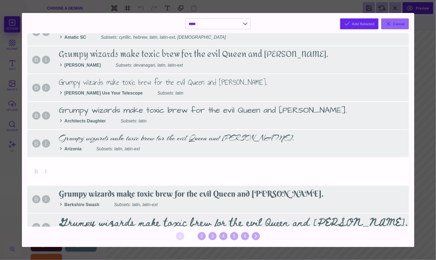
click at [367, 24] on button "Add Selected" at bounding box center [359, 23] width 38 height 11
select select "*"
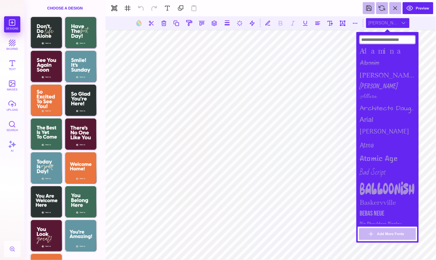
click at [370, 40] on input at bounding box center [387, 40] width 55 height 8
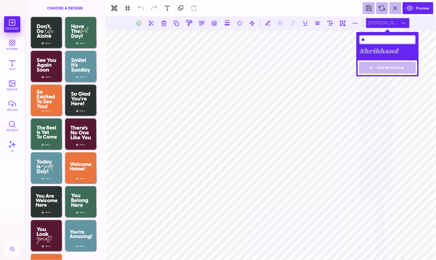
type input "*"
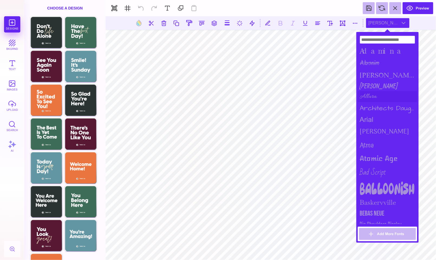
click at [366, 97] on div "Allura" at bounding box center [388, 96] width 60 height 11
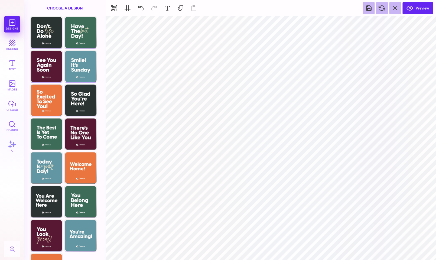
scroll to position [1738, 0]
type textarea "**********"
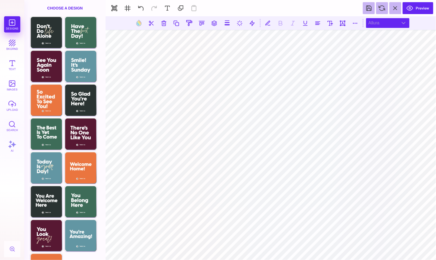
click at [404, 21] on div "Allura" at bounding box center [387, 23] width 43 height 10
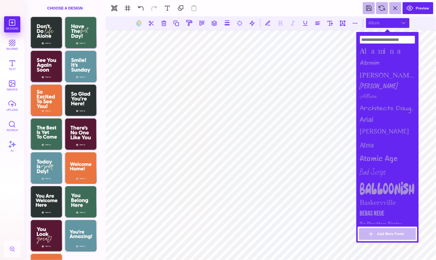
click at [378, 93] on div "Allura" at bounding box center [388, 96] width 60 height 11
click at [377, 167] on div "Bad Script" at bounding box center [388, 172] width 60 height 16
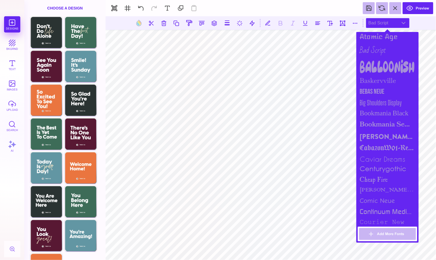
scroll to position [123, 0]
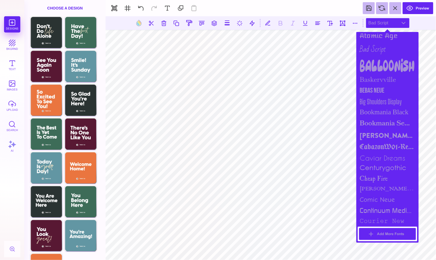
click at [382, 232] on button "Add More Fonts" at bounding box center [387, 234] width 57 height 12
select select "*"
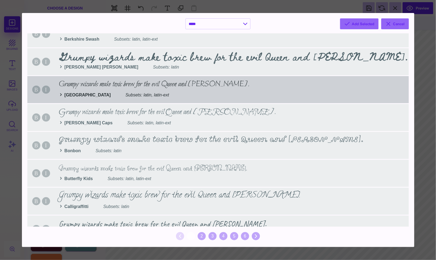
scroll to position [304, 0]
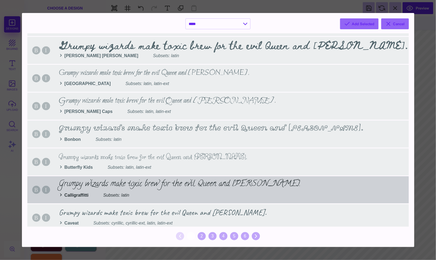
click at [79, 195] on div "B I Grumpy wizards make toxic brew for the evil Queen and [PERSON_NAME]. Callig…" at bounding box center [217, 189] width 381 height 27
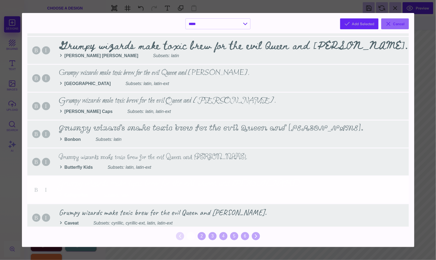
click at [368, 24] on button "Add Selected" at bounding box center [359, 23] width 38 height 11
select select "*"
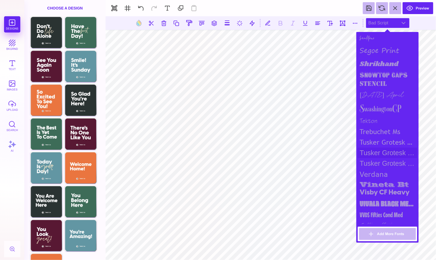
scroll to position [618, 0]
click at [378, 220] on div "Calligraffitti" at bounding box center [388, 226] width 60 height 13
click at [377, 237] on button "Add More Fonts" at bounding box center [387, 234] width 57 height 12
select select "*"
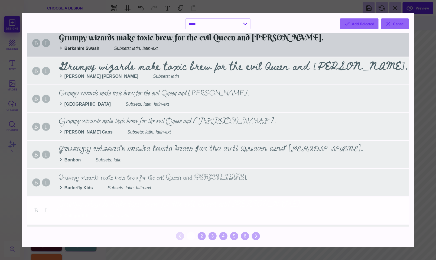
scroll to position [286, 0]
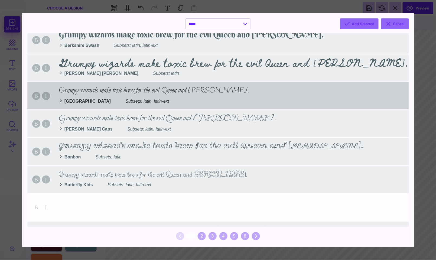
click at [73, 99] on div "B I Grumpy wizards make toxic brew for the evil Queen and Jack. Bilbo Subsets: …" at bounding box center [217, 95] width 381 height 27
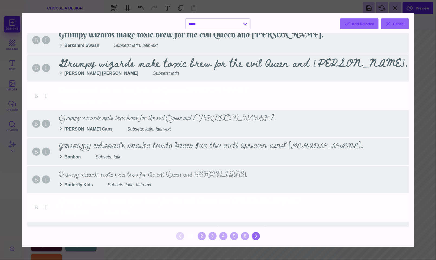
click at [256, 237] on icon at bounding box center [256, 236] width 6 height 6
click at [200, 237] on div "2" at bounding box center [202, 236] width 8 height 8
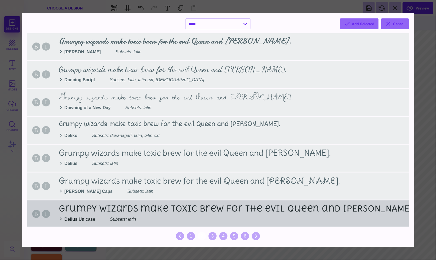
scroll to position [168, 0]
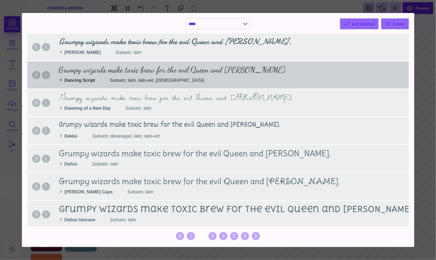
click at [92, 78] on div "B I Grumpy wizards make toxic brew for the evil Queen and Jack. Dancing Script …" at bounding box center [217, 74] width 381 height 27
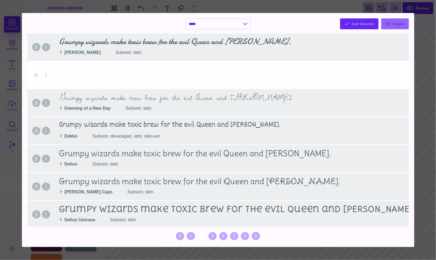
click at [357, 24] on button "Add Selected" at bounding box center [359, 23] width 38 height 11
select select "*"
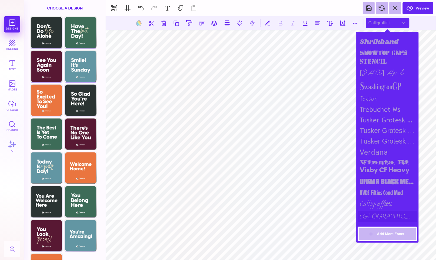
scroll to position [640, 0]
click at [385, 223] on div "Dancing Script" at bounding box center [388, 228] width 60 height 11
click at [394, 234] on button "Add More Fonts" at bounding box center [387, 234] width 57 height 12
select select "*"
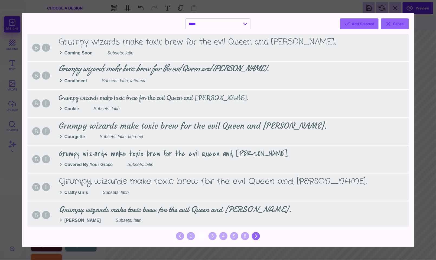
click at [259, 236] on div at bounding box center [256, 236] width 8 height 8
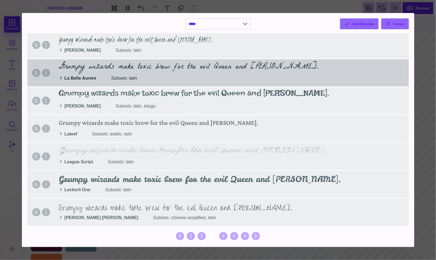
scroll to position [504, 0]
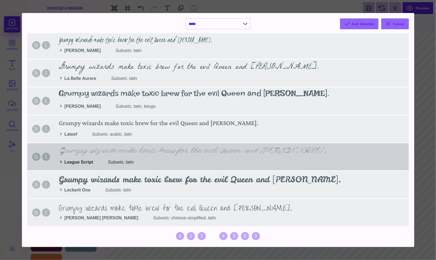
click at [82, 163] on div "B I Grumpy wizards make toxic brew for the evil Queen and Jack. League Script S…" at bounding box center [217, 156] width 381 height 27
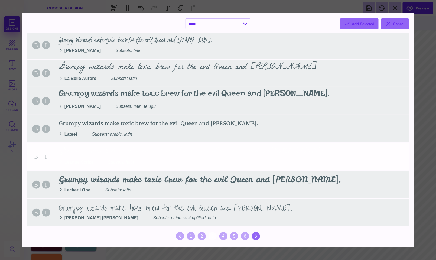
click at [253, 236] on icon at bounding box center [256, 236] width 6 height 6
click at [224, 236] on div "4" at bounding box center [223, 236] width 8 height 8
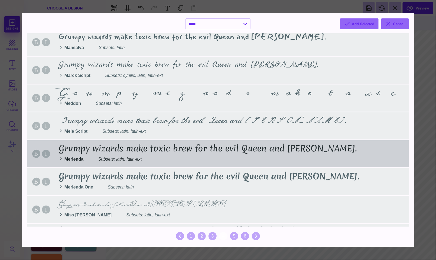
scroll to position [146, 0]
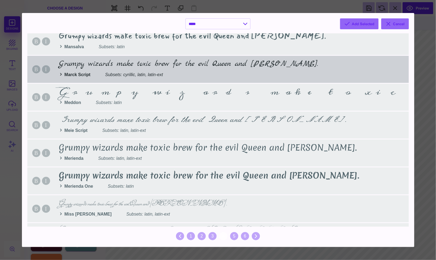
click at [86, 71] on div "B I Grumpy wizards make toxic brew for the evil Queen and Jack. Marck Script Su…" at bounding box center [217, 69] width 381 height 27
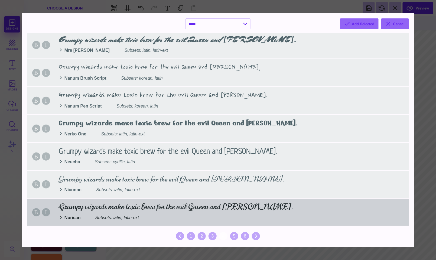
scroll to position [504, 0]
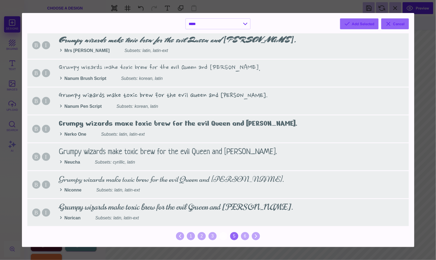
click at [233, 235] on div "5" at bounding box center [234, 236] width 8 height 8
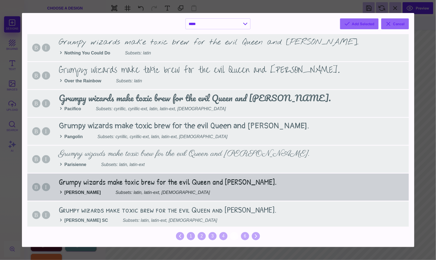
scroll to position [0, 0]
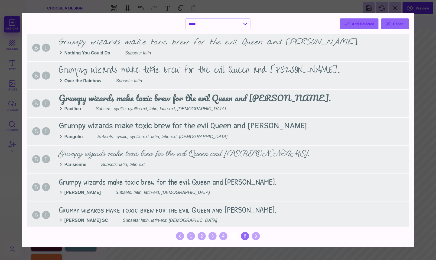
click at [245, 237] on div "6" at bounding box center [245, 236] width 8 height 8
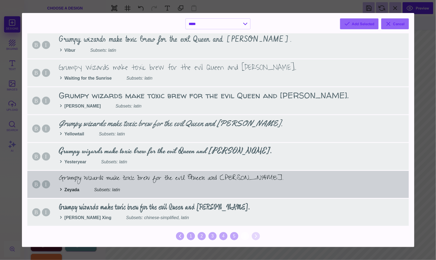
scroll to position [393, 0]
click at [212, 178] on div "B I Grumpy wizards make toxic brew for the evil Queen and Jack. Zeyada Subsets:…" at bounding box center [217, 184] width 381 height 27
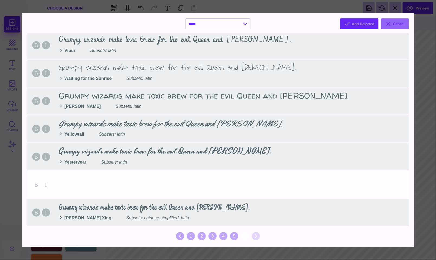
click at [362, 24] on button "Add Selected" at bounding box center [359, 23] width 38 height 11
select select "*"
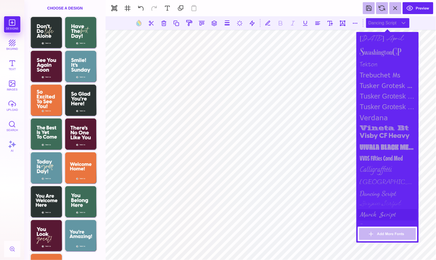
scroll to position [675, 0]
click at [371, 221] on div "Zeyada" at bounding box center [388, 228] width 60 height 14
click at [373, 210] on div "Marck Script" at bounding box center [388, 215] width 60 height 11
click at [375, 199] on div "League Script" at bounding box center [388, 204] width 60 height 10
click at [376, 188] on div "Dancing Script" at bounding box center [388, 193] width 60 height 11
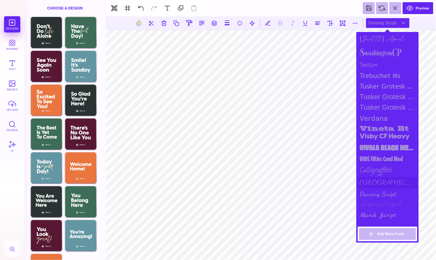
click at [366, 177] on div "Bilbo" at bounding box center [388, 182] width 60 height 11
click at [85, 42] on div "Choose Design" at bounding box center [81, 32] width 32 height 31
click at [378, 177] on div "Bilbo" at bounding box center [388, 182] width 60 height 11
click at [378, 164] on div "Calligraffitti" at bounding box center [388, 170] width 60 height 13
click at [378, 188] on div "Dancing Script" at bounding box center [388, 193] width 60 height 11
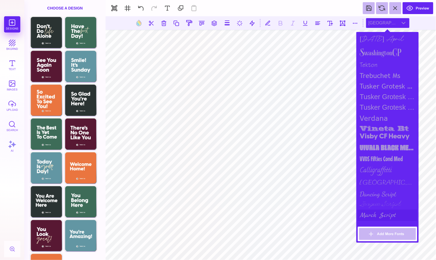
click at [377, 210] on div "Marck Script" at bounding box center [388, 215] width 60 height 11
click at [378, 233] on button "Add More Fonts" at bounding box center [387, 234] width 57 height 12
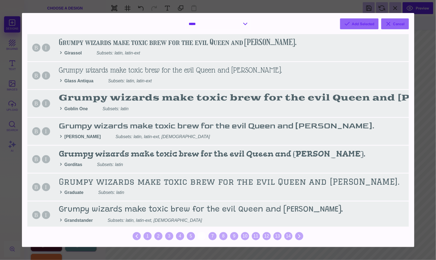
select select "*"
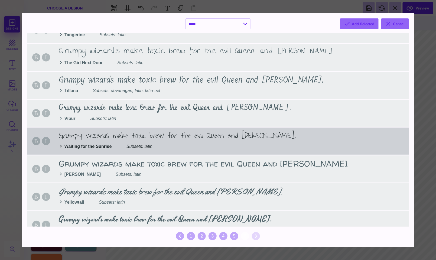
scroll to position [338, 0]
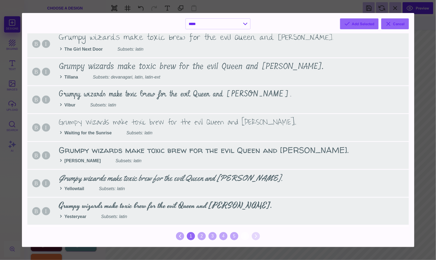
click at [191, 237] on div "1" at bounding box center [191, 236] width 8 height 8
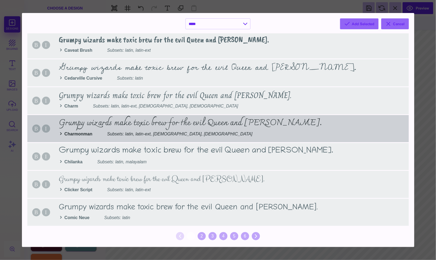
scroll to position [504, 0]
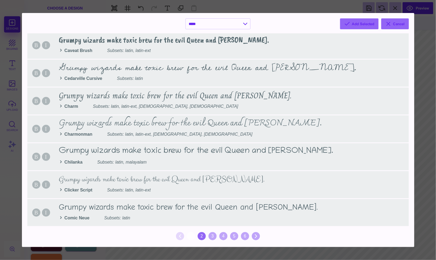
click at [204, 237] on div "2" at bounding box center [202, 236] width 8 height 8
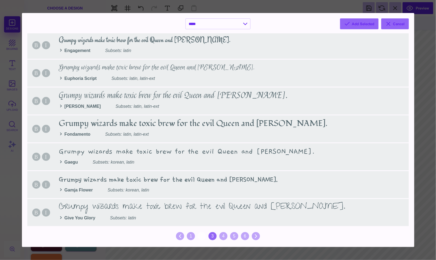
click at [214, 235] on div "3" at bounding box center [212, 236] width 8 height 8
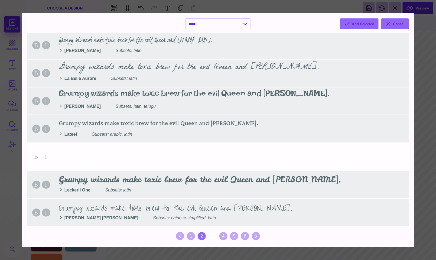
click at [202, 236] on div "2" at bounding box center [202, 236] width 8 height 8
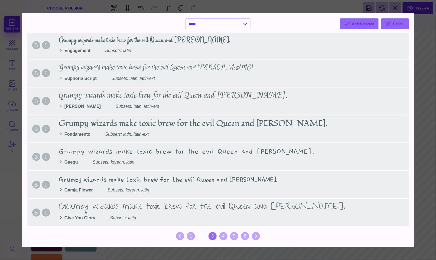
click at [214, 236] on div "3" at bounding box center [212, 236] width 8 height 8
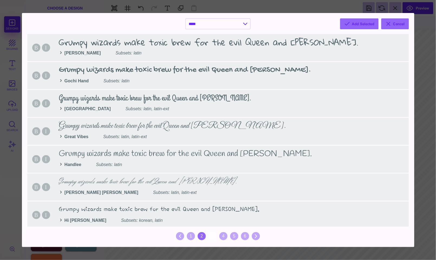
scroll to position [0, 0]
click at [193, 236] on div "1" at bounding box center [191, 236] width 8 height 8
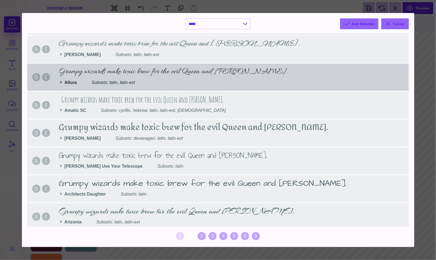
scroll to position [61, 0]
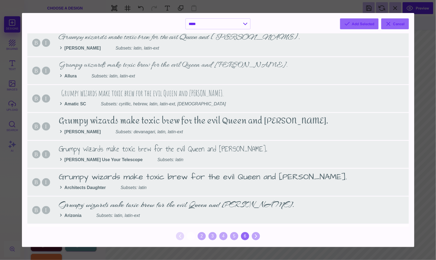
click at [244, 235] on div "6" at bounding box center [245, 236] width 8 height 8
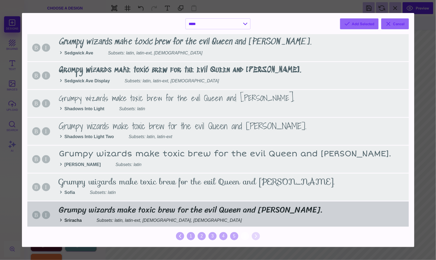
scroll to position [0, 0]
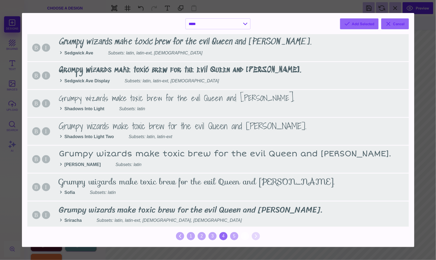
click at [221, 235] on div "4" at bounding box center [223, 236] width 8 height 8
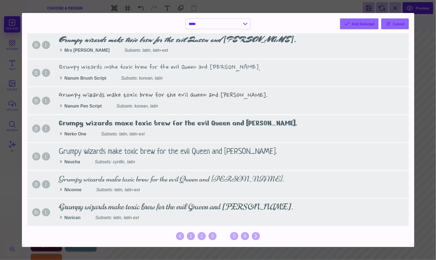
scroll to position [504, 0]
click at [234, 235] on div "5" at bounding box center [234, 236] width 8 height 8
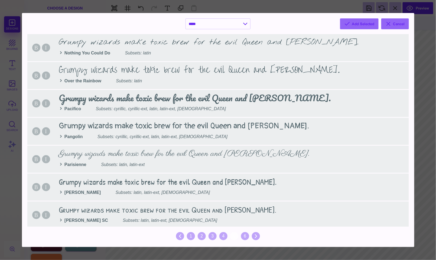
scroll to position [1841, 0]
type textarea "**********"
click at [394, 22] on button "Cancel" at bounding box center [395, 23] width 28 height 11
select select "*"
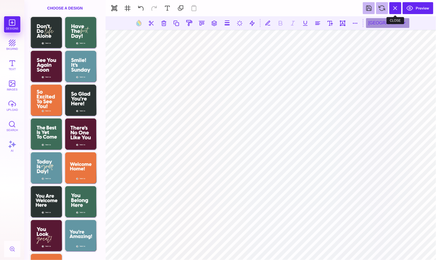
click at [399, 8] on button at bounding box center [395, 8] width 12 height 12
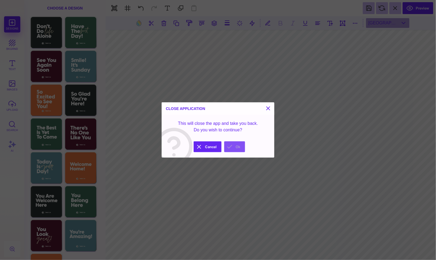
click at [234, 145] on button "Ok" at bounding box center [234, 146] width 21 height 11
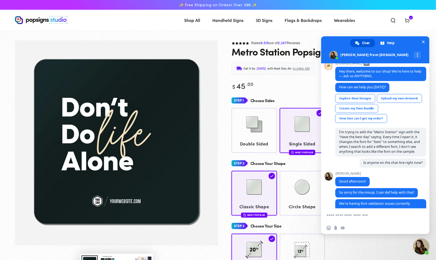
scroll to position [1858, 0]
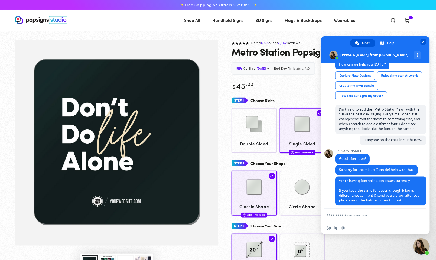
click at [423, 41] on span "Close chat" at bounding box center [423, 42] width 3 height 3
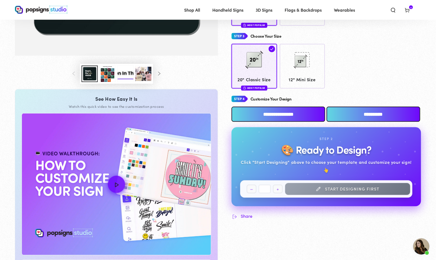
scroll to position [191, 0]
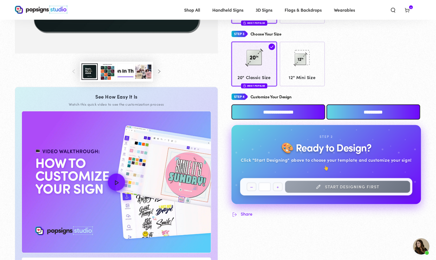
click at [349, 116] on input "**********" at bounding box center [373, 111] width 94 height 15
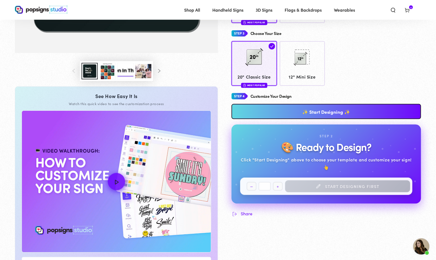
scroll to position [185, 0]
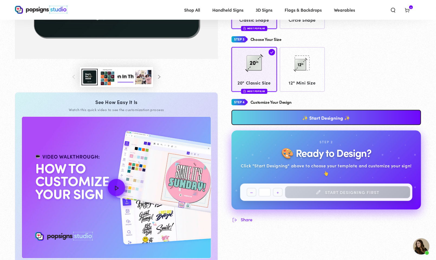
click at [327, 122] on link "✨ Start Designing ✨" at bounding box center [326, 117] width 190 height 15
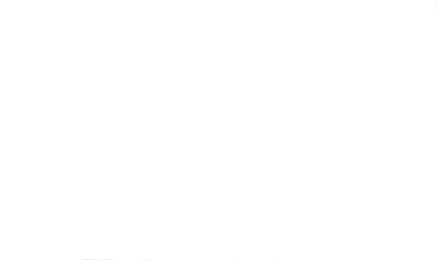
scroll to position [1869, 0]
type textarea "An ancient tree with a door leading to a magical world"
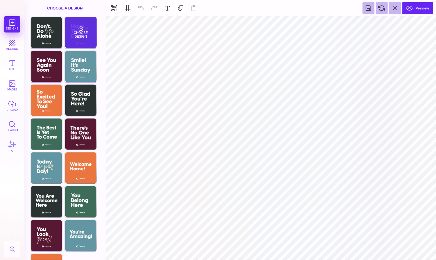
click at [89, 39] on div "Choose Design" at bounding box center [81, 32] width 32 height 31
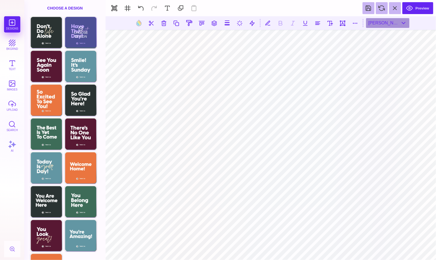
scroll to position [1896, 0]
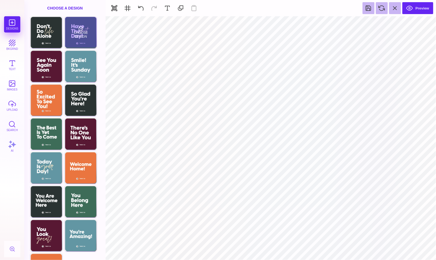
type input "#3D6D59"
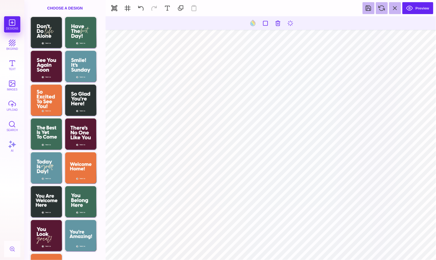
scroll to position [1920, 0]
click at [251, 24] on button at bounding box center [253, 23] width 10 height 10
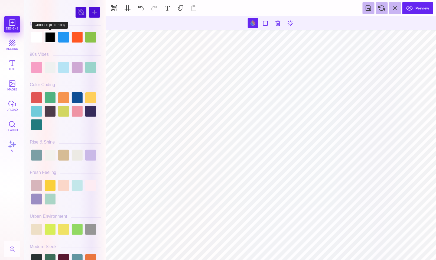
click at [51, 40] on div at bounding box center [50, 37] width 11 height 11
type input "#FFFFFF"
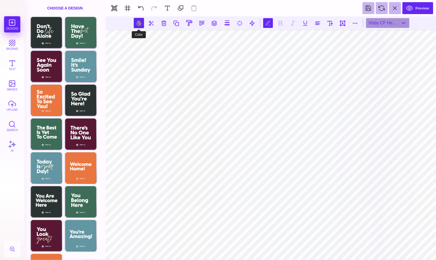
click at [138, 24] on button at bounding box center [139, 23] width 10 height 10
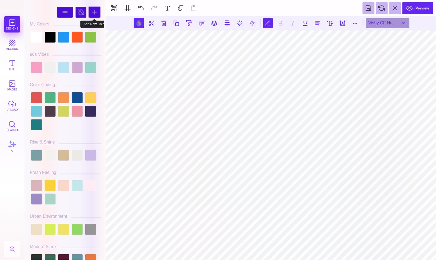
click at [93, 16] on div at bounding box center [94, 12] width 11 height 11
type input "#D5C373"
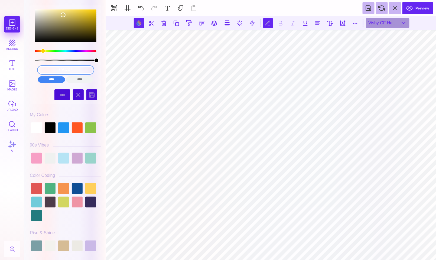
drag, startPoint x: 80, startPoint y: 69, endPoint x: 33, endPoint y: 69, distance: 47.6
click at [33, 69] on div "#D5C373 **** **** **** **** **** **** ****** *****" at bounding box center [65, 45] width 71 height 80
click at [66, 69] on input "color picker dialog" at bounding box center [65, 70] width 55 height 8
paste input "Screenshot 2025-10-02 at 11.59.21 AM"
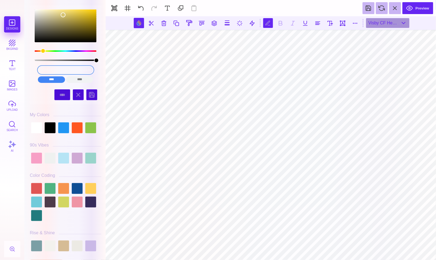
click at [71, 70] on input "Screenshot 2025-10-02 at 11.59.21 AM" at bounding box center [65, 70] width 55 height 8
drag, startPoint x: 74, startPoint y: 69, endPoint x: 35, endPoint y: 69, distance: 39.5
click at [35, 69] on div "Screenshot 2025-10-02 at 11.59.21 AM **** **** **** **** **** **** ****** *****" at bounding box center [65, 75] width 63 height 22
click at [78, 71] on input "#D5C373" at bounding box center [65, 70] width 55 height 8
drag, startPoint x: 78, startPoint y: 71, endPoint x: 35, endPoint y: 71, distance: 43.3
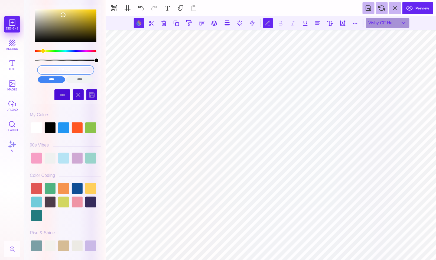
click at [35, 71] on div "#D5C373 **** **** **** **** **** **** ****** *****" at bounding box center [65, 75] width 63 height 22
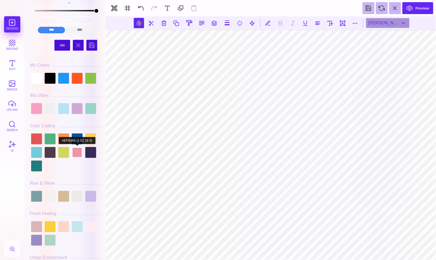
scroll to position [55, 0]
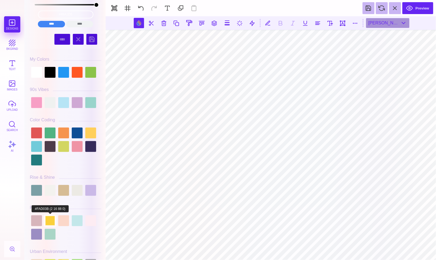
click at [50, 223] on div at bounding box center [50, 220] width 11 height 11
type input "#FAD03B"
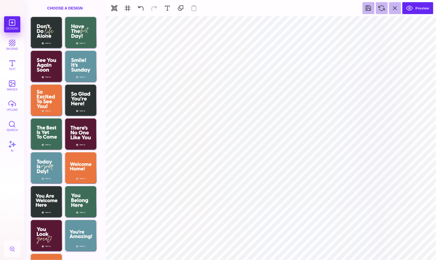
scroll to position [1972, 0]
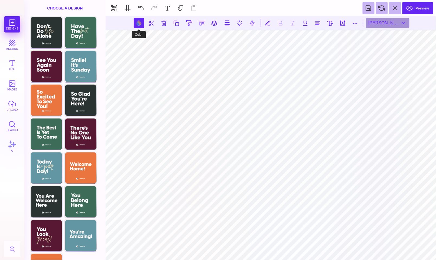
click at [139, 21] on button at bounding box center [139, 23] width 10 height 10
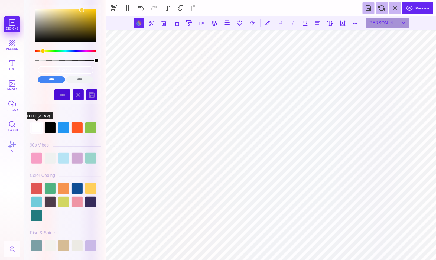
click at [37, 126] on div at bounding box center [36, 127] width 11 height 11
type input "#FFFFFF"
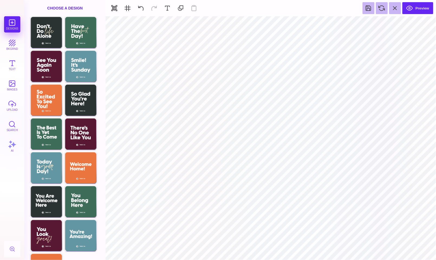
click at [12, 24] on div "Designs bkgrnd Text images upload Search AI" at bounding box center [12, 138] width 24 height 244
click at [400, 10] on button at bounding box center [395, 8] width 12 height 12
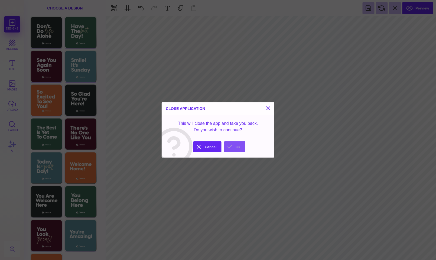
click at [232, 145] on button "Ok" at bounding box center [234, 146] width 21 height 11
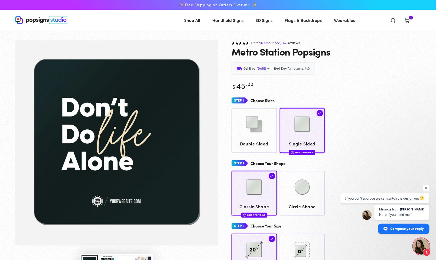
scroll to position [2039, 0]
click at [407, 20] on icon at bounding box center [406, 20] width 5 height 5
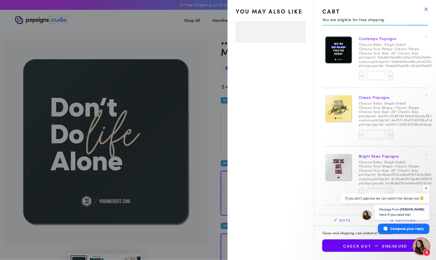
select select "**********"
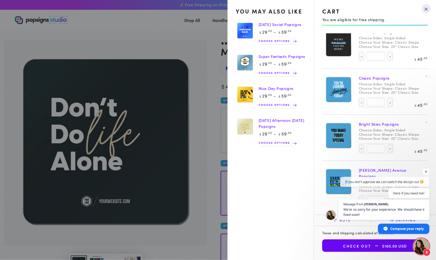
scroll to position [1990, 0]
click at [236, 66] on img at bounding box center [245, 62] width 19 height 19
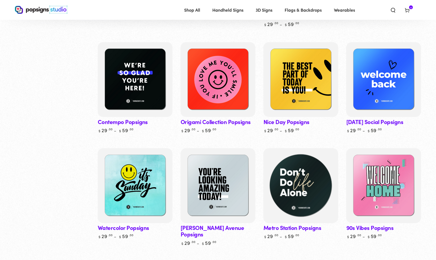
scroll to position [162, 0]
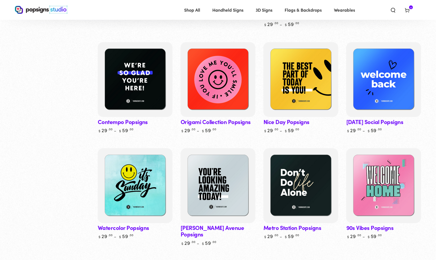
click at [406, 10] on icon at bounding box center [406, 9] width 5 height 5
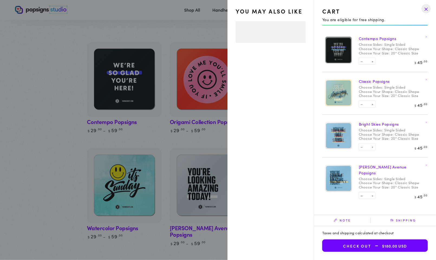
select select "**********"
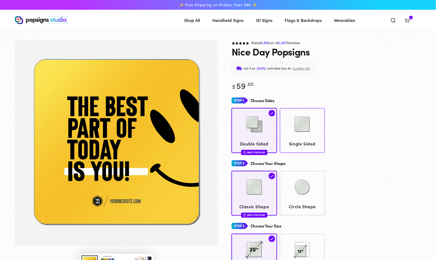
click at [311, 134] on img at bounding box center [302, 124] width 27 height 27
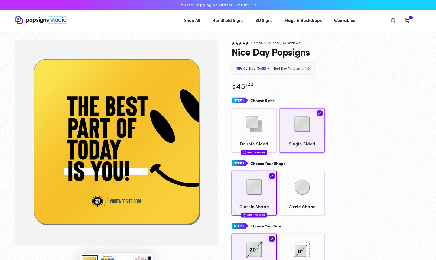
click at [300, 127] on img at bounding box center [302, 124] width 27 height 27
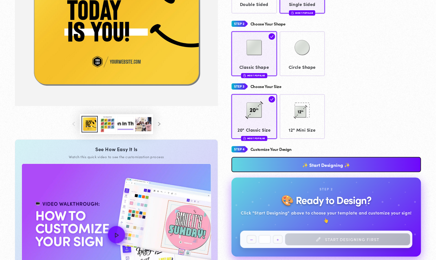
scroll to position [196, 0]
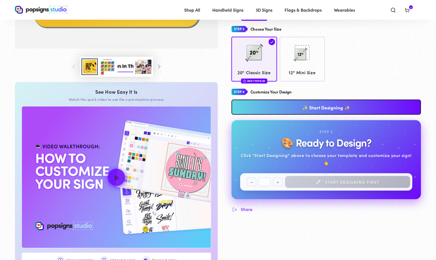
click at [283, 107] on link "✨ Start Designing ✨" at bounding box center [326, 107] width 190 height 15
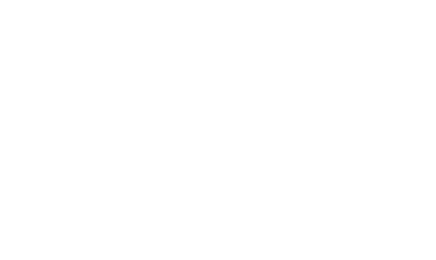
scroll to position [0, 0]
type textarea "An ancient tree with a door leading to a magical world"
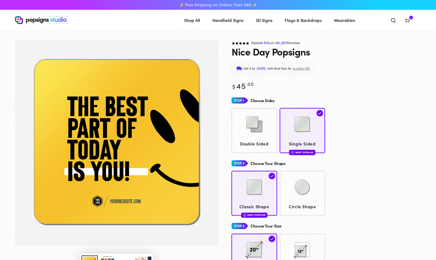
scroll to position [0, 0]
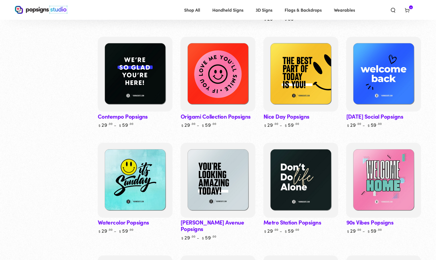
scroll to position [170, 0]
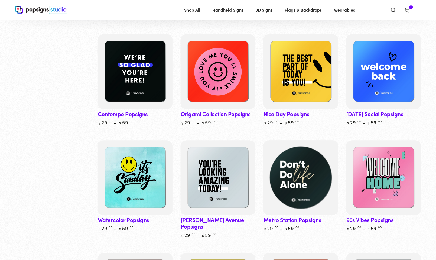
click at [290, 165] on img at bounding box center [300, 177] width 77 height 77
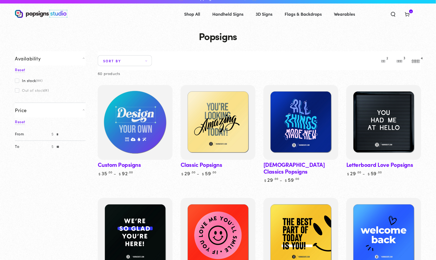
scroll to position [10, 0]
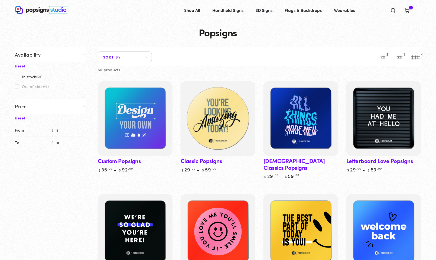
click at [224, 133] on img at bounding box center [217, 118] width 77 height 77
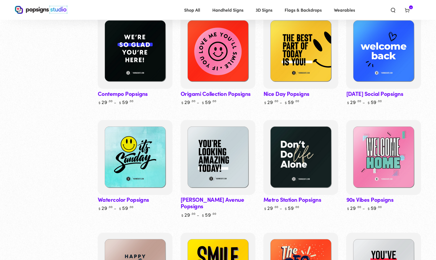
scroll to position [195, 0]
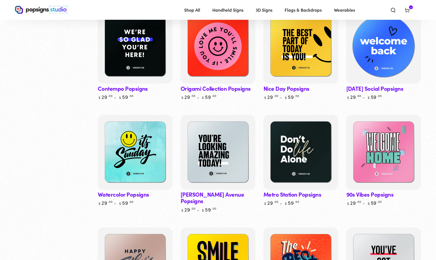
click at [373, 73] on img at bounding box center [383, 46] width 77 height 77
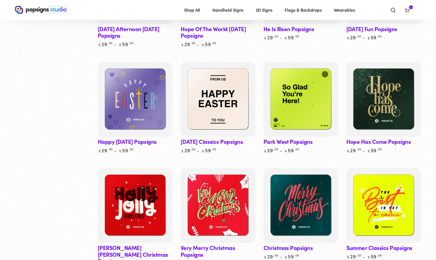
scroll to position [1430, 0]
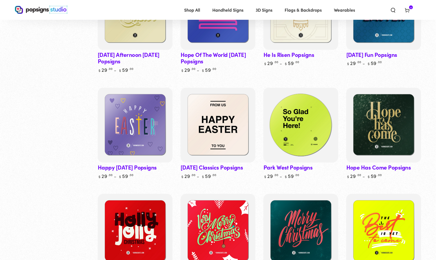
click at [293, 147] on img at bounding box center [300, 125] width 77 height 77
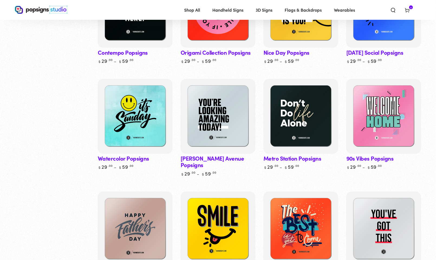
scroll to position [231, 0]
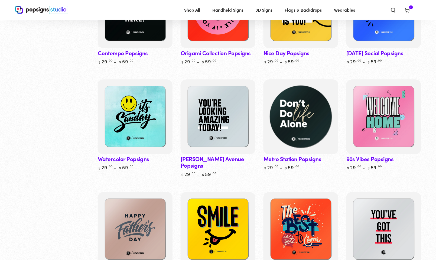
click at [286, 117] on img at bounding box center [300, 117] width 77 height 77
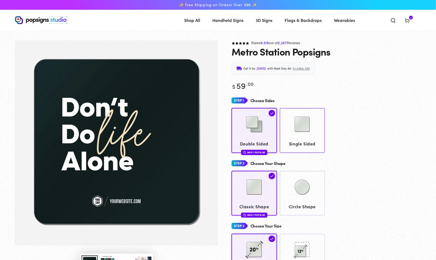
click at [295, 128] on img at bounding box center [302, 124] width 27 height 27
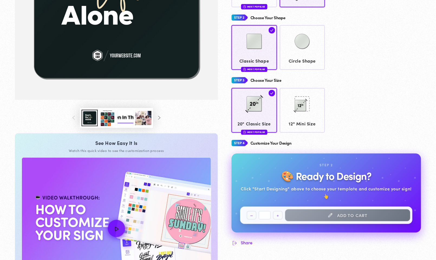
scroll to position [186, 0]
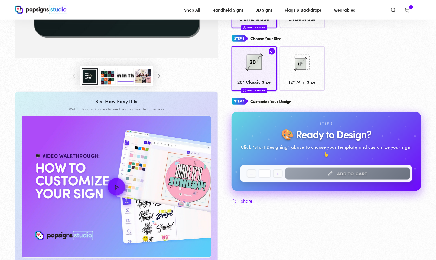
click at [100, 77] on button "Load image 3 in gallery view" at bounding box center [107, 76] width 16 height 17
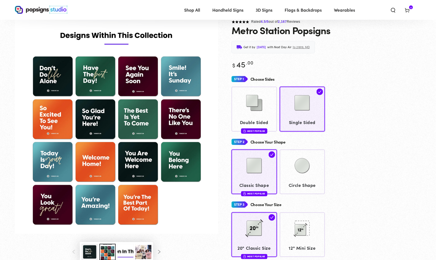
scroll to position [18, 0]
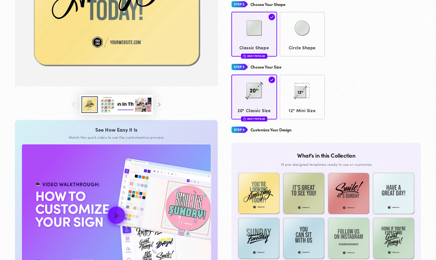
scroll to position [159, 0]
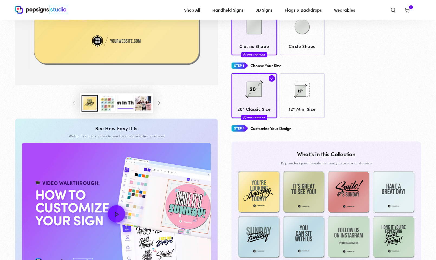
click at [110, 110] on button "Load image 3 in gallery view" at bounding box center [107, 103] width 16 height 17
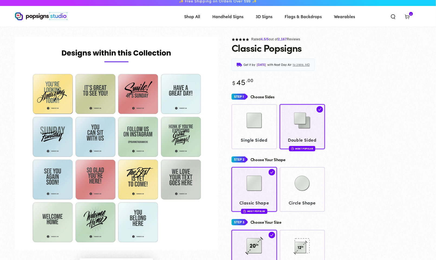
scroll to position [3, 0]
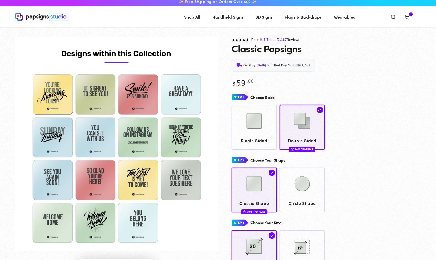
click at [148, 185] on img "Gallery Viewer" at bounding box center [116, 144] width 203 height 214
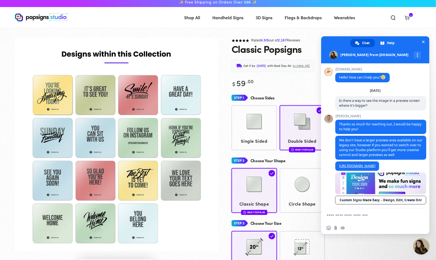
scroll to position [1972, 0]
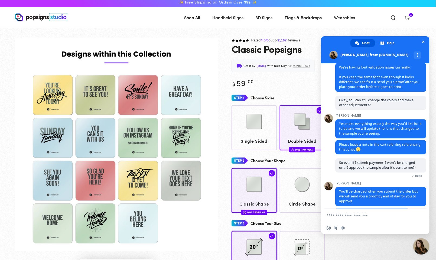
click at [142, 182] on img "Gallery Viewer" at bounding box center [116, 145] width 203 height 214
click at [264, 143] on span "Single Sided" at bounding box center [254, 141] width 40 height 8
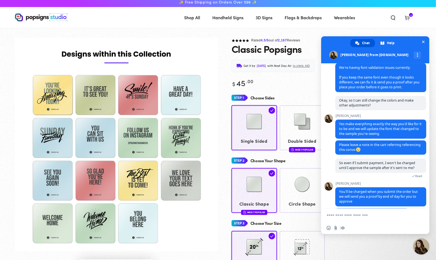
click at [357, 216] on textarea "Compose your message..." at bounding box center [369, 215] width 86 height 5
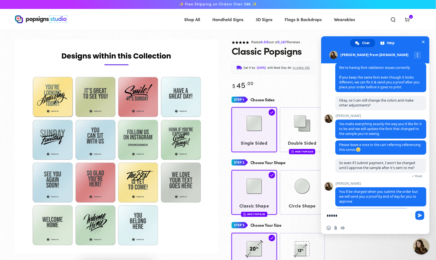
type textarea "******"
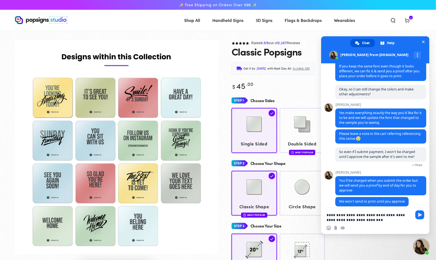
type textarea "**********"
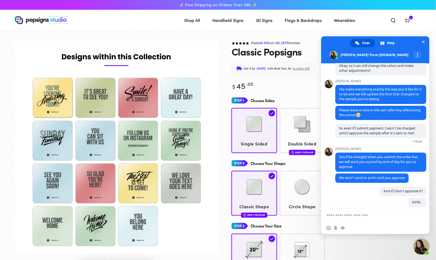
scroll to position [1999, 0]
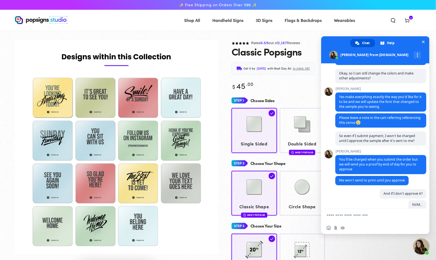
click at [155, 192] on img "Gallery Viewer" at bounding box center [116, 147] width 203 height 214
click at [142, 184] on img "Gallery Viewer" at bounding box center [116, 147] width 203 height 214
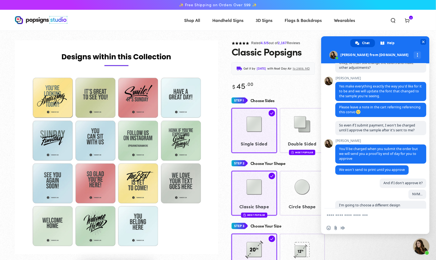
click at [424, 39] on span "Close chat" at bounding box center [423, 42] width 6 height 6
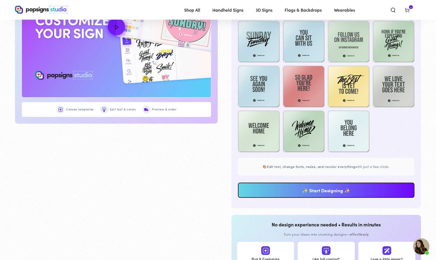
scroll to position [358, 0]
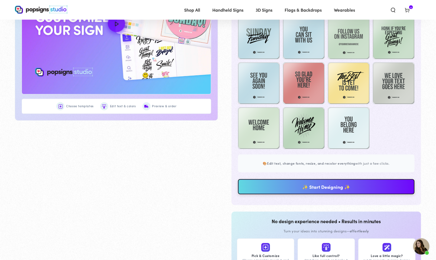
click at [313, 192] on link "✨ Start Designing ✨" at bounding box center [326, 186] width 177 height 15
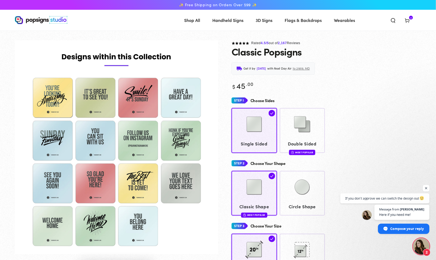
scroll to position [2039, 0]
click at [409, 2] on html at bounding box center [218, 1] width 436 height 2
click at [410, 2] on html at bounding box center [218, 1] width 436 height 2
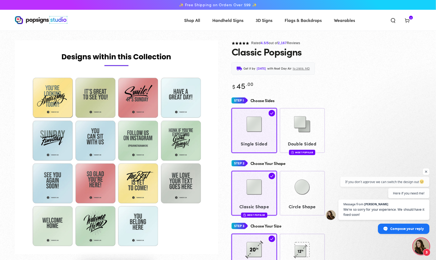
scroll to position [2028, 0]
click at [218, 2] on html at bounding box center [218, 1] width 436 height 2
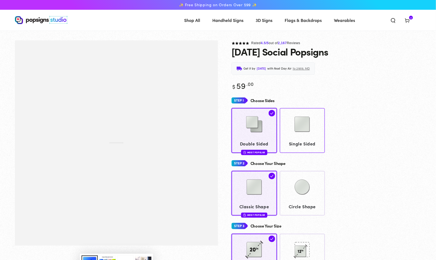
click at [306, 132] on img at bounding box center [302, 124] width 27 height 27
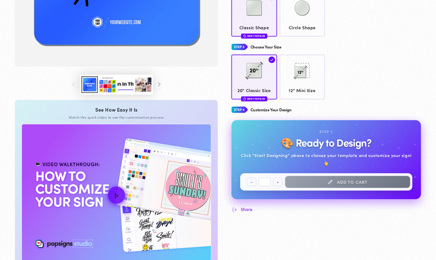
scroll to position [182, 0]
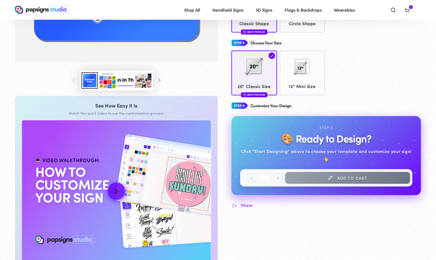
click at [107, 84] on button "Load image 3 in gallery view" at bounding box center [107, 80] width 16 height 17
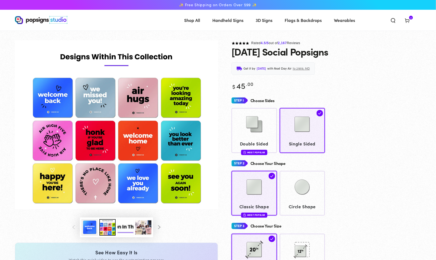
scroll to position [0, 0]
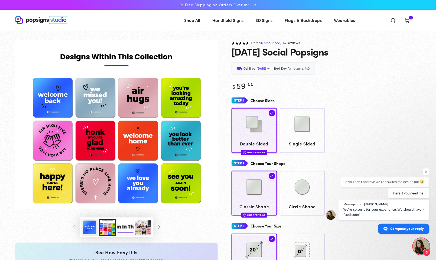
scroll to position [1990, 0]
click at [145, 192] on img "Gallery Viewer" at bounding box center [116, 124] width 203 height 169
click at [143, 186] on img "Gallery Viewer" at bounding box center [116, 124] width 203 height 169
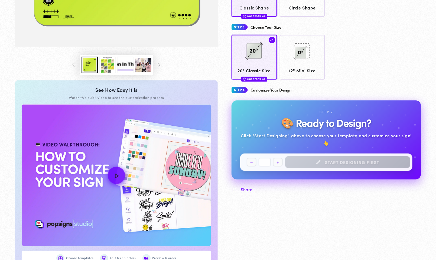
scroll to position [201, 0]
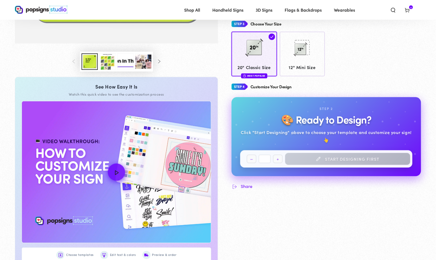
click at [109, 66] on button "Load image 3 in gallery view" at bounding box center [107, 61] width 16 height 17
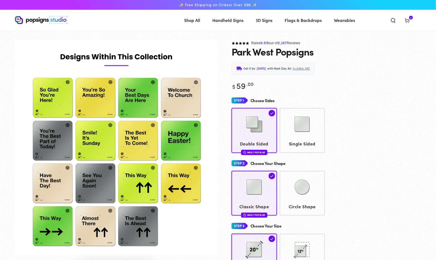
scroll to position [0, 0]
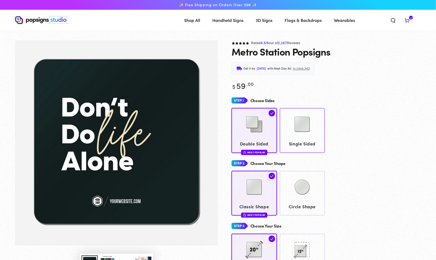
click at [306, 130] on img at bounding box center [302, 124] width 27 height 27
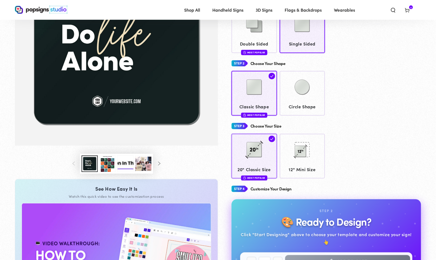
scroll to position [36, 0]
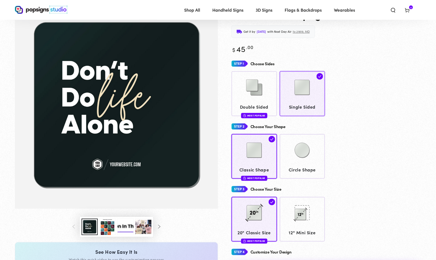
click at [300, 102] on div at bounding box center [302, 87] width 40 height 27
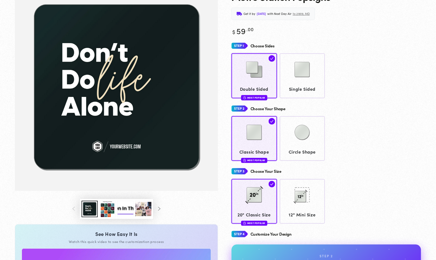
scroll to position [93, 0]
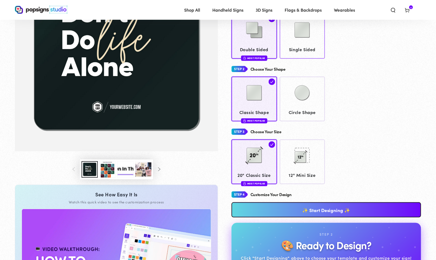
click at [287, 50] on span "Single Sided" at bounding box center [302, 49] width 40 height 8
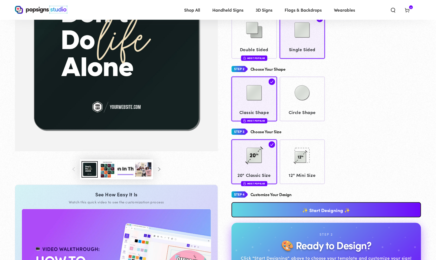
click at [294, 213] on link "✨ Start Designing ✨" at bounding box center [326, 209] width 190 height 15
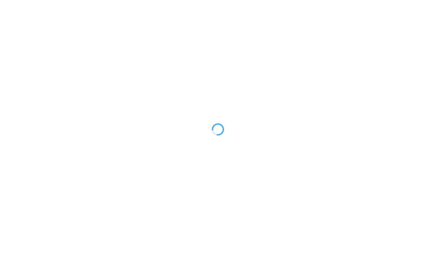
type textarea "An ancient tree with a door leading to a magical world"
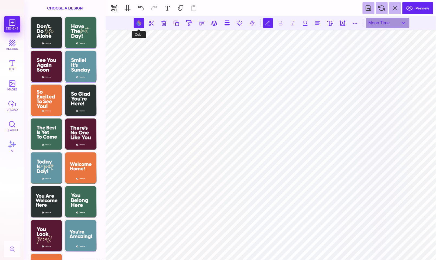
click at [138, 22] on button at bounding box center [139, 23] width 10 height 10
type input "#F5E7CC"
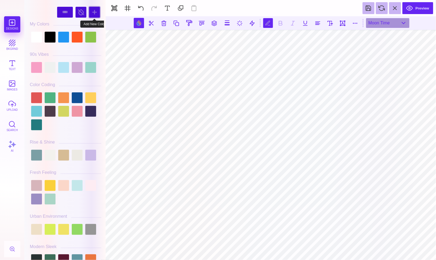
click at [92, 11] on div at bounding box center [94, 12] width 11 height 11
type input "#3BF069"
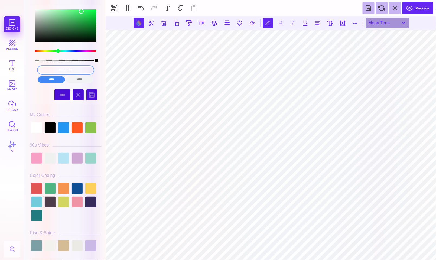
drag, startPoint x: 87, startPoint y: 70, endPoint x: 26, endPoint y: 69, distance: 60.9
click at [26, 69] on div "#3BF069 **** **** **** **** **** **** ****** ***** **** ******" at bounding box center [64, 130] width 81 height 260
click at [71, 71] on input "color picker dialog" at bounding box center [65, 70] width 55 height 8
paste input "Screenshot 2025-10-02 at 11.59.21 AM"
click at [73, 69] on input "Screenshot 2025-10-02 at 11.59.21 AM" at bounding box center [65, 70] width 55 height 8
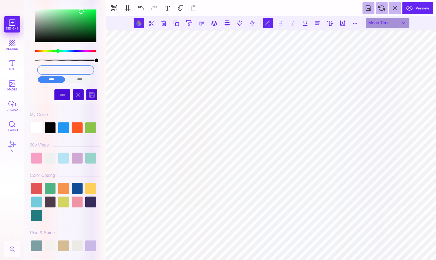
drag, startPoint x: 82, startPoint y: 69, endPoint x: 55, endPoint y: 69, distance: 27.1
click at [55, 69] on input "Screenshot 2025-10-02 at 11.59.21 AM" at bounding box center [65, 70] width 55 height 8
type input "Screenshot 20251 AM"
drag, startPoint x: 85, startPoint y: 69, endPoint x: 25, endPoint y: 69, distance: 60.6
click at [25, 69] on div "Screenshot 20251 AM **** **** **** **** **** **** ****** ***** **** ****** My C…" at bounding box center [64, 130] width 81 height 260
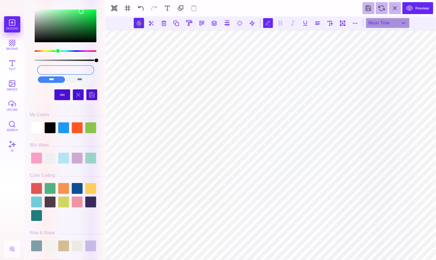
click at [73, 68] on input "#3BF069" at bounding box center [65, 70] width 55 height 8
drag, startPoint x: 78, startPoint y: 69, endPoint x: 26, endPoint y: 68, distance: 52.3
click at [26, 68] on div "#3BF069 **** **** **** **** **** **** ****** ***** **** ******" at bounding box center [64, 130] width 81 height 260
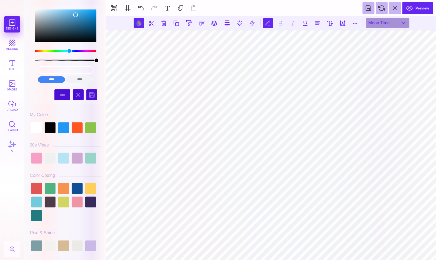
type input "#48A1D5"
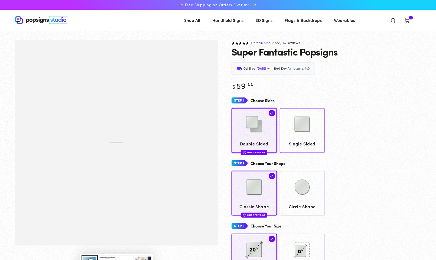
click at [299, 120] on img at bounding box center [302, 124] width 27 height 27
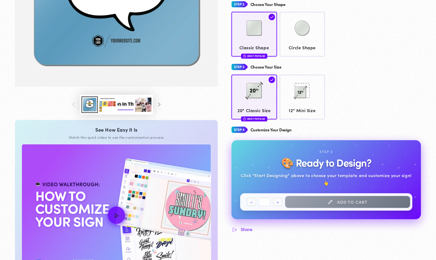
scroll to position [165, 0]
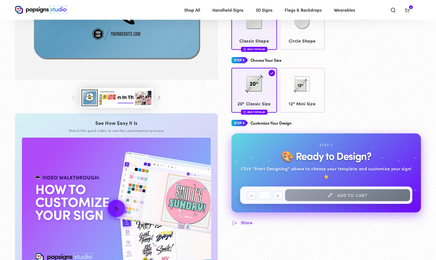
click at [107, 101] on button "Load image 3 in gallery view" at bounding box center [107, 98] width 16 height 17
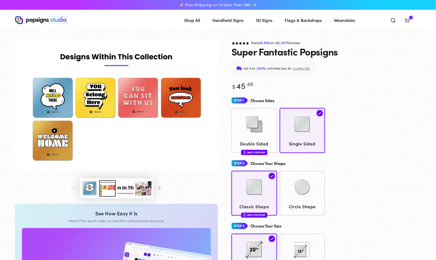
scroll to position [0, 0]
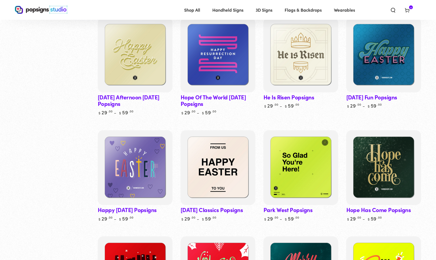
scroll to position [1397, 0]
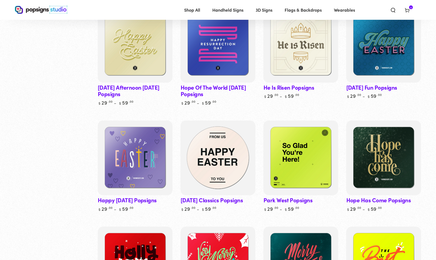
click at [217, 157] on img at bounding box center [217, 157] width 77 height 77
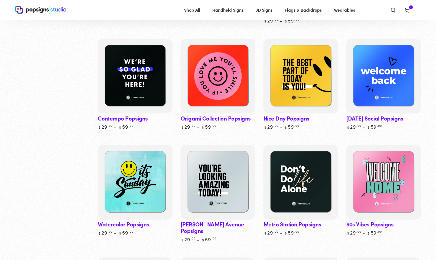
scroll to position [162, 0]
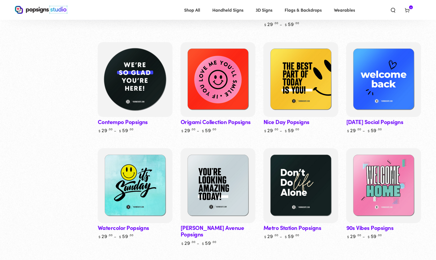
click at [130, 77] on img at bounding box center [135, 79] width 77 height 77
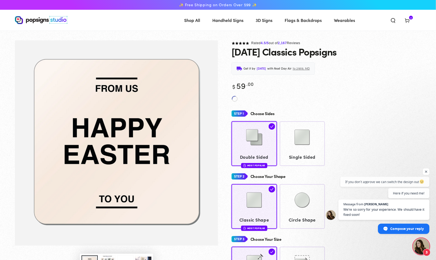
scroll to position [1989, 0]
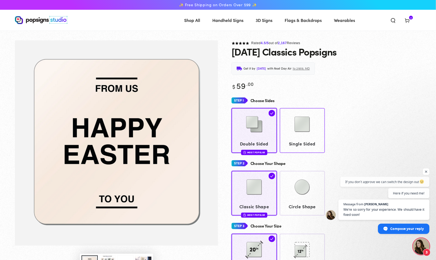
click at [291, 151] on link "Single Sided" at bounding box center [302, 130] width 45 height 45
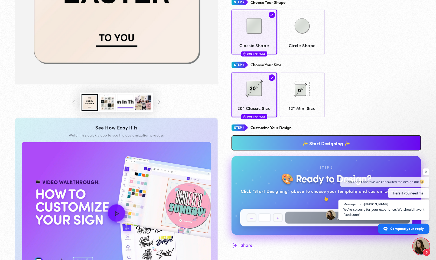
scroll to position [165, 0]
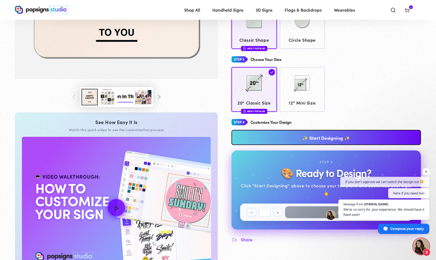
click at [104, 104] on button "Load image 3 in gallery view" at bounding box center [107, 97] width 16 height 17
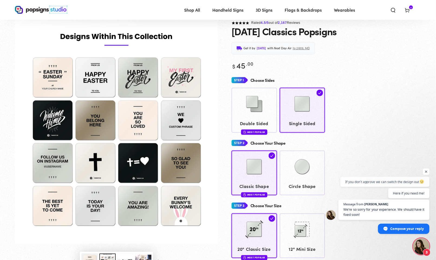
scroll to position [19, 0]
click at [58, 127] on img "Gallery Viewer" at bounding box center [116, 132] width 203 height 224
click at [68, 126] on img "Gallery Viewer" at bounding box center [116, 132] width 203 height 224
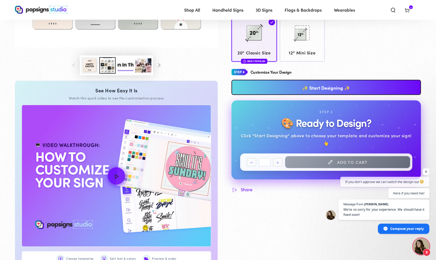
click at [282, 90] on link "✨ Start Designing ✨" at bounding box center [326, 87] width 190 height 15
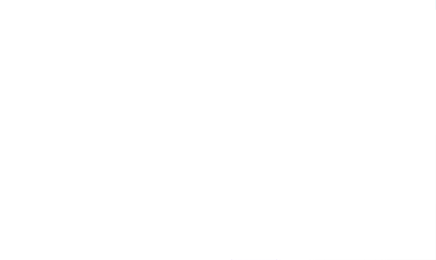
scroll to position [0, 0]
type textarea "An ancient tree with a door leading to a magical world"
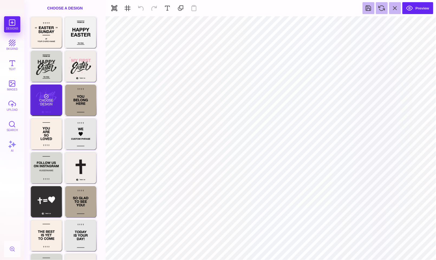
click at [48, 106] on div "Choose Design" at bounding box center [46, 99] width 32 height 31
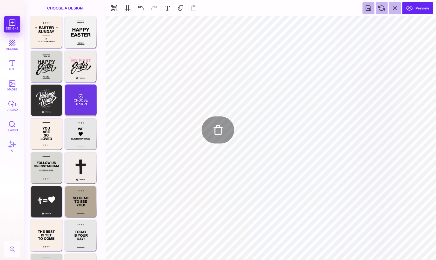
type input "#FFFFFF"
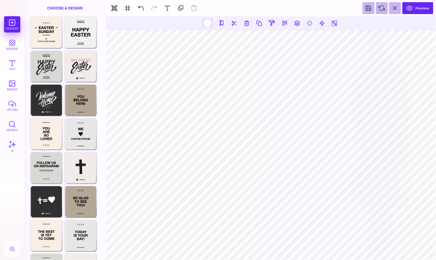
click at [205, 23] on div at bounding box center [207, 23] width 7 height 7
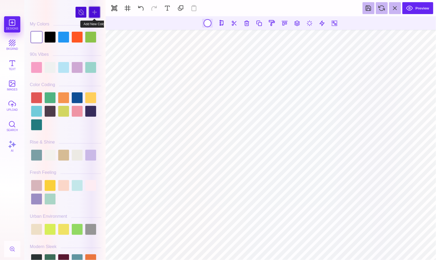
click at [94, 14] on div at bounding box center [94, 12] width 11 height 11
type input "#35EFF7"
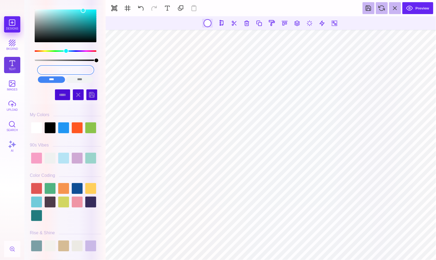
drag, startPoint x: 89, startPoint y: 69, endPoint x: 17, endPoint y: 69, distance: 72.0
click at [17, 69] on section "Designs bkgrnd Text images upload Search AI #35EFF7" at bounding box center [218, 130] width 436 height 260
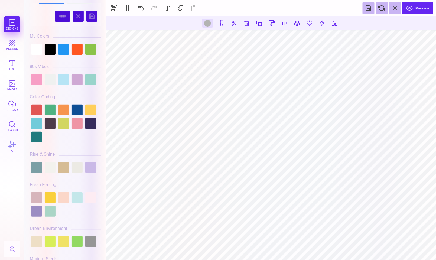
scroll to position [87, 0]
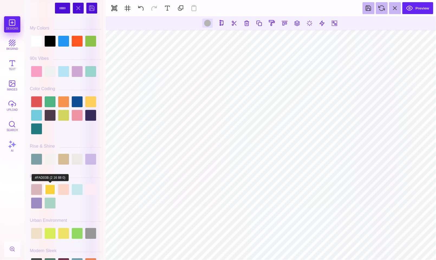
click at [50, 190] on div at bounding box center [50, 189] width 11 height 11
type input "#FAD03B"
click at [52, 188] on div at bounding box center [50, 189] width 11 height 11
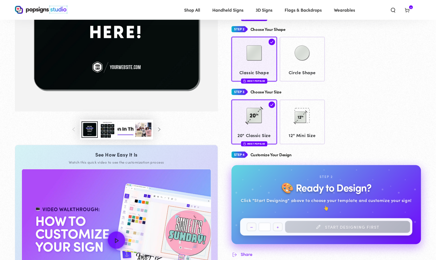
scroll to position [102, 0]
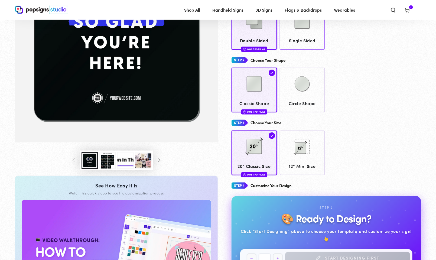
click at [310, 37] on link "Single Sided" at bounding box center [302, 27] width 45 height 45
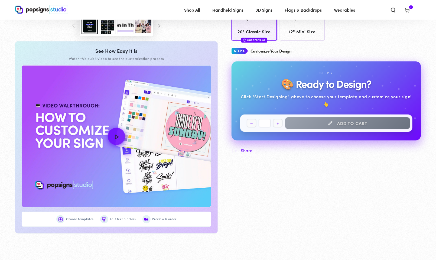
scroll to position [143, 0]
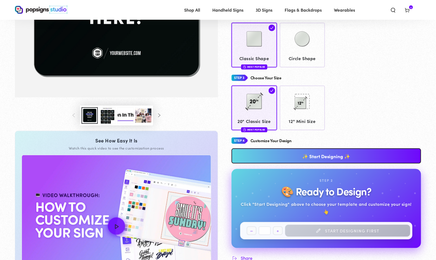
scroll to position [124, 0]
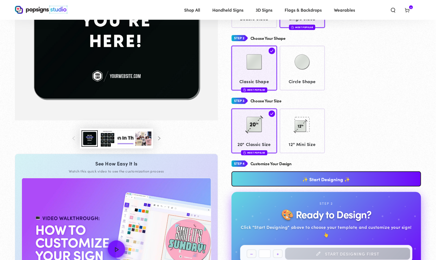
click at [111, 142] on button "Load image 3 in gallery view" at bounding box center [107, 138] width 16 height 17
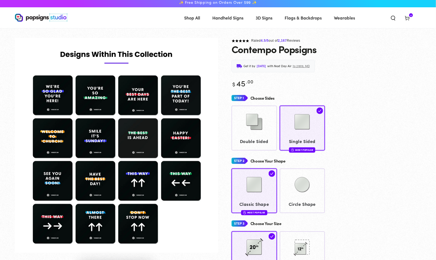
scroll to position [0, 0]
click at [96, 223] on img "Gallery Viewer" at bounding box center [116, 145] width 203 height 215
click at [95, 218] on img "Gallery Viewer" at bounding box center [116, 145] width 203 height 215
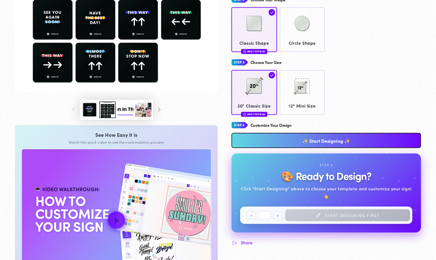
scroll to position [169, 0]
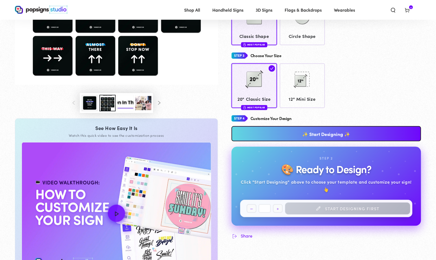
click at [320, 138] on link "✨ Start Designing ✨" at bounding box center [326, 133] width 190 height 15
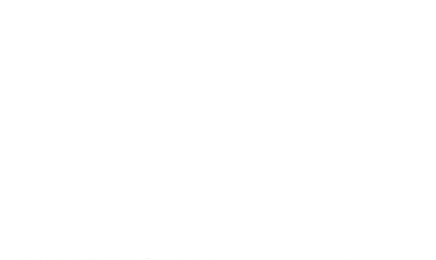
scroll to position [0, 0]
type textarea "An ancient tree with a door leading to a magical world"
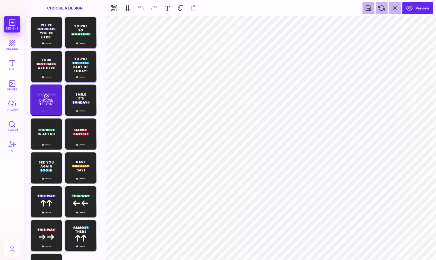
click at [55, 106] on div "Choose Design" at bounding box center [46, 99] width 32 height 31
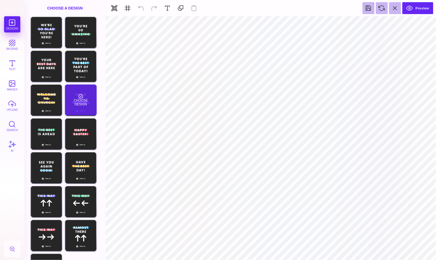
type input "#FAAD17"
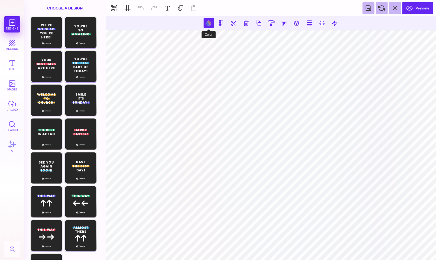
click at [211, 23] on button at bounding box center [209, 23] width 10 height 10
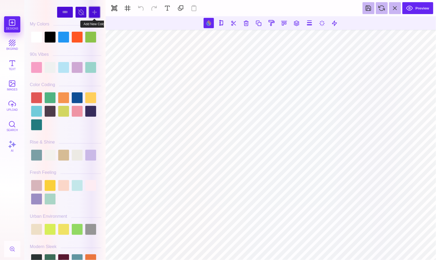
click at [95, 13] on div at bounding box center [94, 12] width 11 height 11
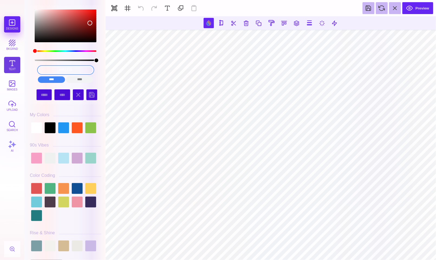
drag, startPoint x: 89, startPoint y: 69, endPoint x: 19, endPoint y: 68, distance: 69.0
click at [19, 68] on section "Designs bkgrnd Text images upload Search AI #951210" at bounding box center [218, 130] width 436 height 260
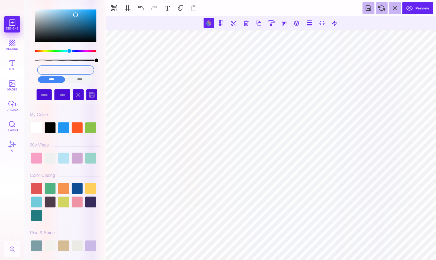
drag, startPoint x: 78, startPoint y: 69, endPoint x: 44, endPoint y: 69, distance: 33.6
click at [44, 69] on input "48A1D5" at bounding box center [65, 70] width 55 height 8
type input "#48A1D5"
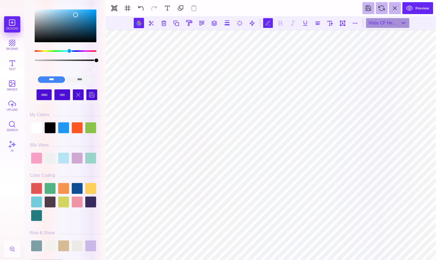
scroll to position [0, 0]
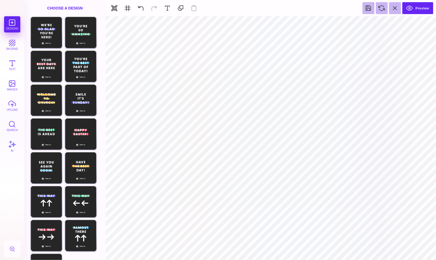
type input "#FFFFFF"
click at [204, 25] on div at bounding box center [207, 23] width 11 height 9
click at [205, 24] on div at bounding box center [207, 23] width 7 height 7
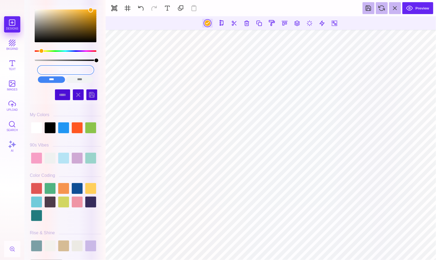
drag, startPoint x: 86, startPoint y: 68, endPoint x: 24, endPoint y: 68, distance: 62.0
click at [24, 68] on section "Designs bkgrnd Text images upload Search AI #FAAD17" at bounding box center [218, 130] width 436 height 260
drag, startPoint x: 85, startPoint y: 68, endPoint x: 32, endPoint y: 68, distance: 53.1
click at [32, 68] on div "#FAAD17 **** **** **** **** **** **** ****** *****" at bounding box center [65, 45] width 71 height 80
click at [64, 69] on input "color picker dialog" at bounding box center [65, 70] width 55 height 8
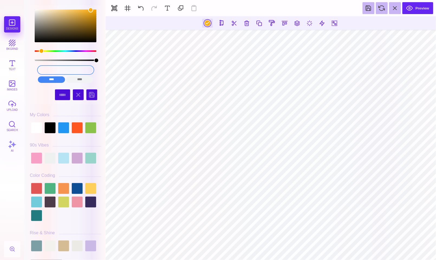
paste input "48A1D5"
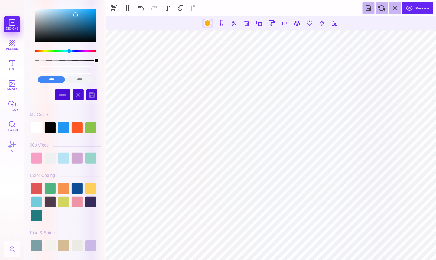
click at [207, 24] on div at bounding box center [207, 23] width 7 height 7
type input "#FAAD17"
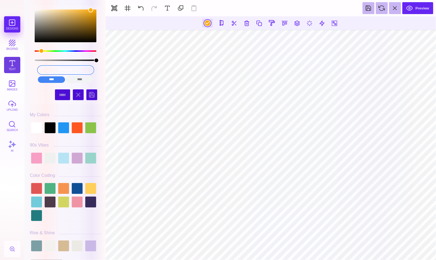
drag, startPoint x: 84, startPoint y: 70, endPoint x: 4, endPoint y: 69, distance: 80.1
click at [4, 69] on section "Designs bkgrnd Text images upload Search AI #FAAD17" at bounding box center [218, 130] width 436 height 260
click at [67, 69] on input "color picker dialog" at bounding box center [65, 70] width 55 height 8
paste input "48A1D5"
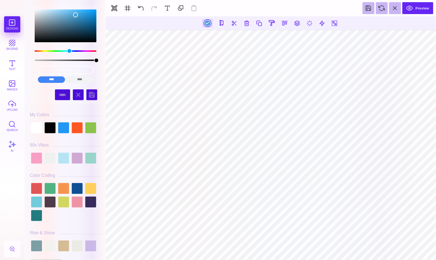
type input "#48A1D5"
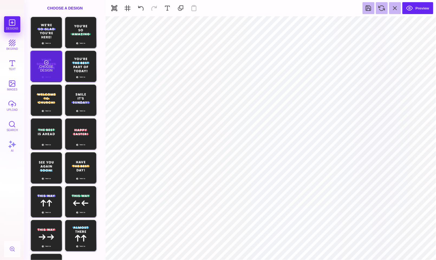
click at [41, 70] on div "Choose Design" at bounding box center [46, 66] width 32 height 31
click at [54, 69] on div "Choose Design" at bounding box center [46, 66] width 32 height 31
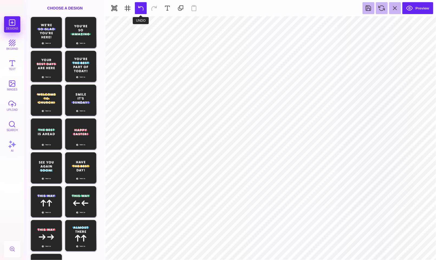
click at [139, 6] on button at bounding box center [141, 8] width 12 height 12
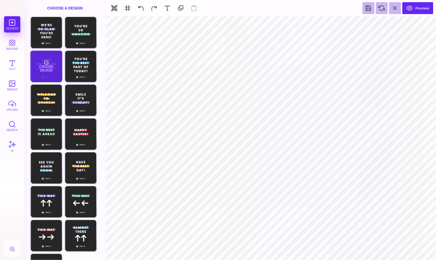
click at [46, 73] on div "Choose Design" at bounding box center [46, 66] width 32 height 31
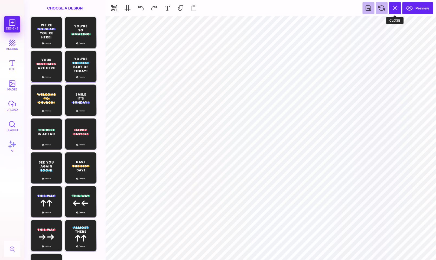
click at [396, 9] on button at bounding box center [395, 8] width 12 height 12
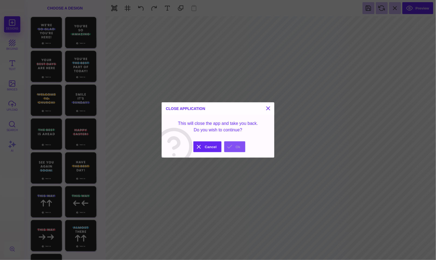
click at [234, 149] on button "Ok" at bounding box center [234, 146] width 21 height 11
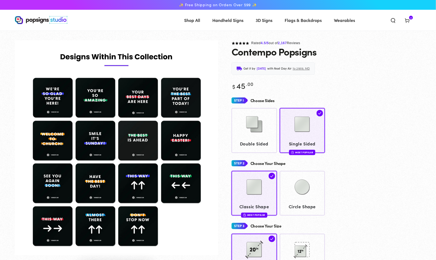
click at [142, 107] on img "Gallery Viewer" at bounding box center [116, 147] width 203 height 215
click at [319, 132] on div at bounding box center [302, 124] width 40 height 27
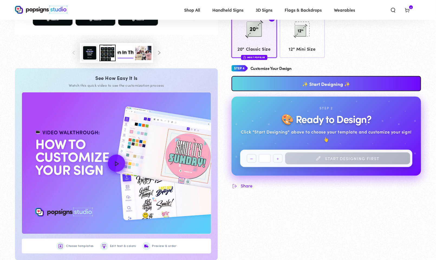
click at [313, 91] on link "✨ Start Designing ✨" at bounding box center [326, 83] width 190 height 15
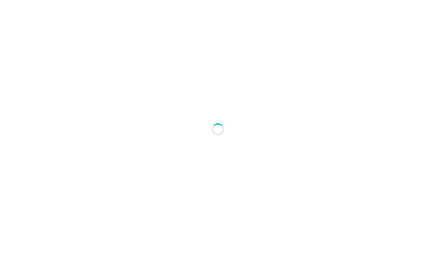
scroll to position [0, 0]
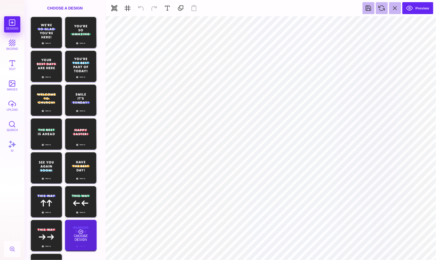
click at [79, 232] on div "Choose Design" at bounding box center [81, 235] width 32 height 31
type input "#FFFFFF"
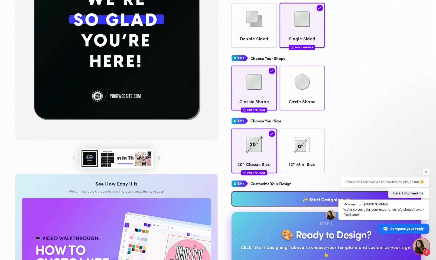
scroll to position [153, 0]
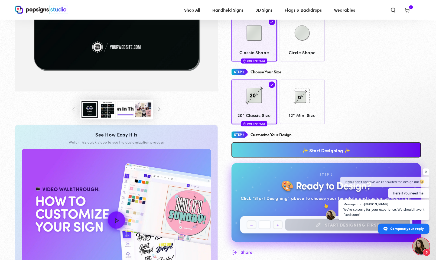
click at [304, 153] on link "✨ Start Designing ✨" at bounding box center [326, 149] width 190 height 15
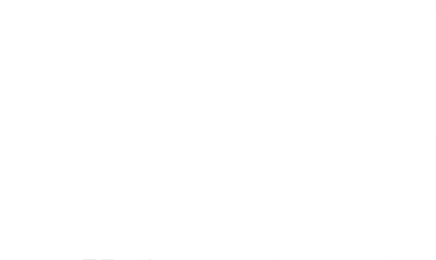
scroll to position [0, 0]
type textarea "An ancient tree with a door leading to a magical world"
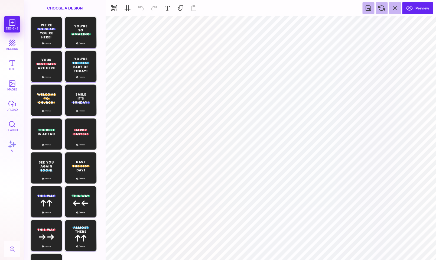
scroll to position [1987, 0]
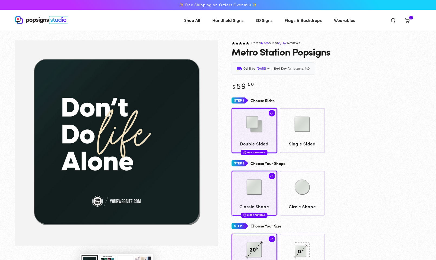
scroll to position [36, 0]
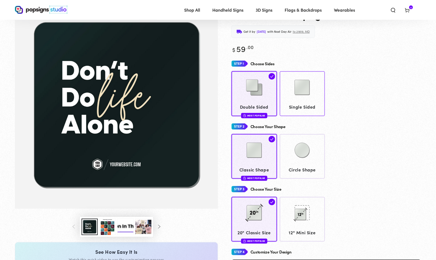
click at [302, 96] on img at bounding box center [302, 87] width 27 height 27
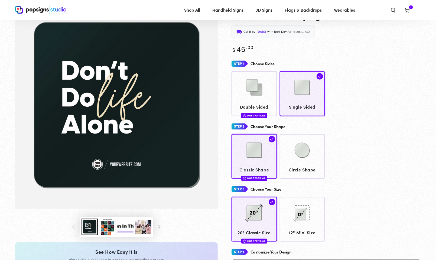
click at [101, 227] on button "Load image 3 in gallery view" at bounding box center [107, 226] width 16 height 17
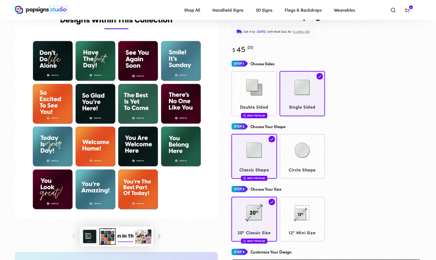
click at [97, 68] on img "Gallery Viewer" at bounding box center [116, 111] width 203 height 215
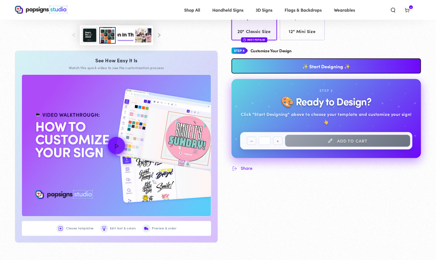
click at [305, 70] on link "✨ Start Designing ✨" at bounding box center [326, 65] width 190 height 15
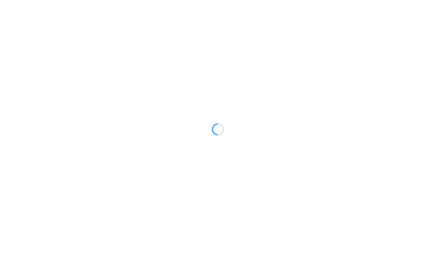
type textarea "An ancient tree with a door leading to a magical world"
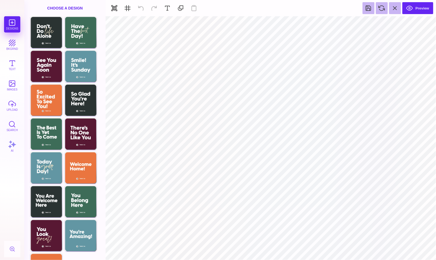
scroll to position [1988, 0]
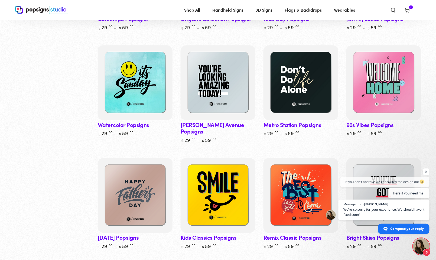
scroll to position [267, 0]
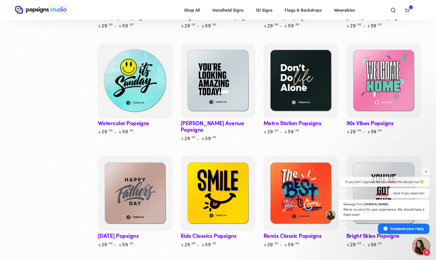
click at [152, 83] on img at bounding box center [135, 81] width 77 height 77
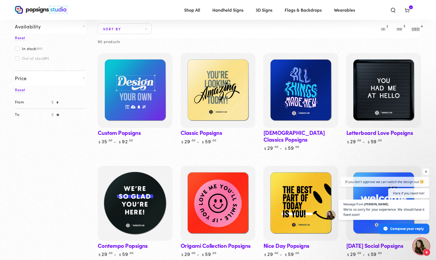
scroll to position [37, 0]
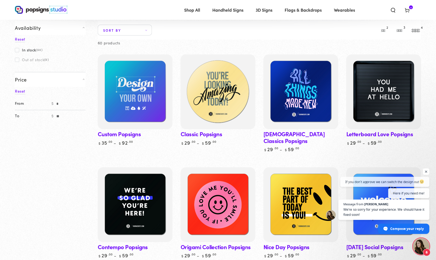
click at [212, 98] on img at bounding box center [217, 91] width 77 height 77
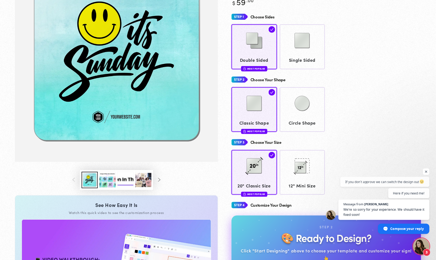
scroll to position [1988, 0]
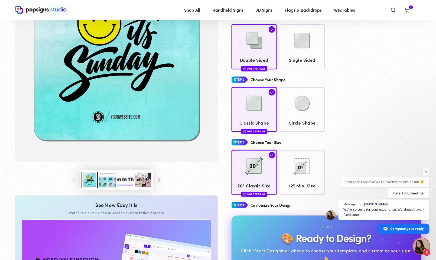
click at [102, 180] on button "Load image 3 in gallery view" at bounding box center [107, 180] width 16 height 17
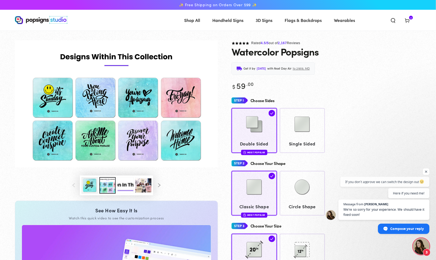
scroll to position [0, 0]
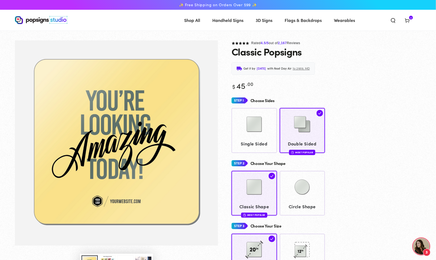
scroll to position [1988, 0]
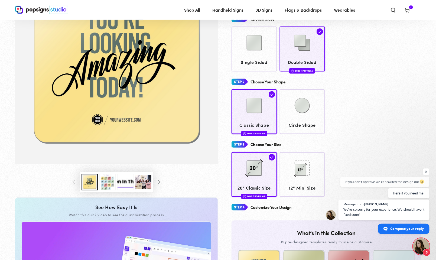
scroll to position [73, 0]
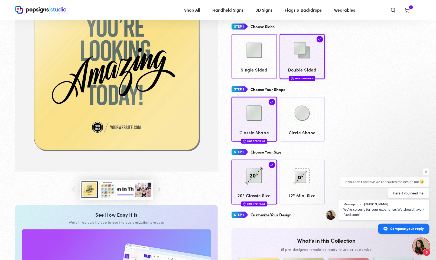
click at [257, 64] on img at bounding box center [254, 50] width 27 height 27
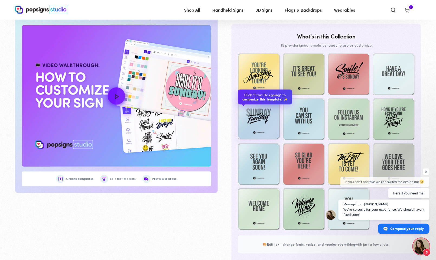
scroll to position [277, 0]
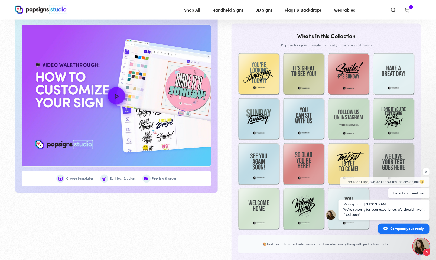
click at [424, 168] on span "Open chat" at bounding box center [426, 171] width 7 height 7
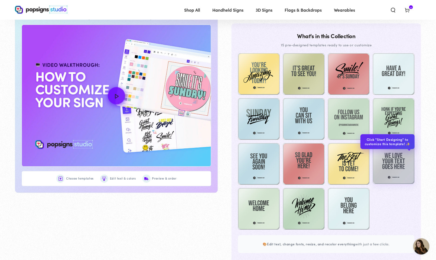
scroll to position [0, 0]
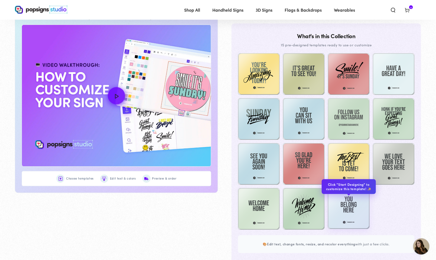
click at [349, 215] on img at bounding box center [349, 208] width 42 height 42
click at [349, 209] on img at bounding box center [349, 208] width 42 height 42
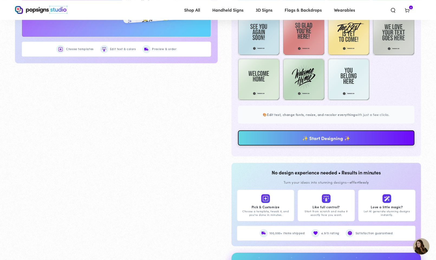
click at [335, 144] on link "✨ Start Designing ✨" at bounding box center [326, 137] width 177 height 15
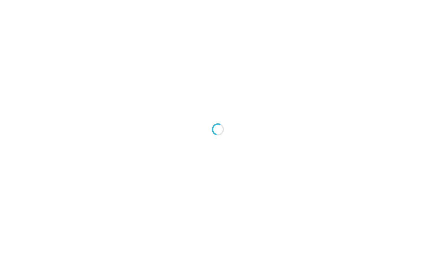
type textarea "An ancient tree with a door leading to a magical world"
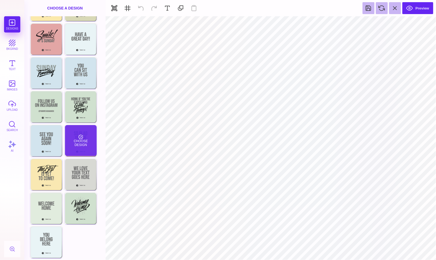
scroll to position [27, 0]
type input "#8F9895"
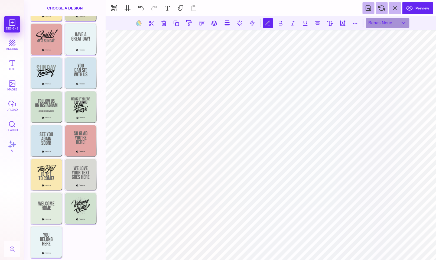
type textarea "*** ******"
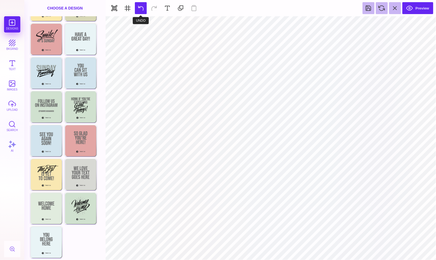
click at [141, 8] on button at bounding box center [141, 8] width 12 height 12
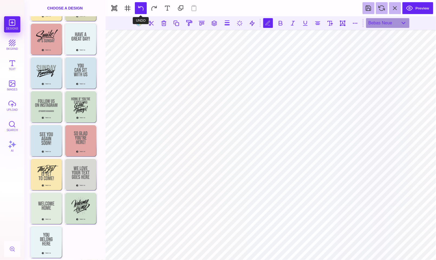
type textarea "*"
type textarea "**"
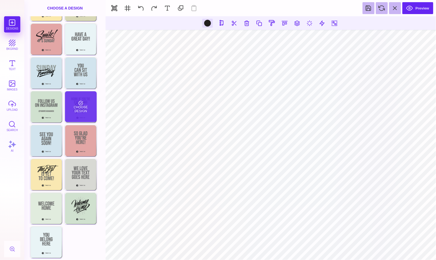
click at [84, 111] on div "Choose Design" at bounding box center [81, 106] width 32 height 31
click at [83, 114] on div "Choose Design" at bounding box center [81, 106] width 32 height 31
click at [88, 108] on div "Choose Design" at bounding box center [81, 106] width 32 height 31
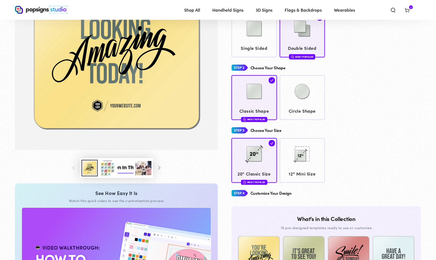
scroll to position [46, 0]
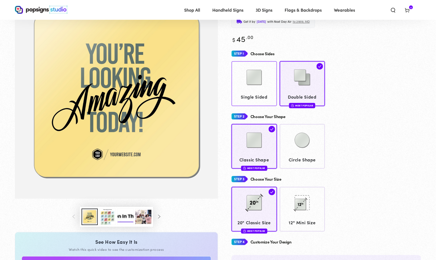
click at [252, 91] on img at bounding box center [254, 77] width 27 height 27
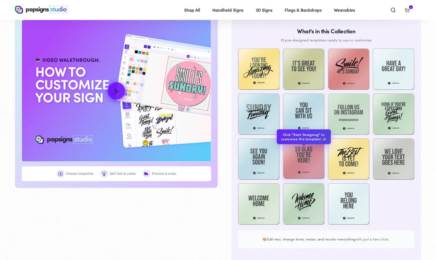
scroll to position [281, 0]
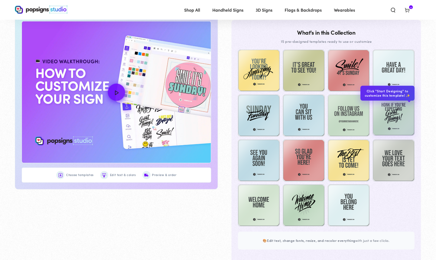
click at [394, 122] on img at bounding box center [394, 115] width 42 height 42
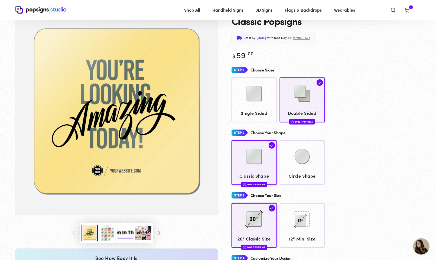
scroll to position [27, 0]
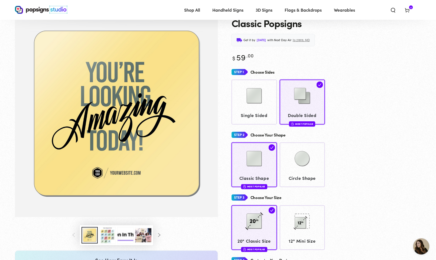
click at [410, 6] on span "4" at bounding box center [411, 7] width 2 height 4
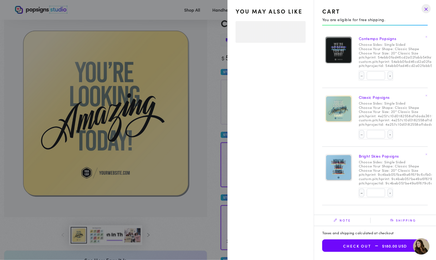
select select "**********"
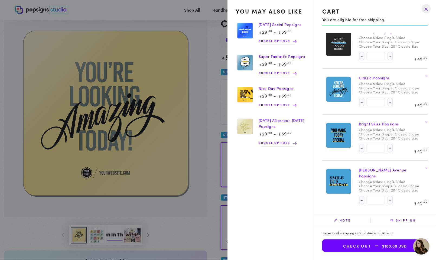
scroll to position [6, 0]
click at [366, 243] on button "Check out $180.00 USD" at bounding box center [375, 245] width 106 height 12
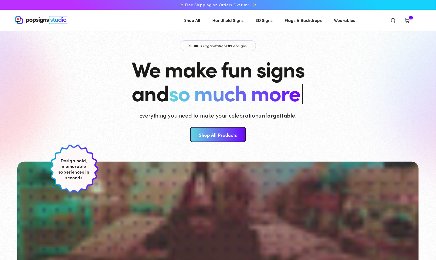
click at [413, 19] on span "Cart 4 4 items" at bounding box center [407, 20] width 14 height 12
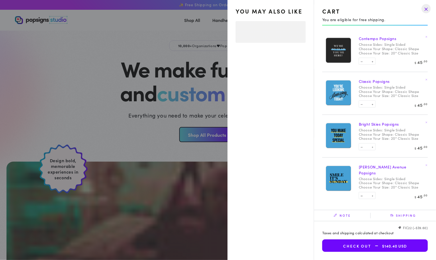
select select "**********"
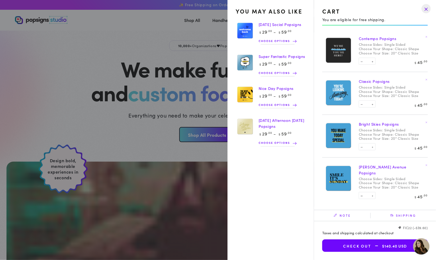
scroll to position [1987, 0]
click at [429, 10] on drawer-close-button at bounding box center [426, 9] width 14 height 12
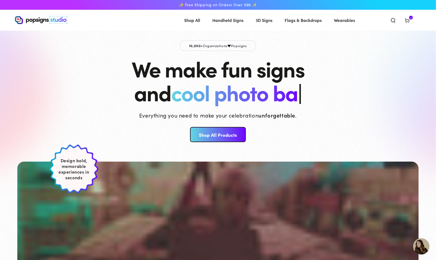
click at [392, 19] on icon "Search our site" at bounding box center [392, 20] width 5 height 5
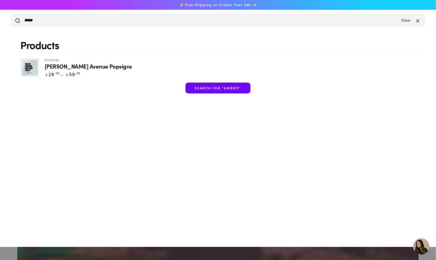
type input "*****"
click at [87, 69] on span "[PERSON_NAME] Avenue Popsigns" at bounding box center [88, 66] width 87 height 6
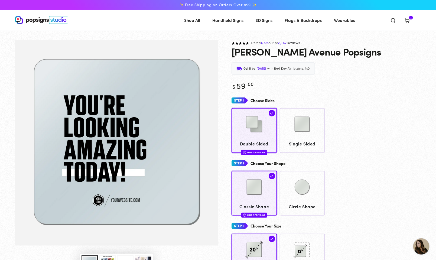
scroll to position [1987, 0]
click at [302, 133] on img at bounding box center [302, 124] width 27 height 27
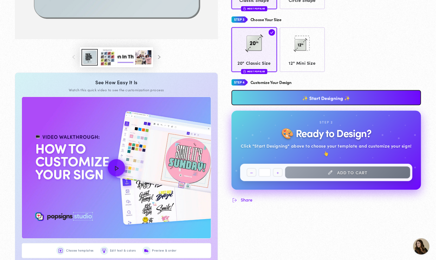
scroll to position [225, 0]
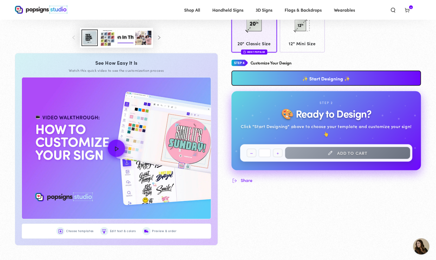
click at [311, 86] on link "✨ Start Designing ✨" at bounding box center [326, 78] width 190 height 15
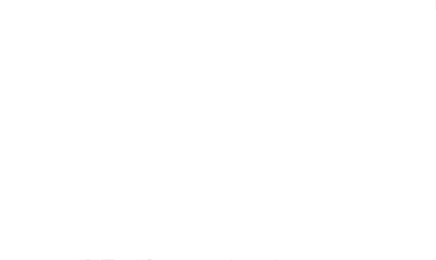
scroll to position [0, 0]
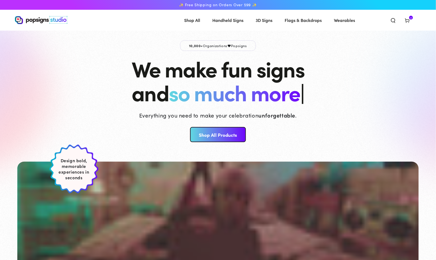
click at [405, 19] on icon at bounding box center [406, 20] width 5 height 5
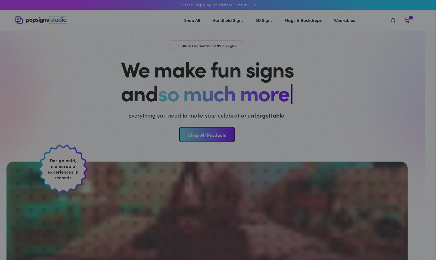
select select "**********"
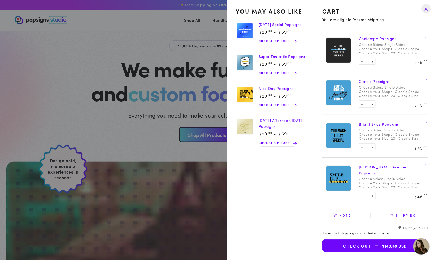
scroll to position [2, 0]
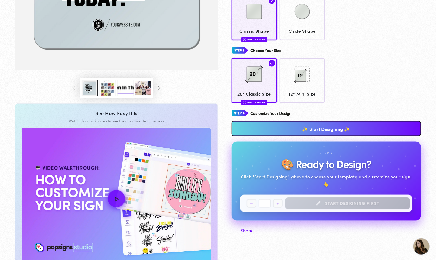
scroll to position [193, 0]
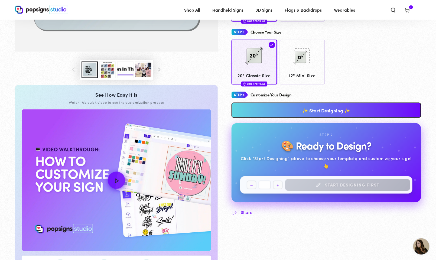
click at [265, 115] on link "✨ Start Designing ✨" at bounding box center [326, 110] width 190 height 15
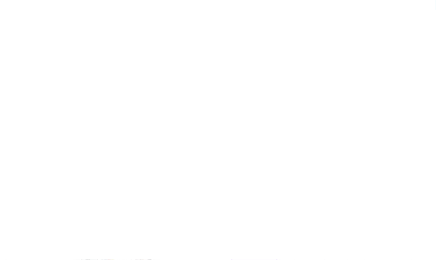
scroll to position [0, 0]
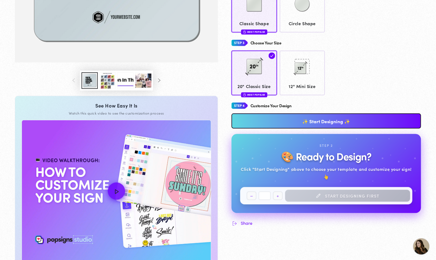
scroll to position [191, 0]
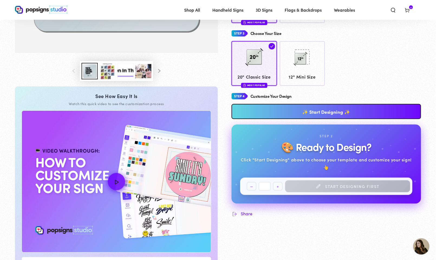
click at [108, 77] on button "Load image 3 in gallery view" at bounding box center [107, 71] width 16 height 17
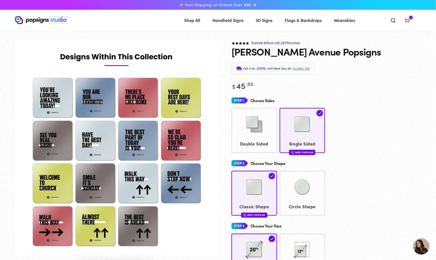
scroll to position [0, 0]
click at [98, 191] on img "Gallery Viewer" at bounding box center [116, 147] width 203 height 215
click at [102, 183] on img "Gallery Viewer" at bounding box center [116, 147] width 203 height 215
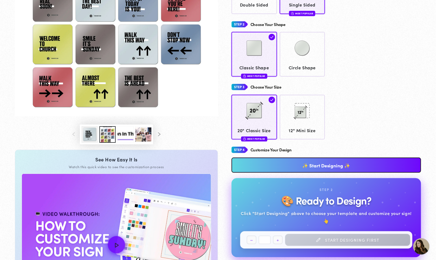
scroll to position [169, 0]
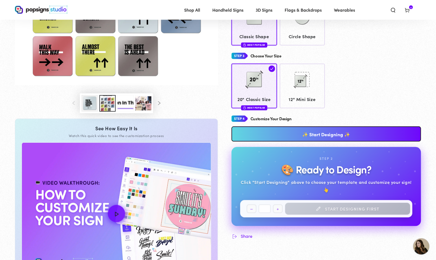
click at [295, 138] on link "✨ Start Designing ✨" at bounding box center [326, 133] width 190 height 15
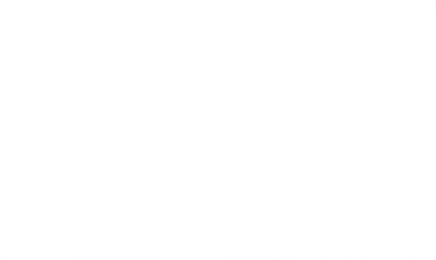
scroll to position [0, 0]
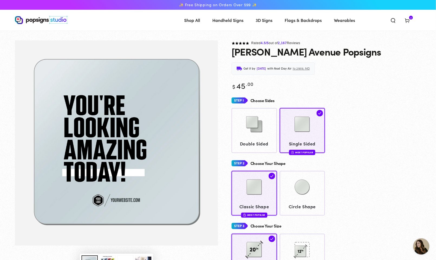
scroll to position [1987, 0]
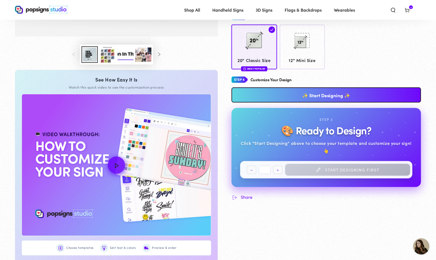
click at [305, 103] on link "✨ Start Designing ✨" at bounding box center [326, 94] width 190 height 15
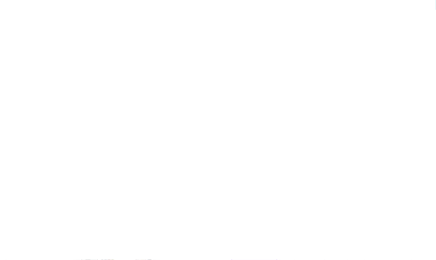
scroll to position [0, 0]
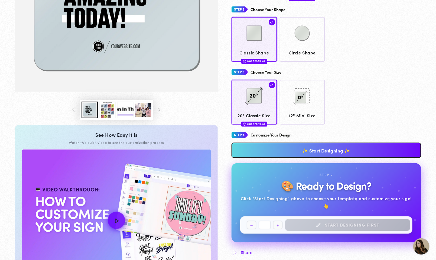
scroll to position [162, 0]
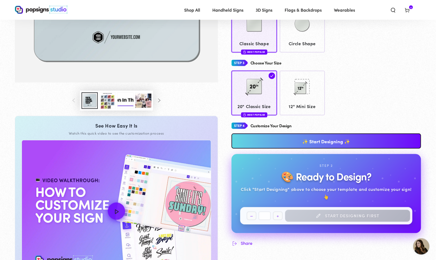
click at [326, 146] on link "✨ Start Designing ✨" at bounding box center [326, 140] width 190 height 15
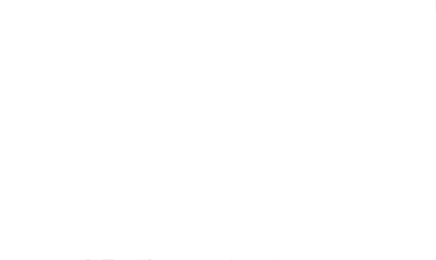
scroll to position [0, 0]
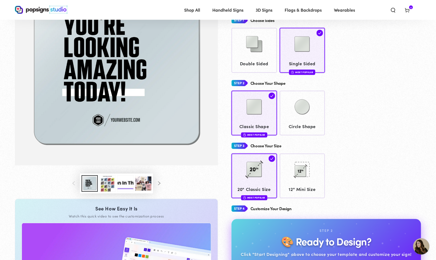
scroll to position [59, 0]
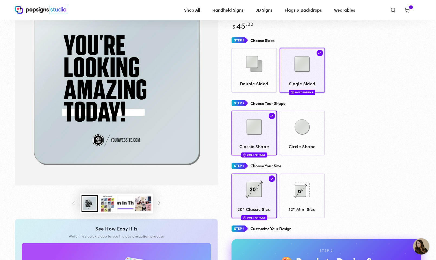
click at [293, 83] on span "Single Sided" at bounding box center [302, 84] width 40 height 8
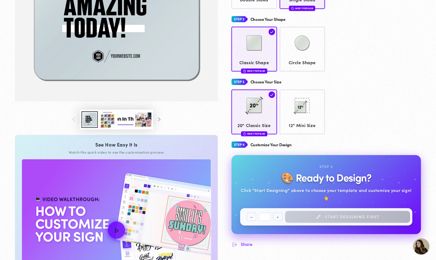
scroll to position [170, 0]
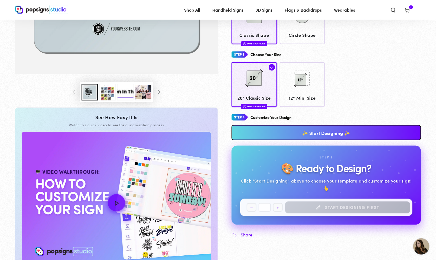
click at [284, 133] on link "✨ Start Designing ✨" at bounding box center [326, 132] width 190 height 15
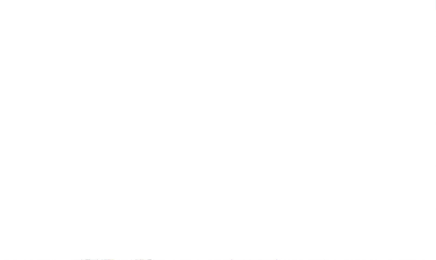
scroll to position [0, 0]
type textarea "An ancient tree with a door leading to a magical world"
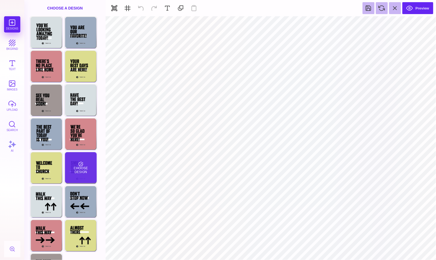
click at [78, 168] on div "Choose Design" at bounding box center [81, 167] width 32 height 31
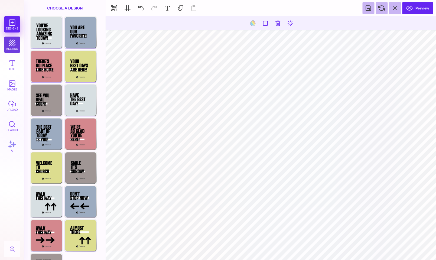
click at [15, 43] on button "bkgrnd" at bounding box center [12, 45] width 16 height 16
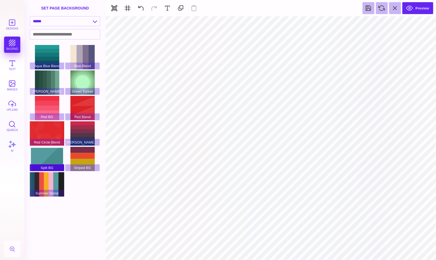
click at [51, 158] on div "Split BG" at bounding box center [47, 159] width 34 height 24
type input "#FFFFFF"
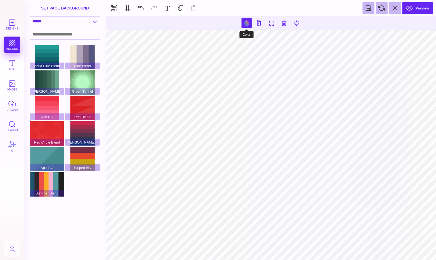
click at [247, 21] on button at bounding box center [246, 23] width 10 height 10
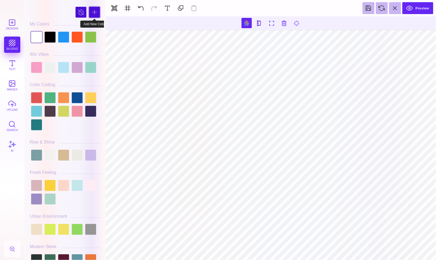
click at [96, 13] on div at bounding box center [94, 12] width 11 height 11
type input "#486918"
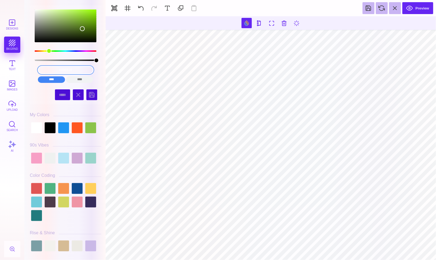
drag, startPoint x: 87, startPoint y: 68, endPoint x: 26, endPoint y: 68, distance: 60.9
click at [26, 68] on div "#486918 **** **** **** **** **** **** ****** ***** ***** ******" at bounding box center [64, 130] width 81 height 260
click at [71, 70] on input "color picker dialog" at bounding box center [65, 70] width 55 height 8
paste input "FIC22"
type input "FIC22"
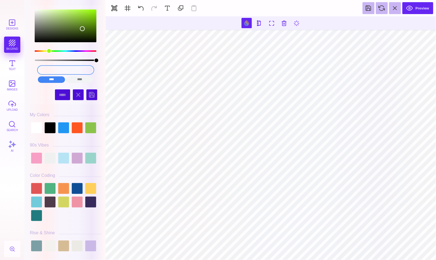
click at [71, 73] on input "FIC22" at bounding box center [65, 70] width 55 height 8
drag, startPoint x: 72, startPoint y: 68, endPoint x: 35, endPoint y: 68, distance: 37.4
click at [35, 68] on div "FIC22 **** **** **** **** **** **** ****** *****" at bounding box center [65, 75] width 63 height 22
drag, startPoint x: 79, startPoint y: 71, endPoint x: 45, endPoint y: 71, distance: 33.3
click at [45, 71] on input "FIC22" at bounding box center [65, 70] width 55 height 8
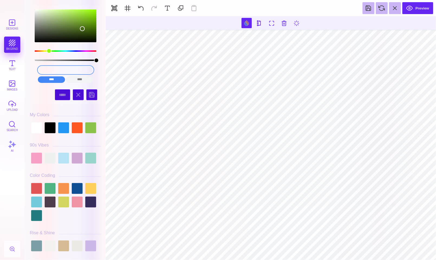
click at [80, 70] on input "color picker dialog" at bounding box center [65, 70] width 55 height 8
click at [69, 70] on input "color picker dialog" at bounding box center [65, 70] width 55 height 8
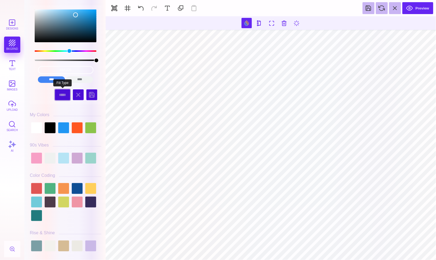
type input "#48A1D5"
select select "******"
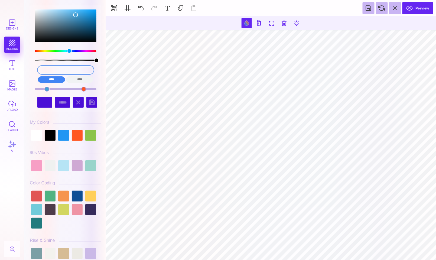
click at [83, 70] on input "#48A1D5" at bounding box center [65, 70] width 55 height 8
click at [46, 89] on div at bounding box center [46, 89] width 5 height 5
drag, startPoint x: 80, startPoint y: 69, endPoint x: 31, endPoint y: 68, distance: 48.5
click at [31, 68] on div "#48A1D5 **** **** **** **** **** **** ****** *****" at bounding box center [65, 48] width 71 height 87
click at [85, 88] on div at bounding box center [83, 89] width 5 height 5
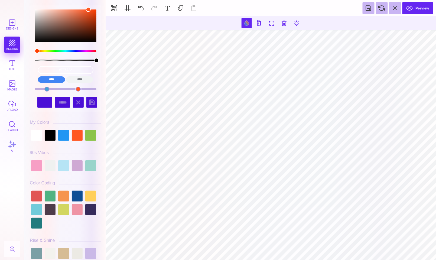
drag, startPoint x: 85, startPoint y: 88, endPoint x: 78, endPoint y: 86, distance: 7.0
click at [78, 86] on div "#FF5722 **** **** **** **** **** **** ****** *****" at bounding box center [65, 48] width 71 height 87
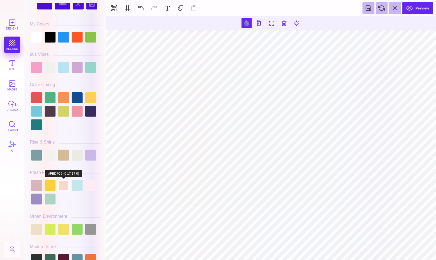
scroll to position [103, 0]
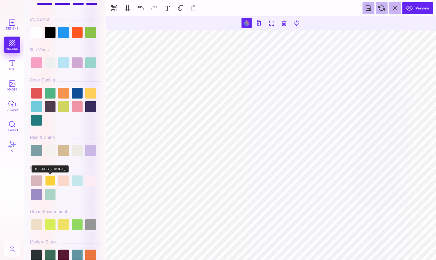
click at [52, 182] on div at bounding box center [50, 180] width 11 height 11
type input "#FAD03B"
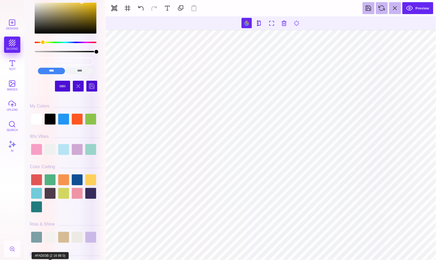
scroll to position [7, 0]
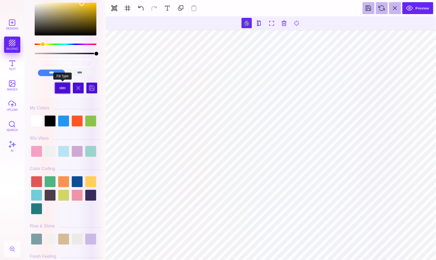
select select "******"
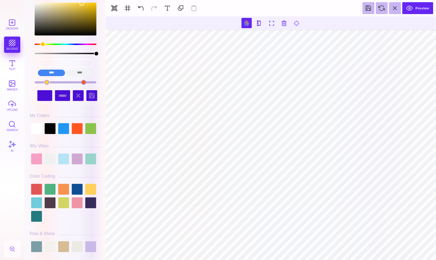
click at [84, 82] on div at bounding box center [83, 82] width 5 height 5
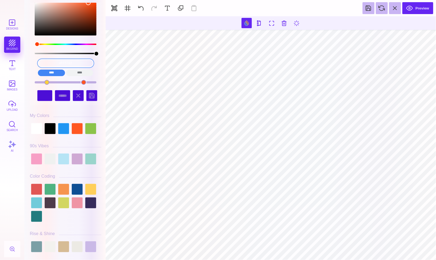
drag, startPoint x: 89, startPoint y: 66, endPoint x: 25, endPoint y: 57, distance: 64.4
click at [25, 57] on div "#FF5722 **** **** **** **** **** **** ****** ***** * ***** ****** My Colors Hues" at bounding box center [64, 130] width 81 height 260
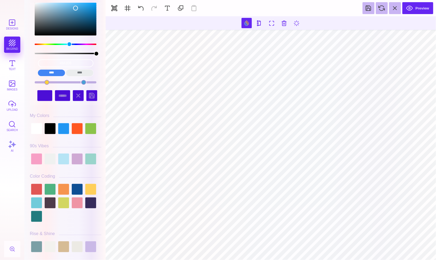
type input "#505050"
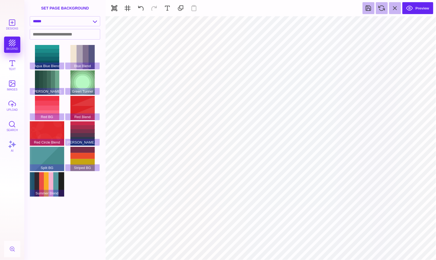
type input "#FFFFFF"
click at [412, 8] on button "Preview" at bounding box center [417, 8] width 31 height 12
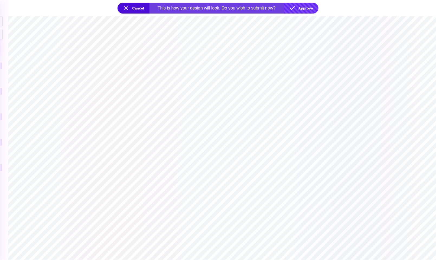
click at [300, 6] on button "Approve" at bounding box center [301, 8] width 35 height 11
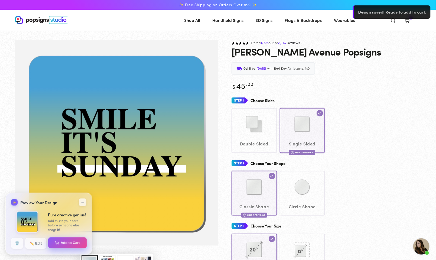
click at [72, 246] on button "Add to Cart" at bounding box center [67, 242] width 39 height 11
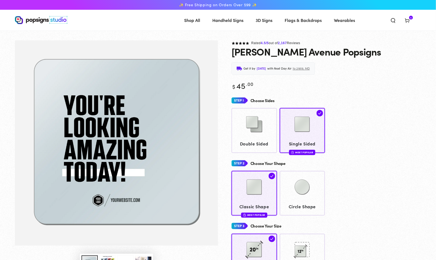
click at [407, 21] on icon at bounding box center [406, 20] width 5 height 5
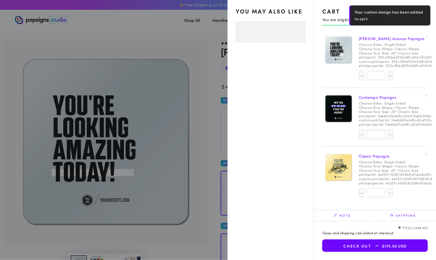
select select "**********"
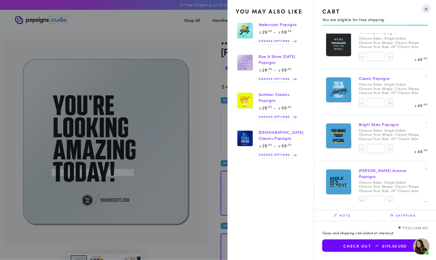
scroll to position [58, 0]
click at [359, 196] on button "Decrease quantity for [PERSON_NAME] Avenue Popsigns" at bounding box center [361, 200] width 5 height 9
type input "*"
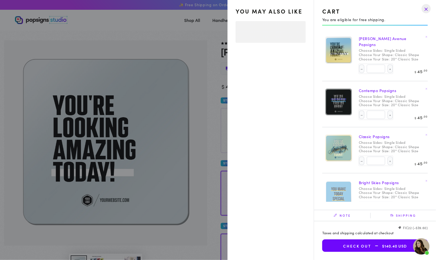
select select "**********"
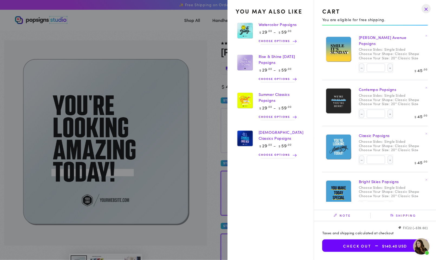
scroll to position [0, 0]
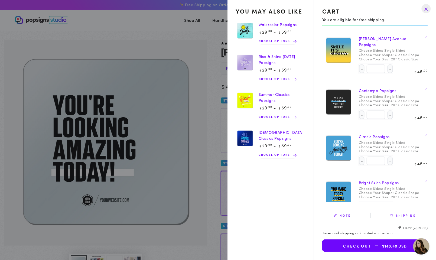
click at [366, 244] on button "Check out $140.40 USD" at bounding box center [375, 245] width 106 height 12
